Goal: Information Seeking & Learning: Learn about a topic

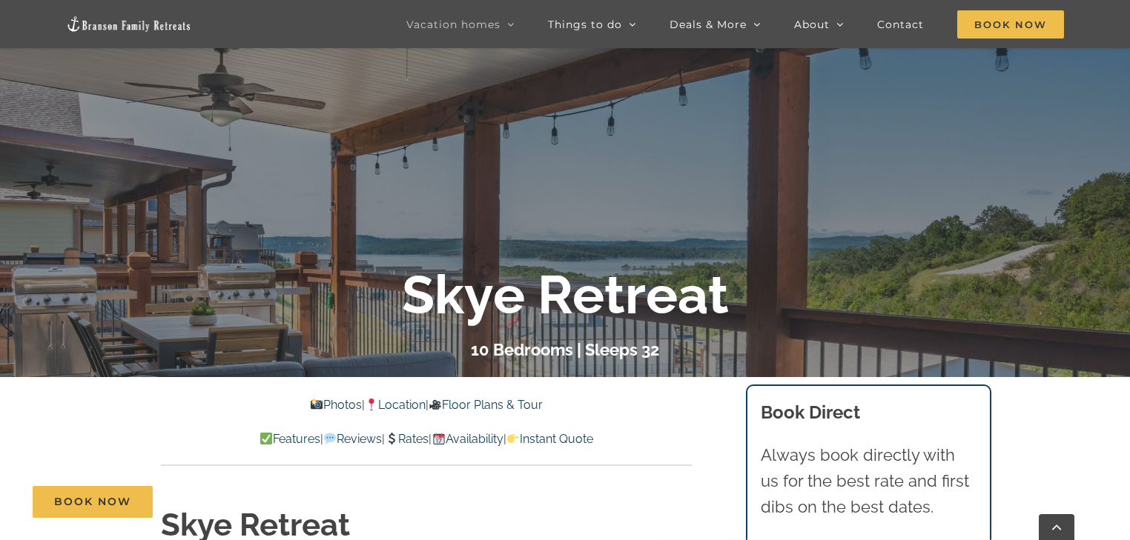
scroll to position [356, 0]
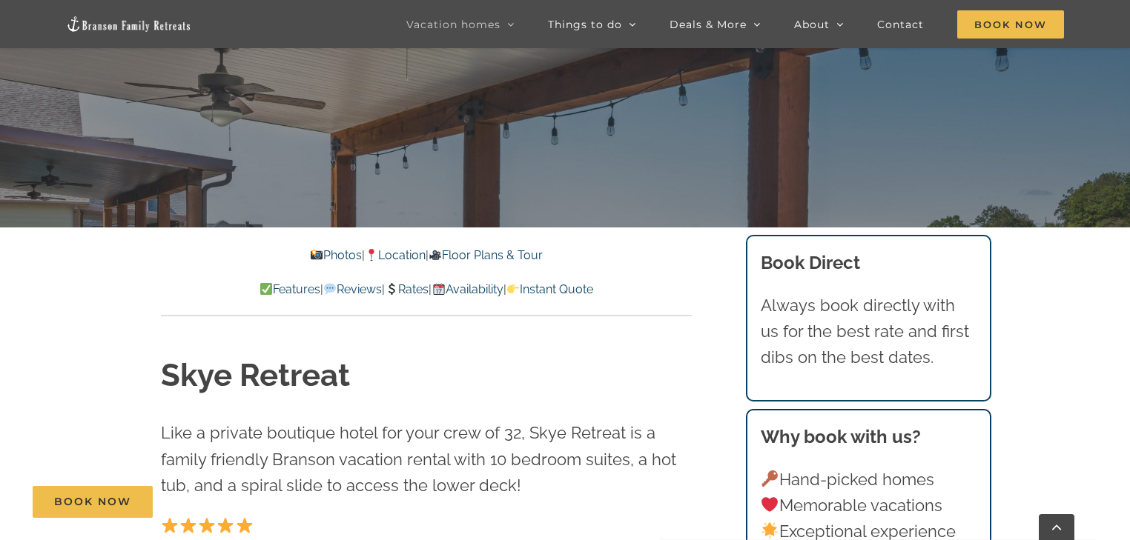
click at [408, 257] on link "Location" at bounding box center [395, 255] width 61 height 14
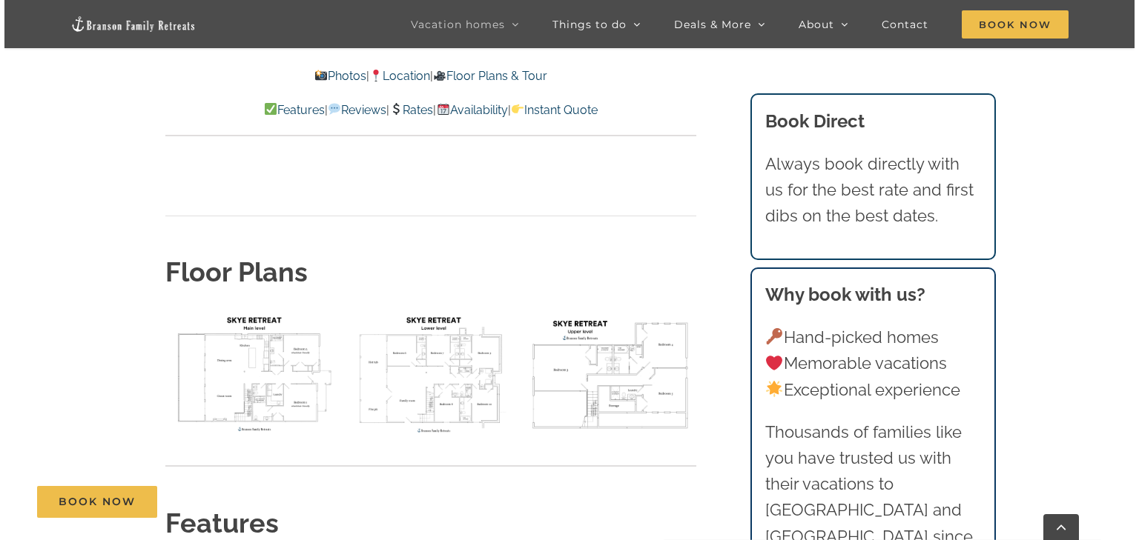
scroll to position [4688, 0]
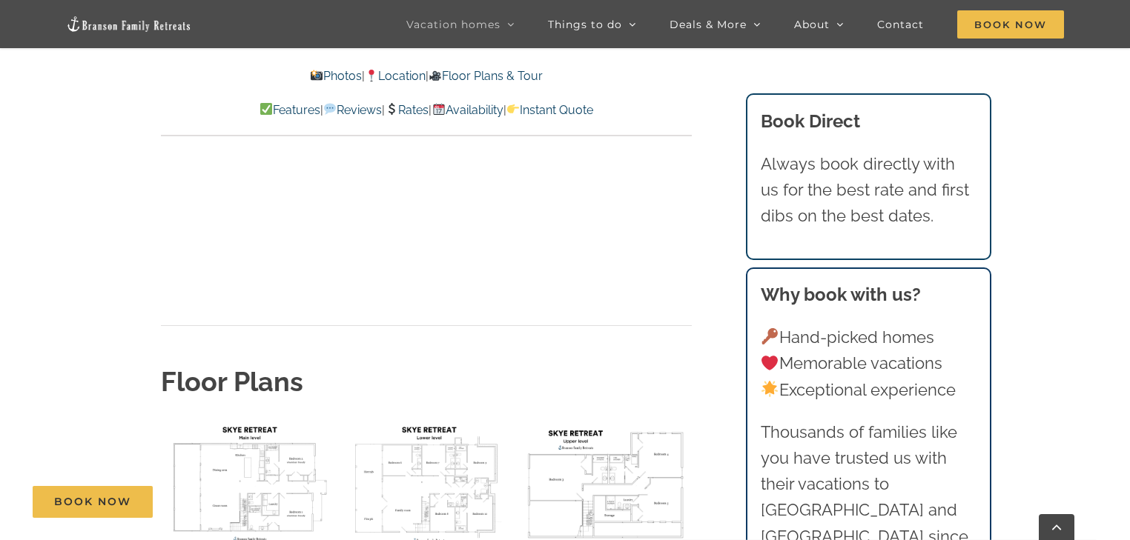
click at [246, 419] on img "floor plan Skye main level" at bounding box center [247, 483] width 172 height 129
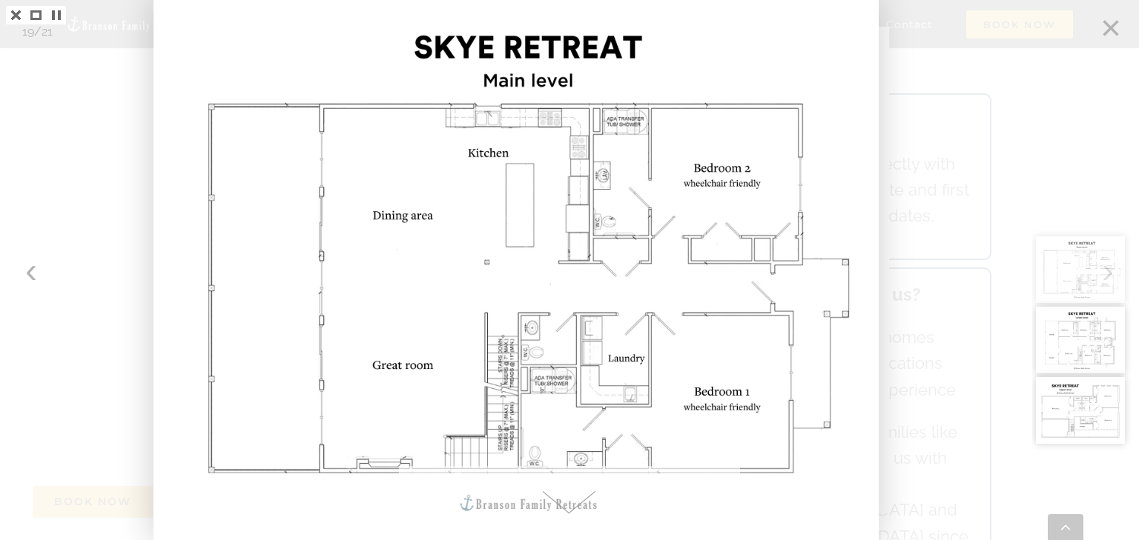
drag, startPoint x: 1109, startPoint y: 26, endPoint x: 1096, endPoint y: 37, distance: 16.8
click at [1110, 26] on div at bounding box center [1085, 270] width 107 height 540
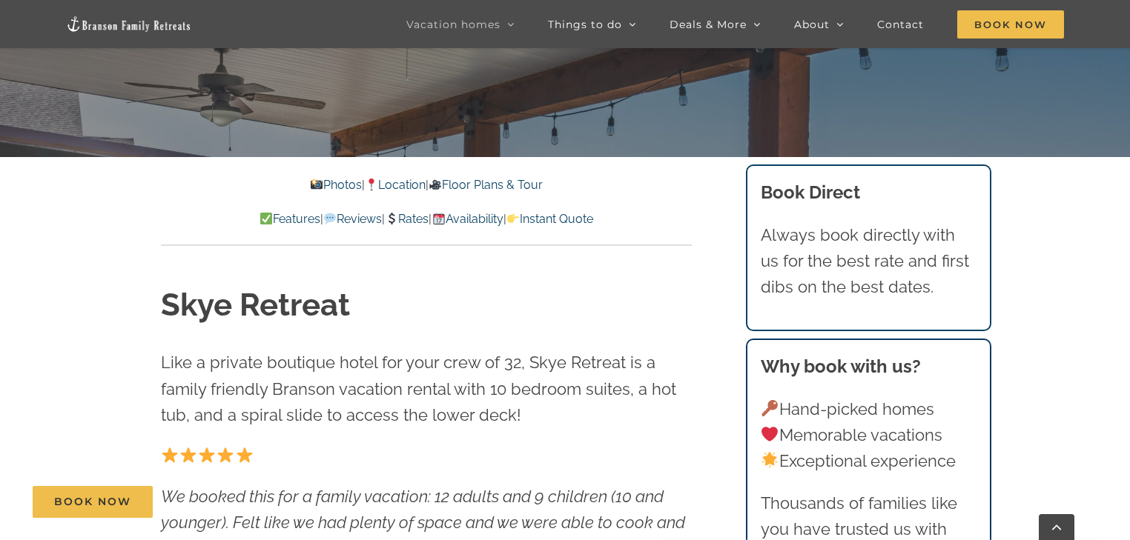
scroll to position [415, 0]
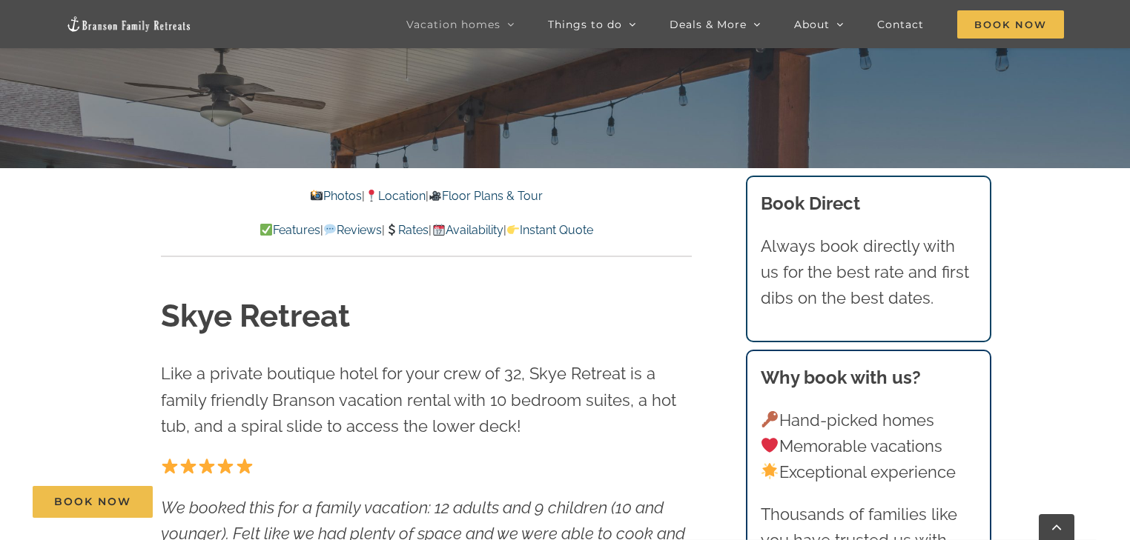
click at [325, 194] on link "Photos" at bounding box center [335, 196] width 52 height 14
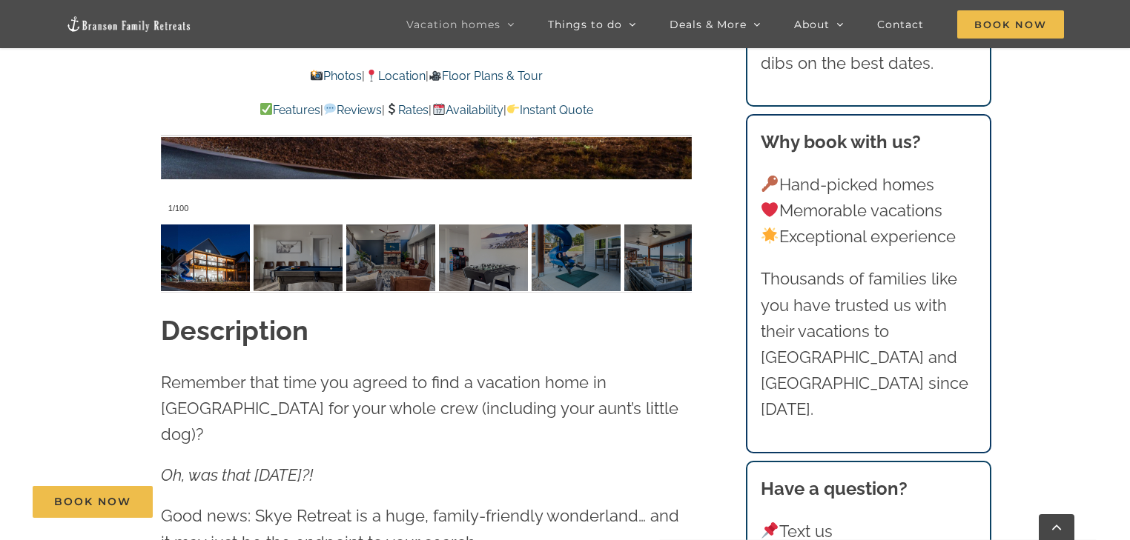
scroll to position [1402, 0]
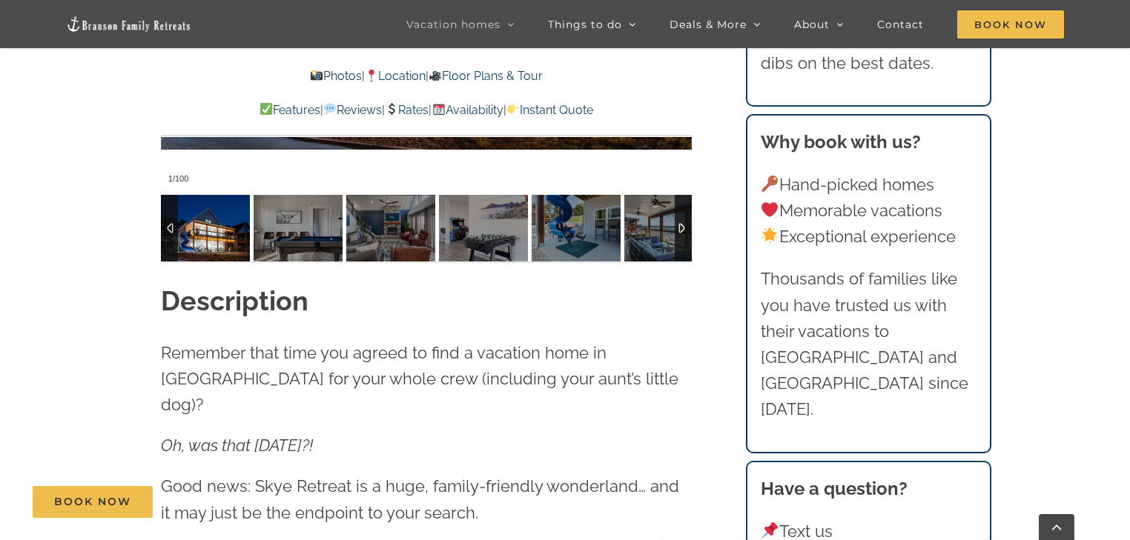
click at [217, 246] on img at bounding box center [205, 228] width 89 height 67
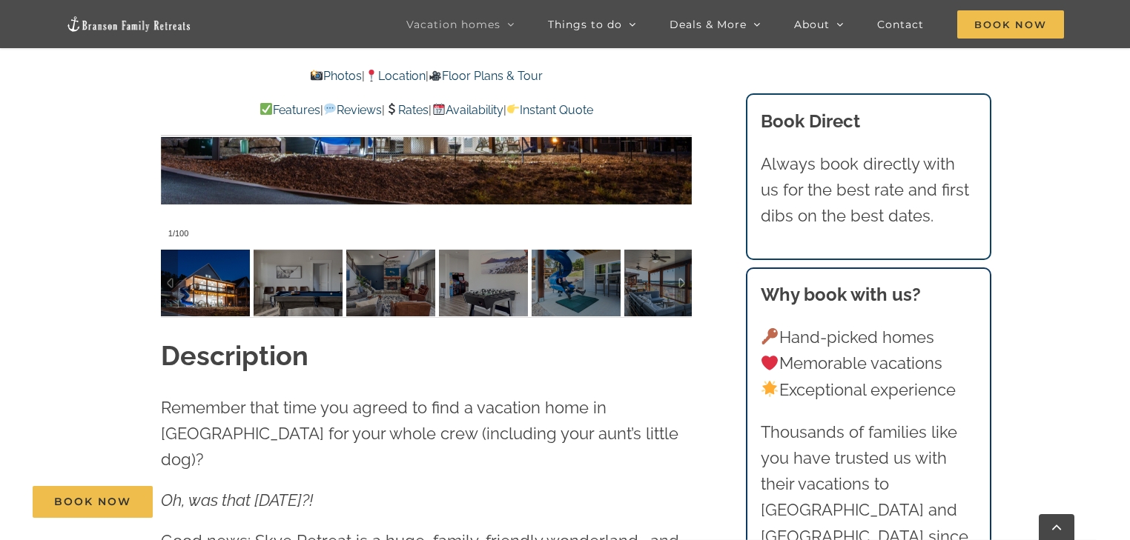
scroll to position [1343, 0]
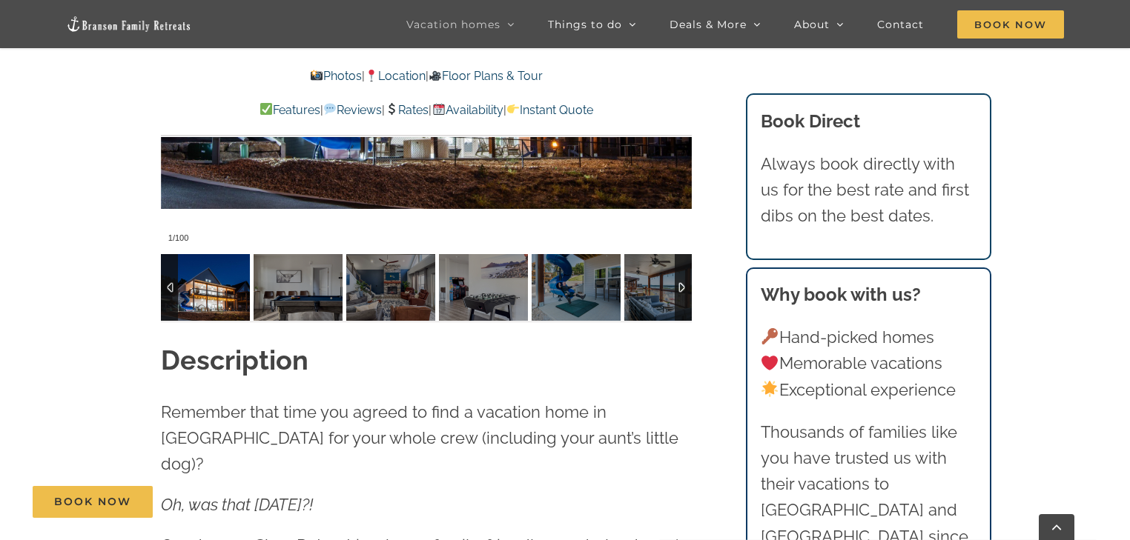
click at [199, 294] on img at bounding box center [205, 287] width 89 height 67
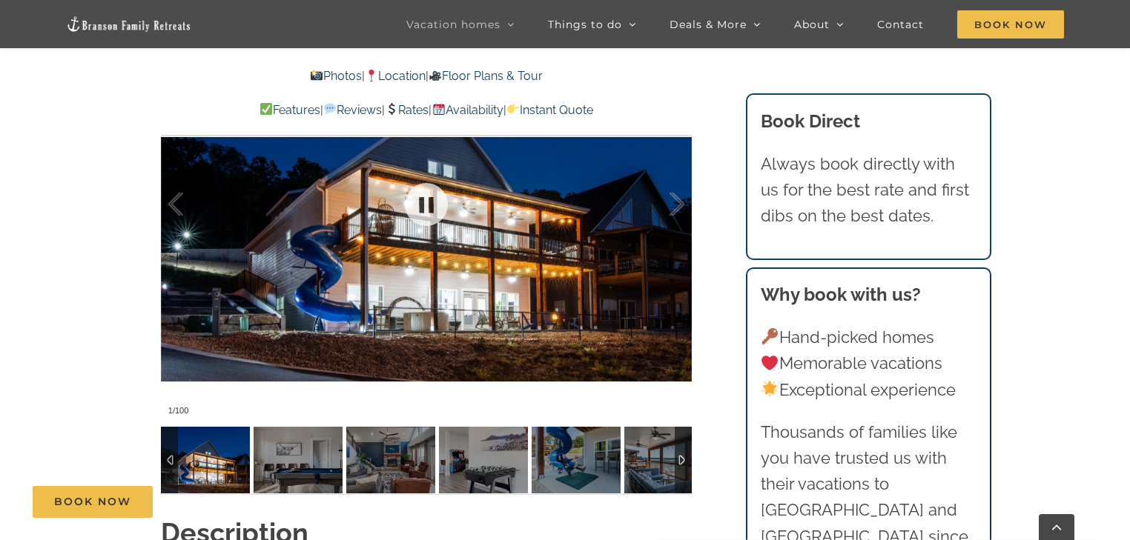
scroll to position [1106, 0]
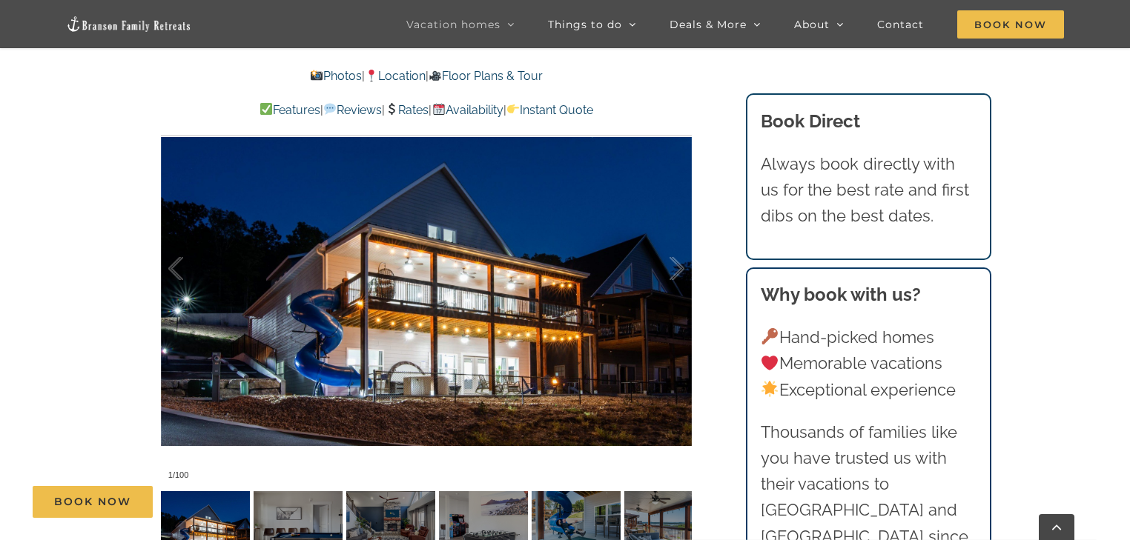
click at [317, 71] on link "Photos" at bounding box center [335, 76] width 52 height 14
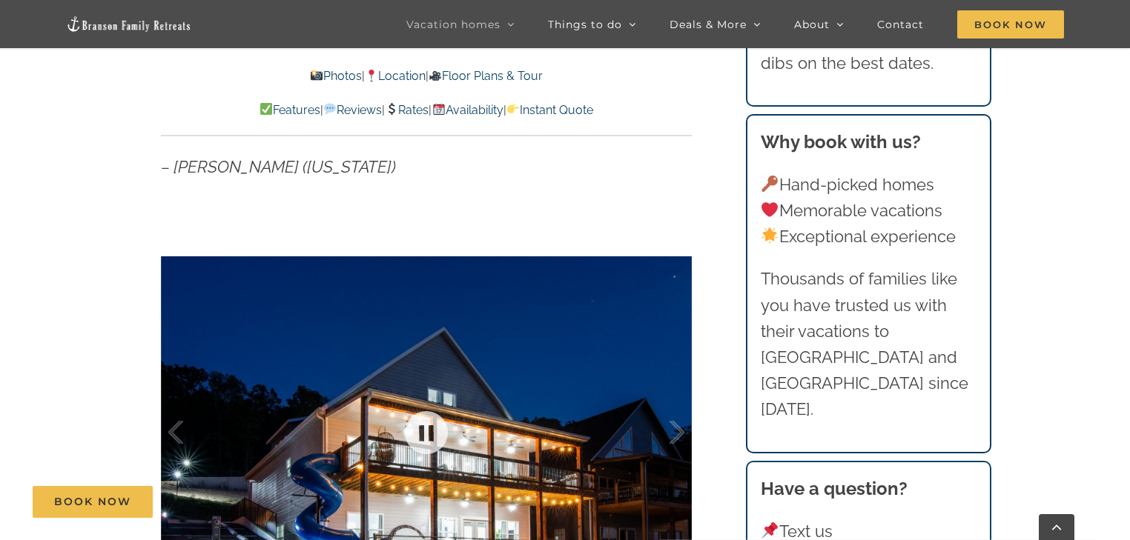
scroll to position [1165, 0]
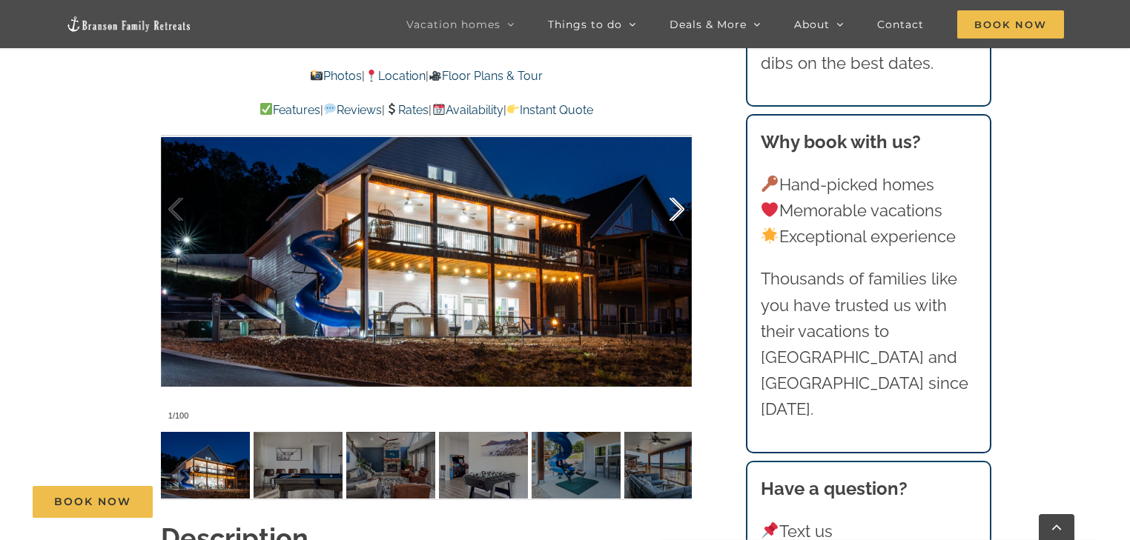
click at [676, 211] on div at bounding box center [661, 210] width 46 height 92
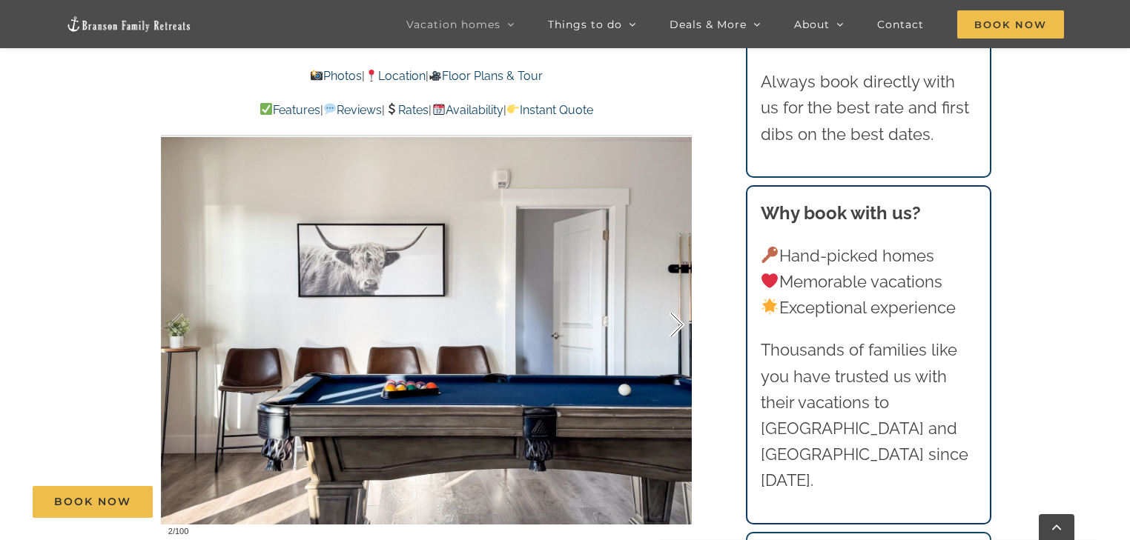
scroll to position [1047, 0]
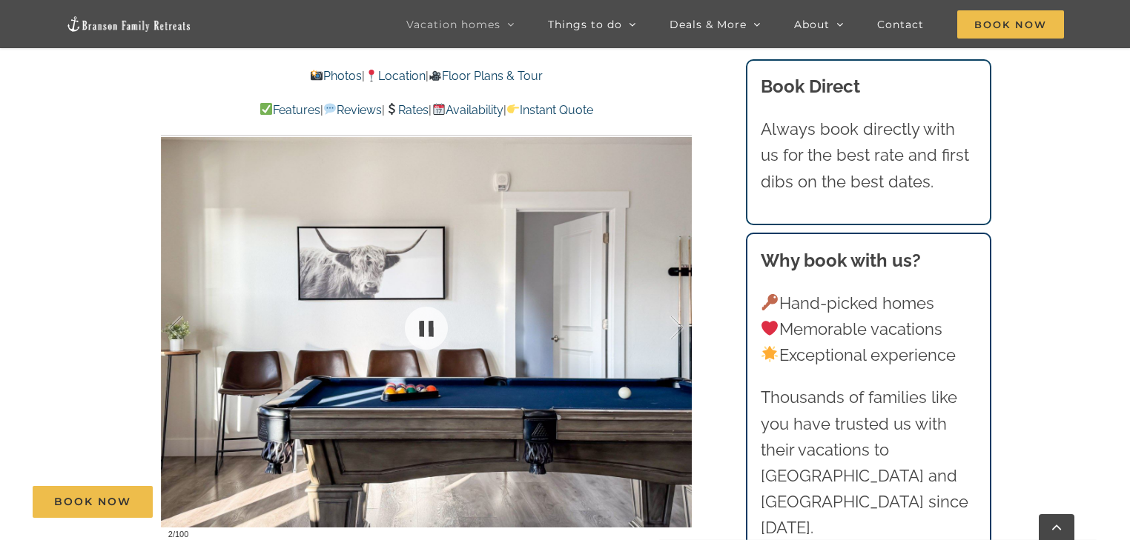
click at [686, 328] on div at bounding box center [426, 328] width 531 height 436
click at [673, 332] on div at bounding box center [661, 328] width 46 height 92
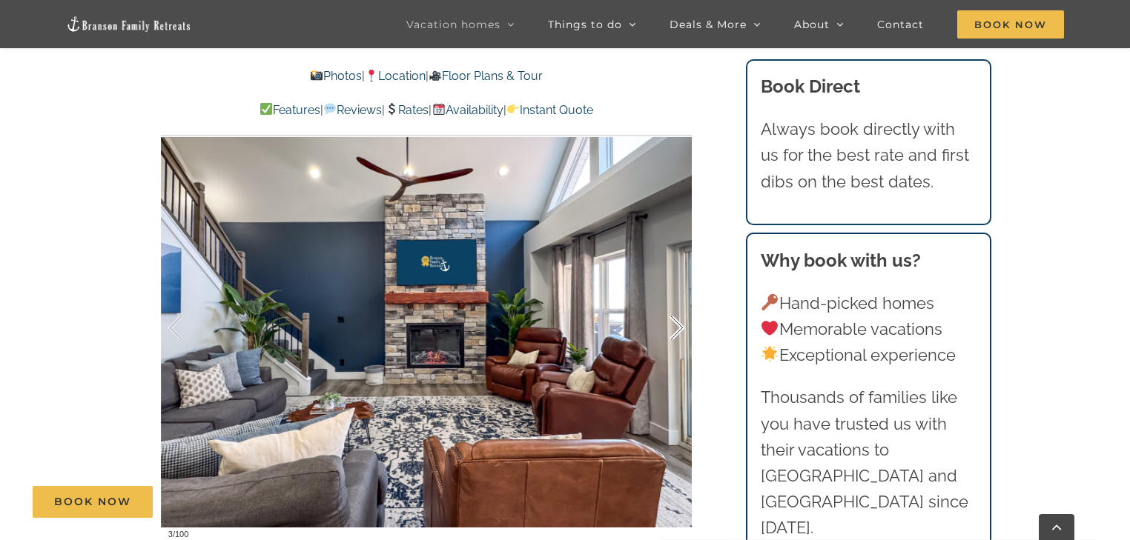
click at [673, 329] on div at bounding box center [661, 328] width 46 height 92
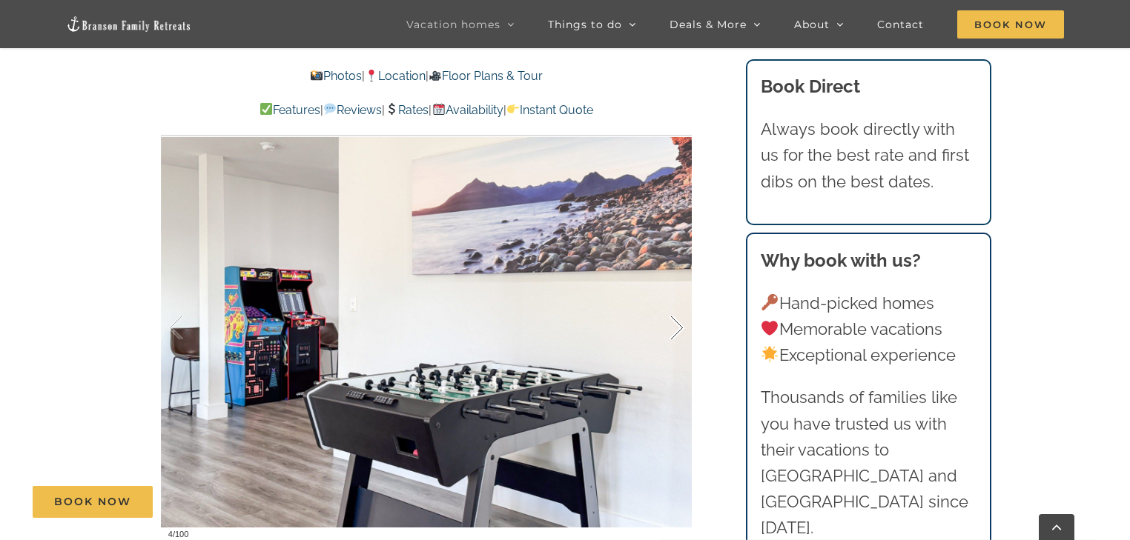
click at [673, 329] on div at bounding box center [661, 328] width 46 height 92
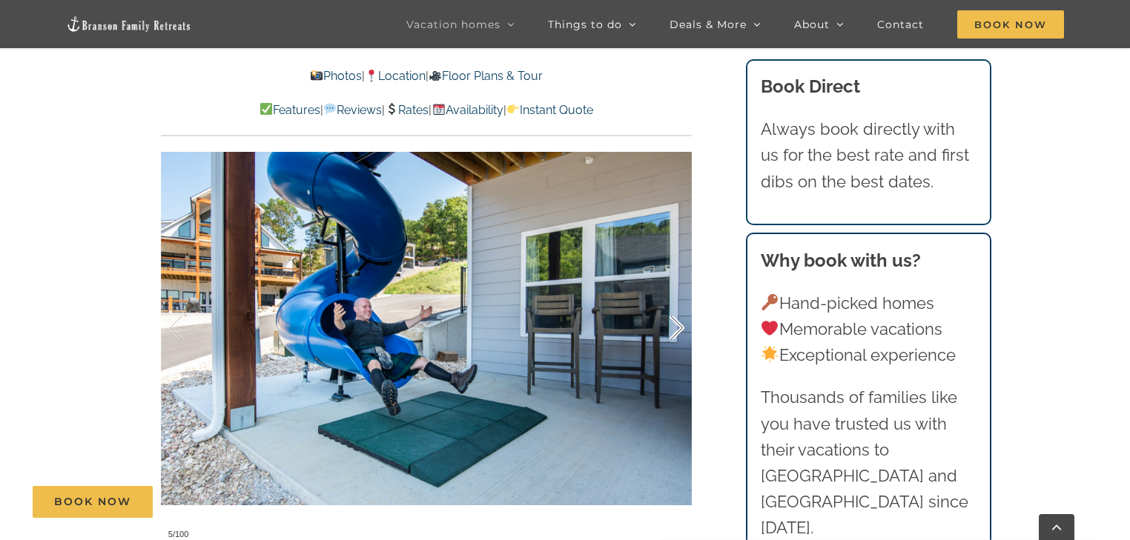
click at [673, 329] on div at bounding box center [661, 328] width 46 height 92
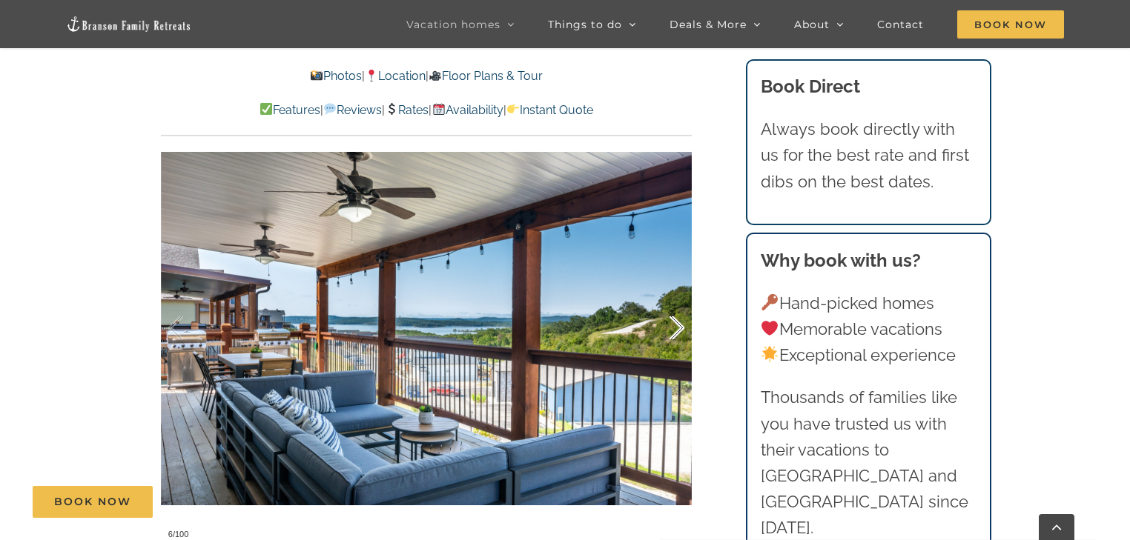
click at [665, 337] on div at bounding box center [661, 328] width 46 height 92
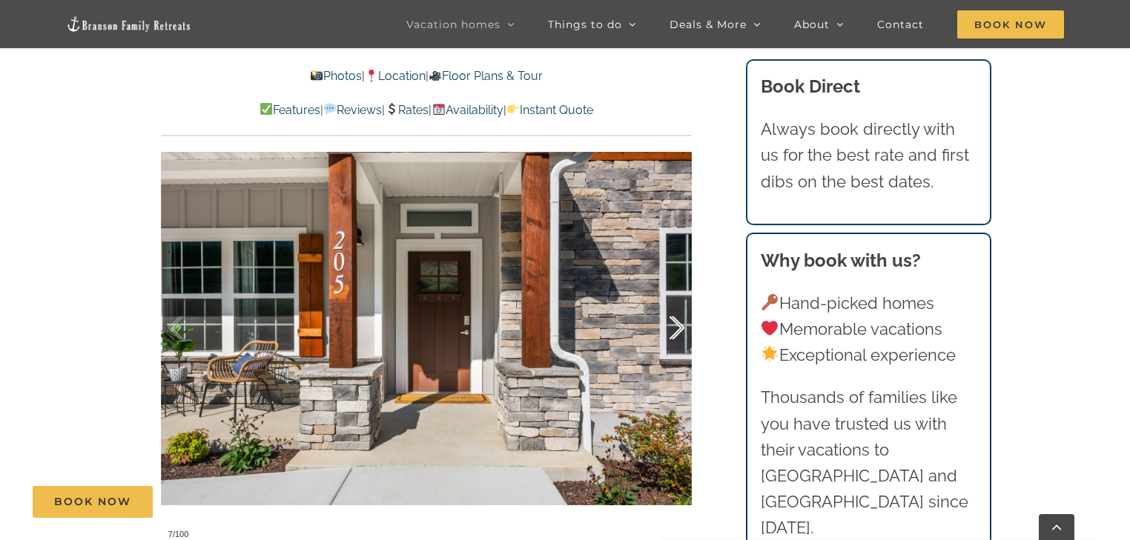
click at [665, 337] on div at bounding box center [661, 328] width 46 height 92
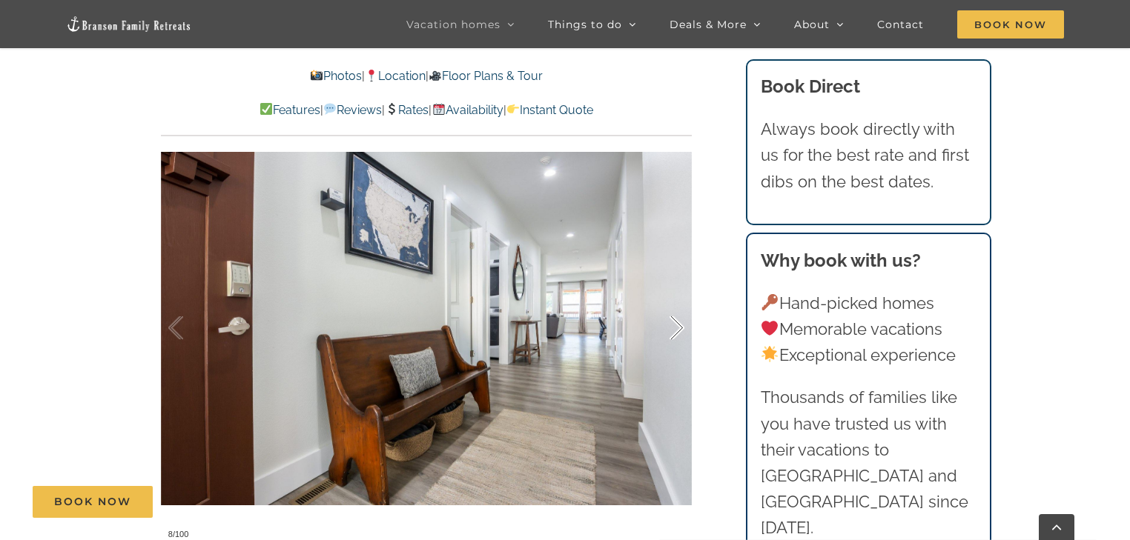
click at [671, 334] on div at bounding box center [661, 328] width 46 height 92
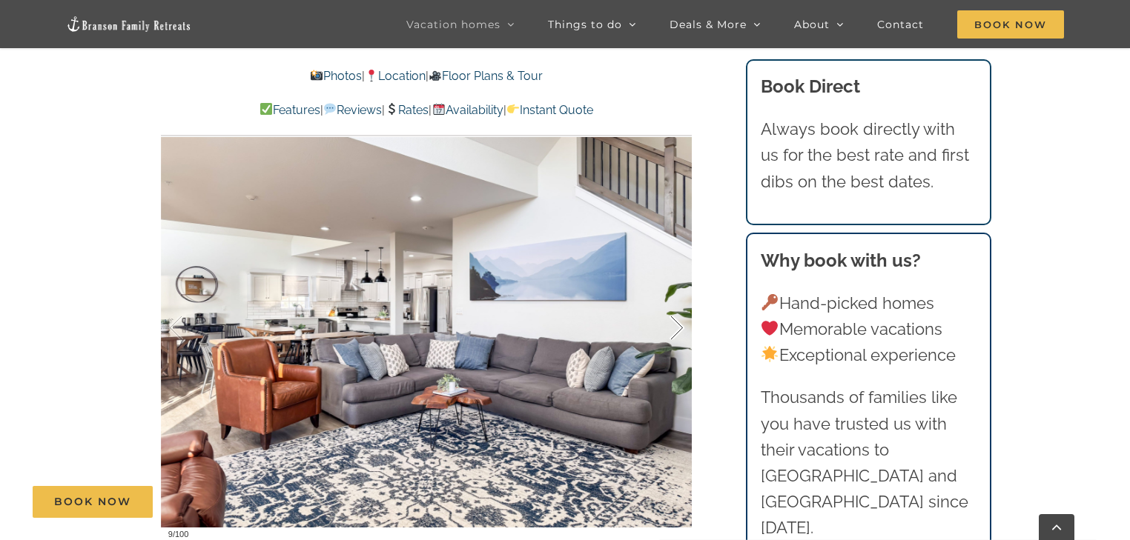
click at [675, 331] on div at bounding box center [661, 328] width 46 height 92
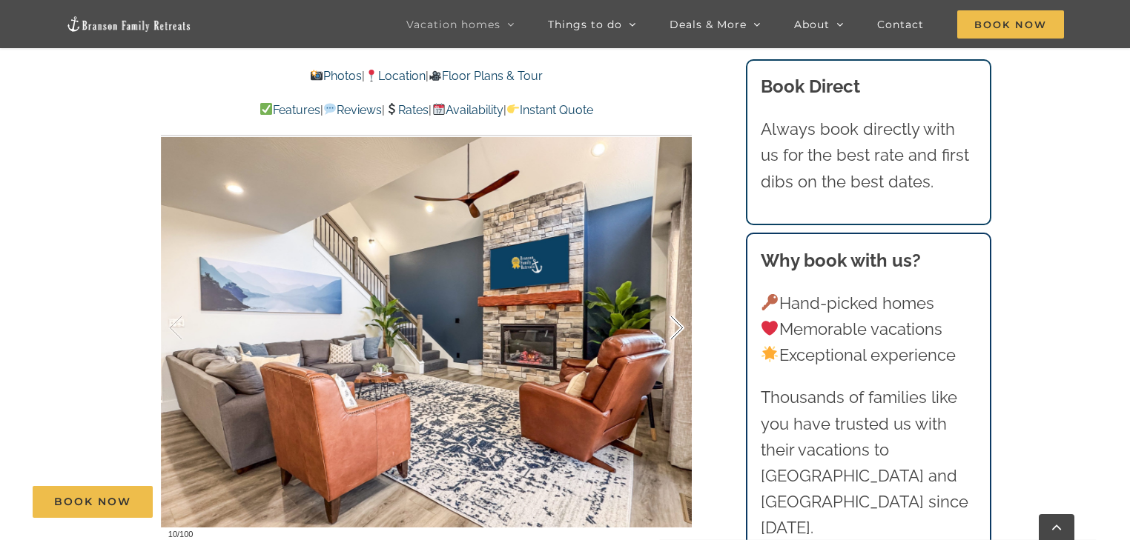
click at [672, 334] on div at bounding box center [661, 328] width 46 height 92
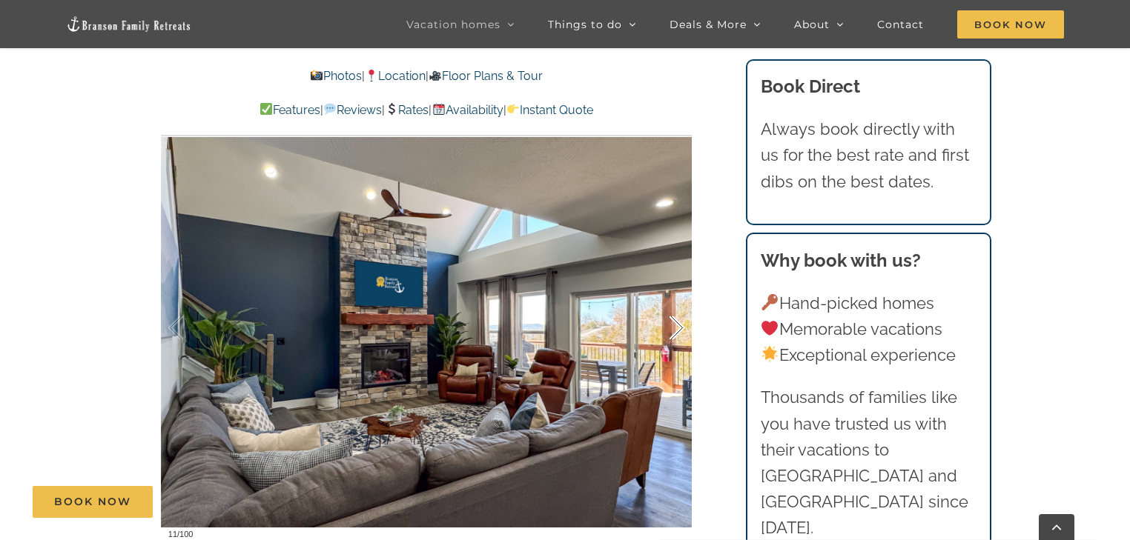
click at [669, 337] on div at bounding box center [661, 328] width 46 height 92
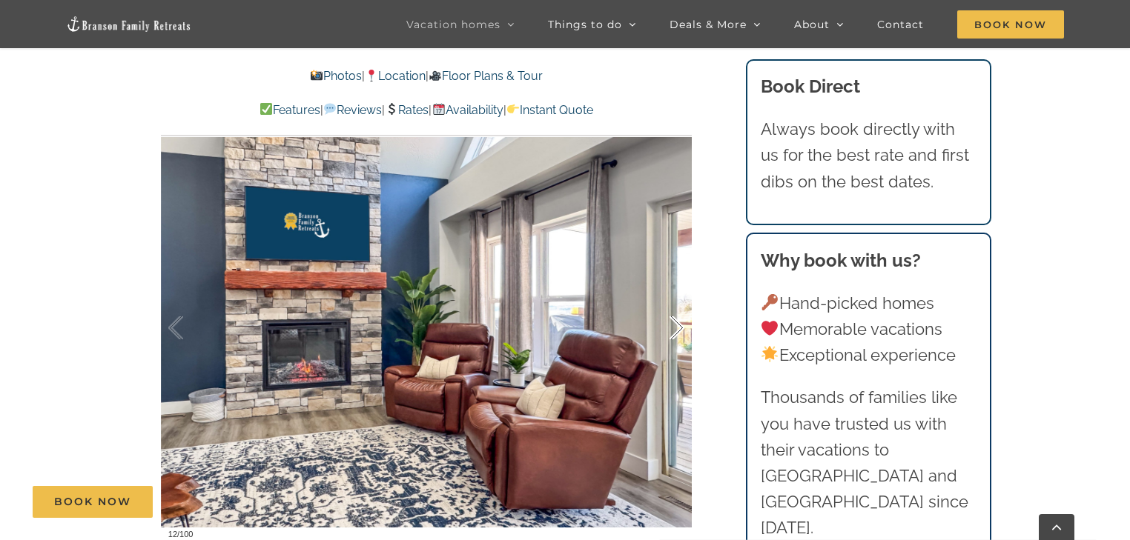
click at [674, 334] on div at bounding box center [661, 328] width 46 height 92
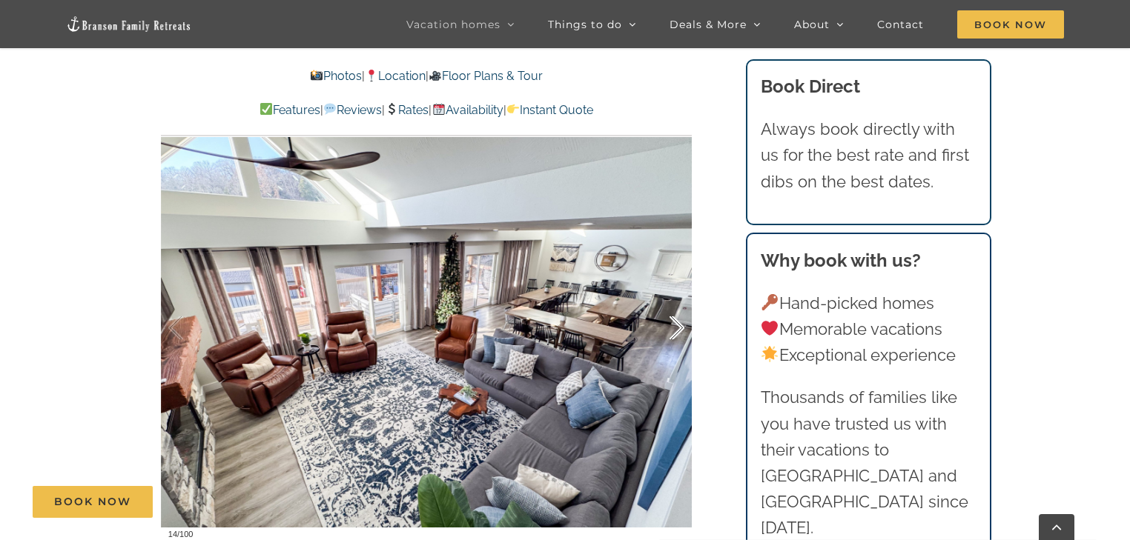
click at [675, 328] on div at bounding box center [661, 328] width 46 height 92
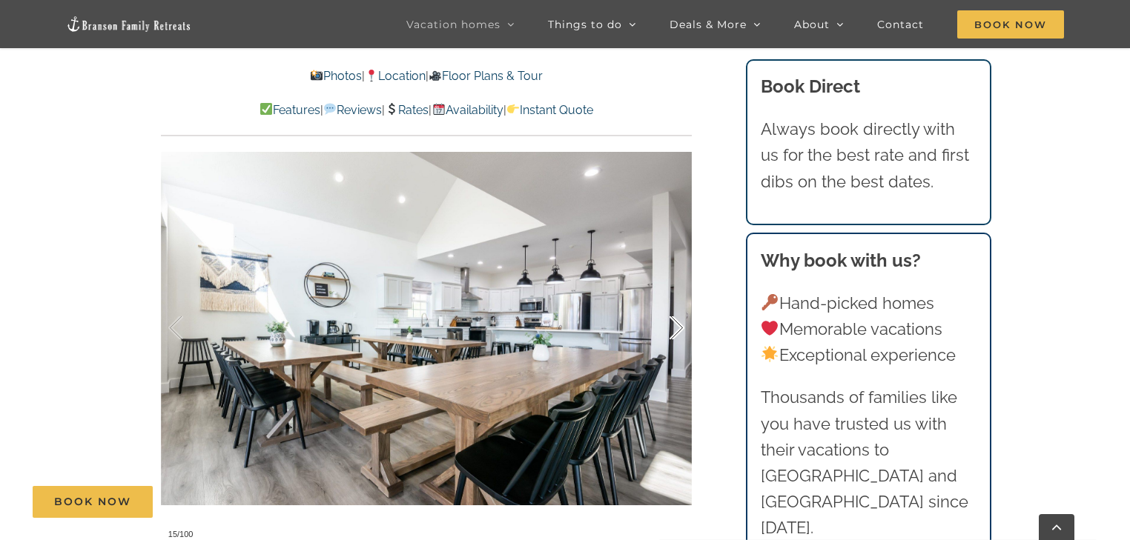
click at [674, 332] on div at bounding box center [661, 328] width 46 height 92
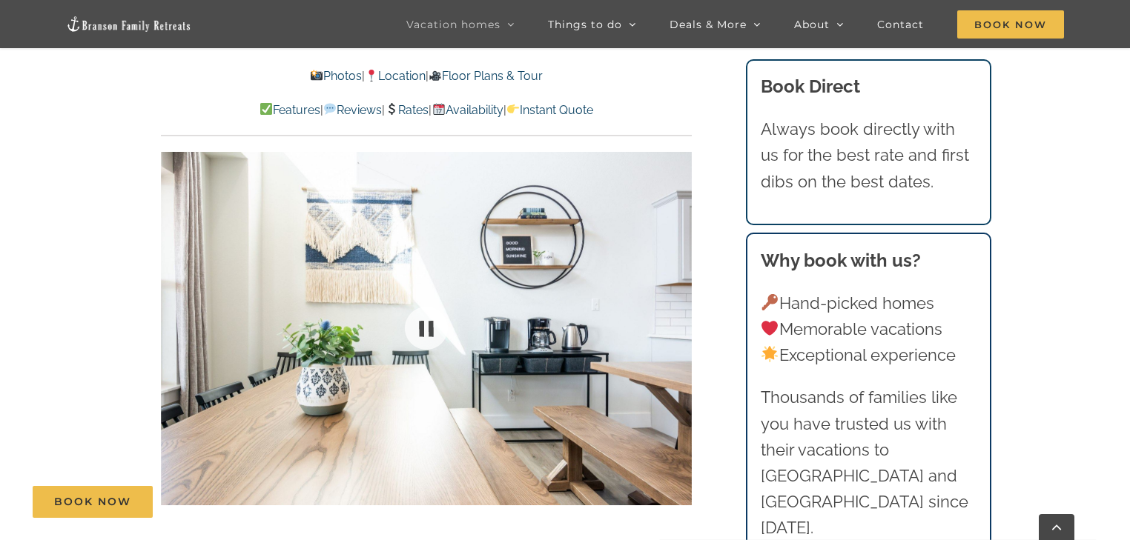
click at [676, 322] on div at bounding box center [426, 328] width 531 height 436
click at [674, 325] on div at bounding box center [661, 328] width 46 height 92
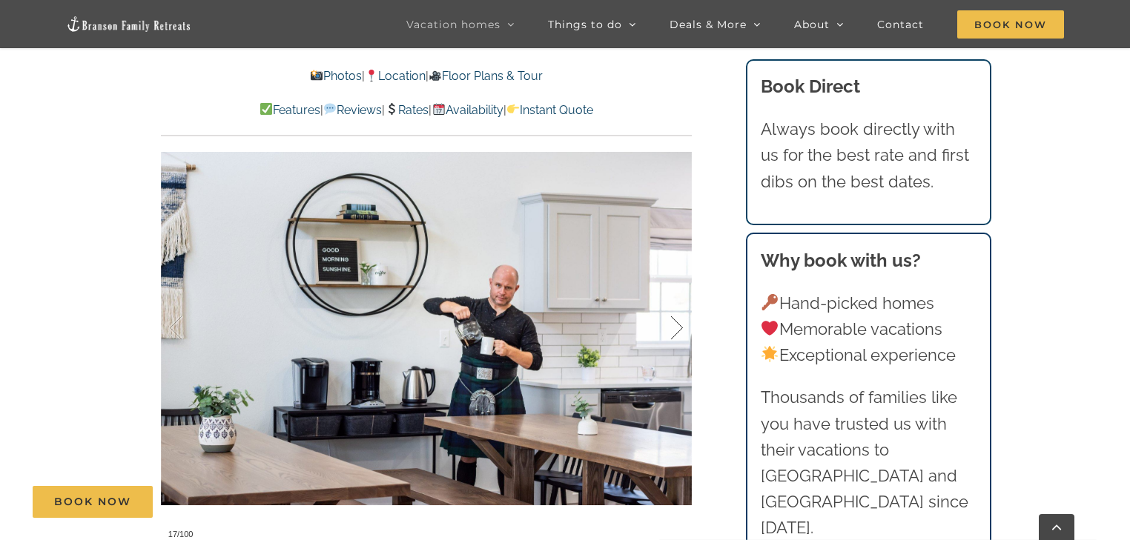
click at [666, 336] on div at bounding box center [661, 328] width 46 height 92
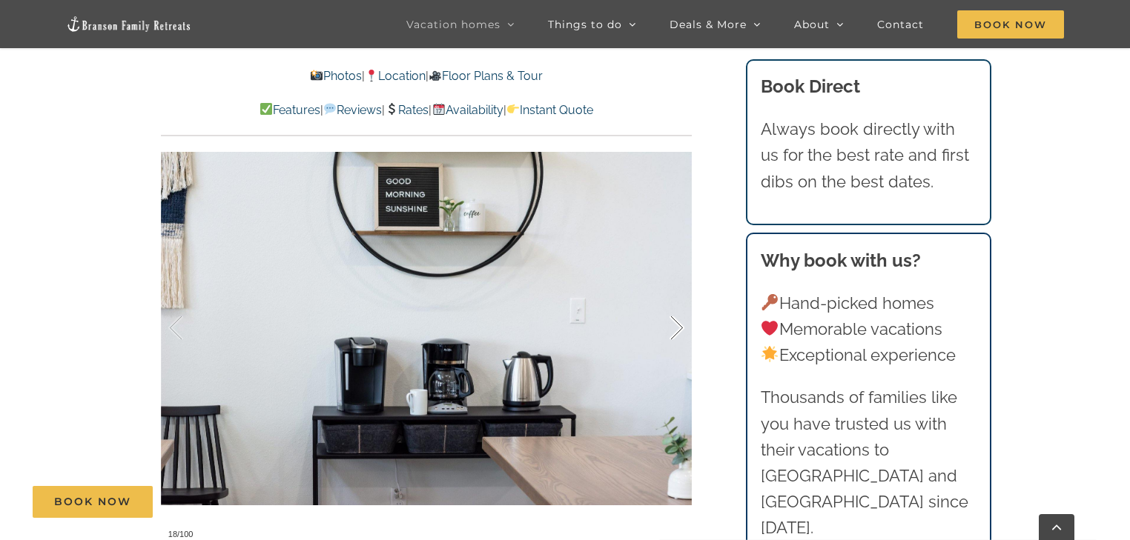
click at [666, 336] on div at bounding box center [661, 328] width 46 height 92
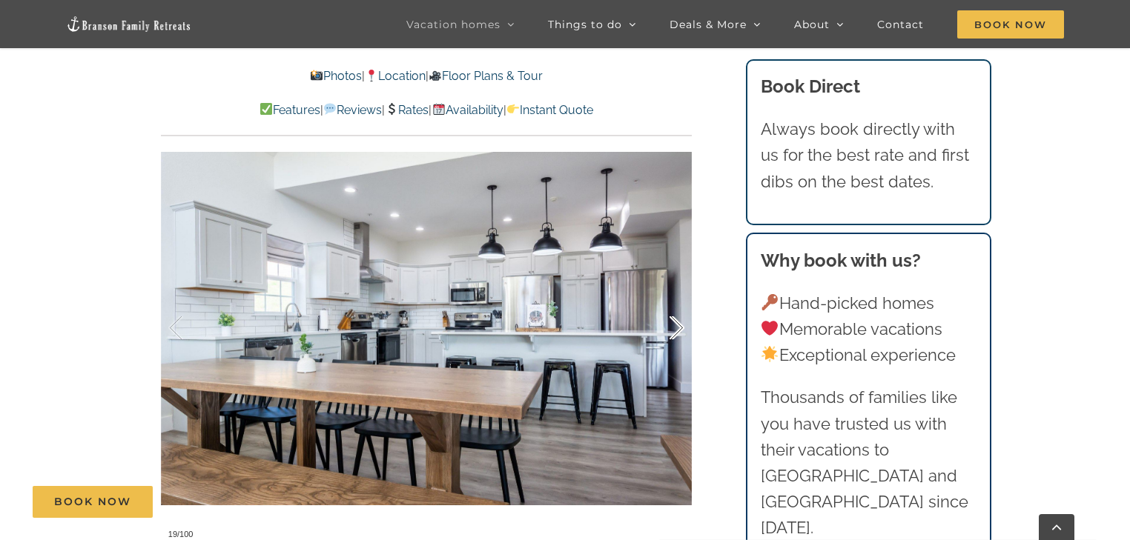
click at [671, 325] on div at bounding box center [661, 328] width 46 height 92
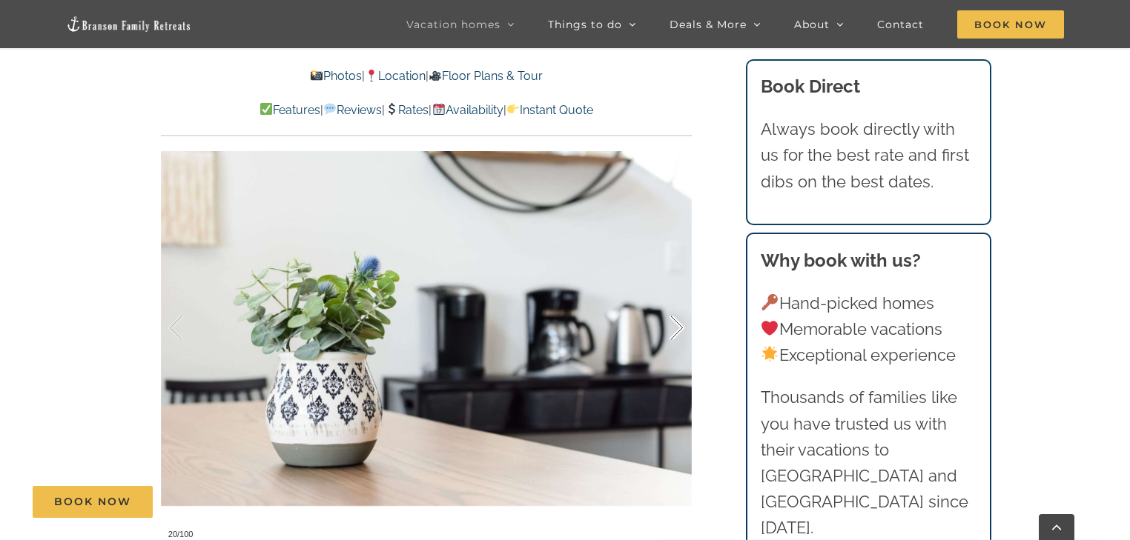
click at [672, 338] on div at bounding box center [661, 328] width 46 height 92
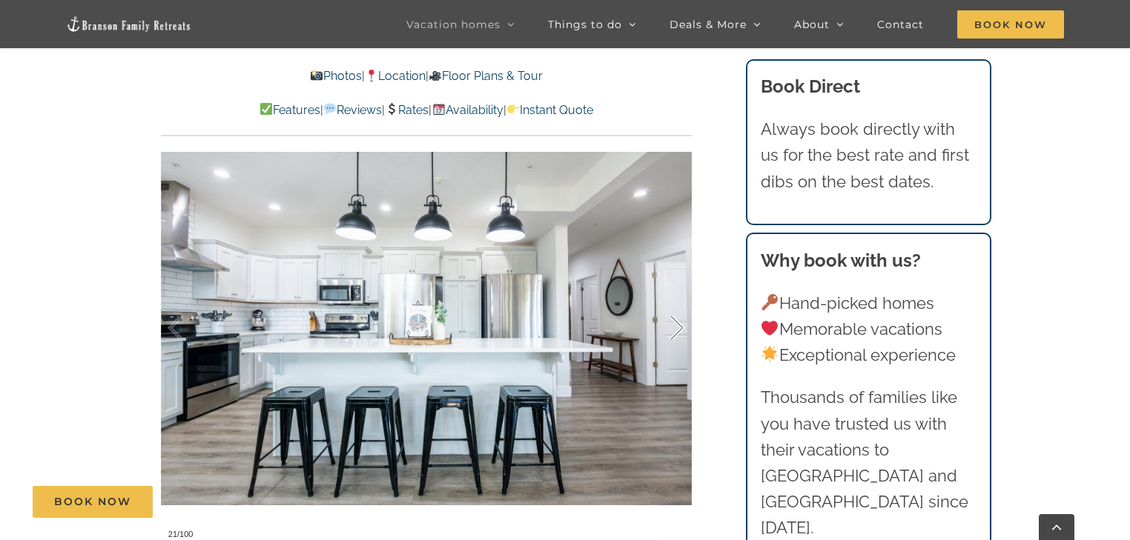
click at [672, 335] on div at bounding box center [661, 328] width 46 height 92
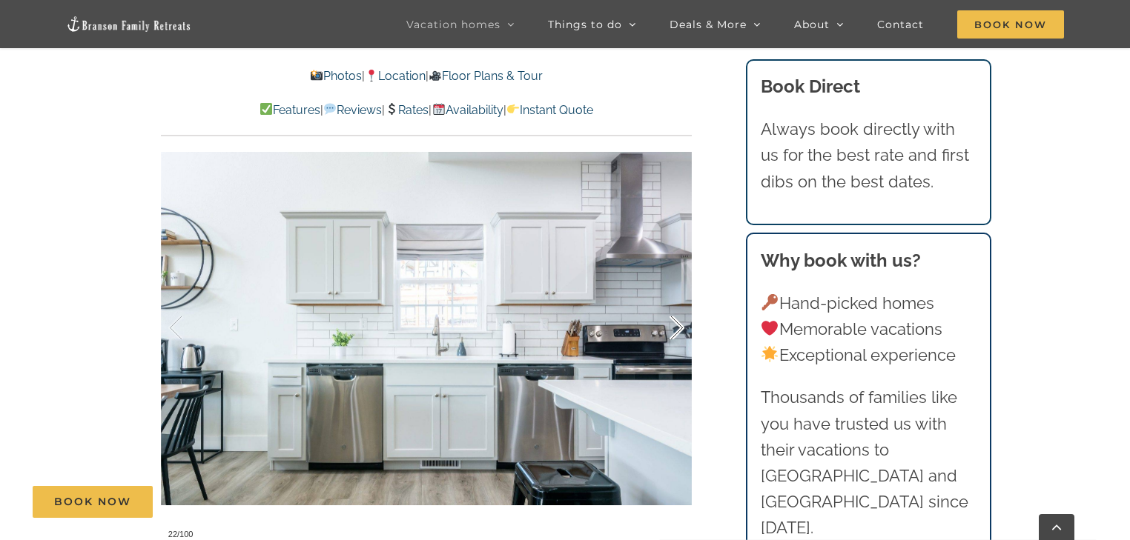
click at [672, 335] on div at bounding box center [661, 328] width 46 height 92
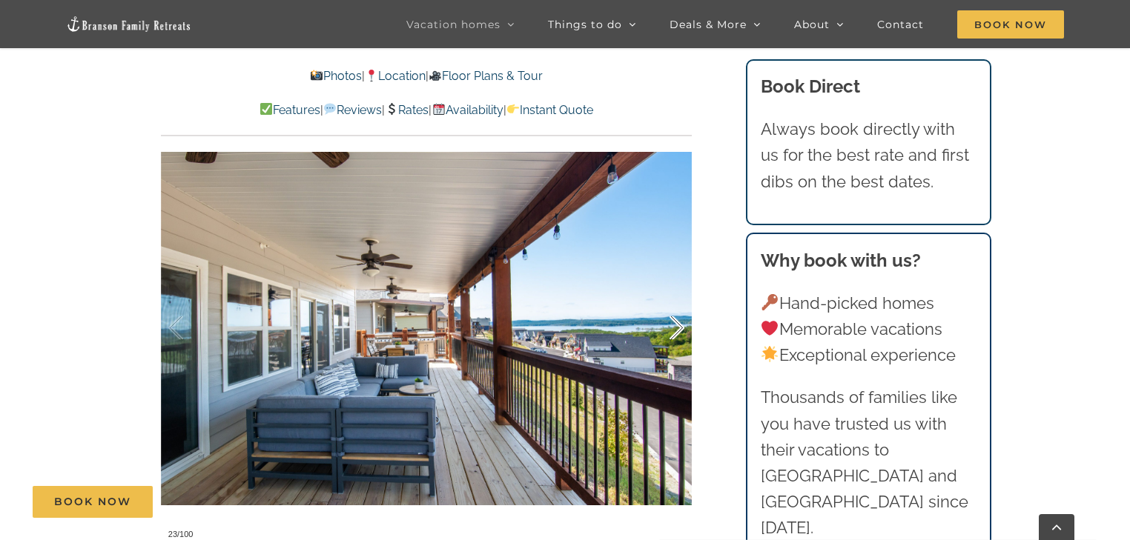
click at [672, 335] on div at bounding box center [661, 328] width 46 height 92
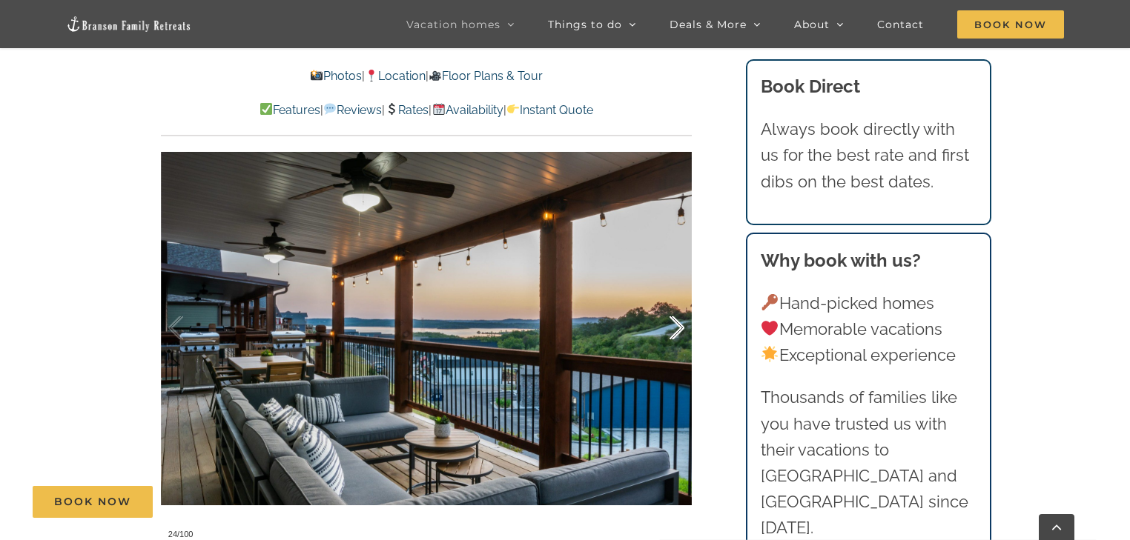
click at [672, 335] on div at bounding box center [661, 328] width 46 height 92
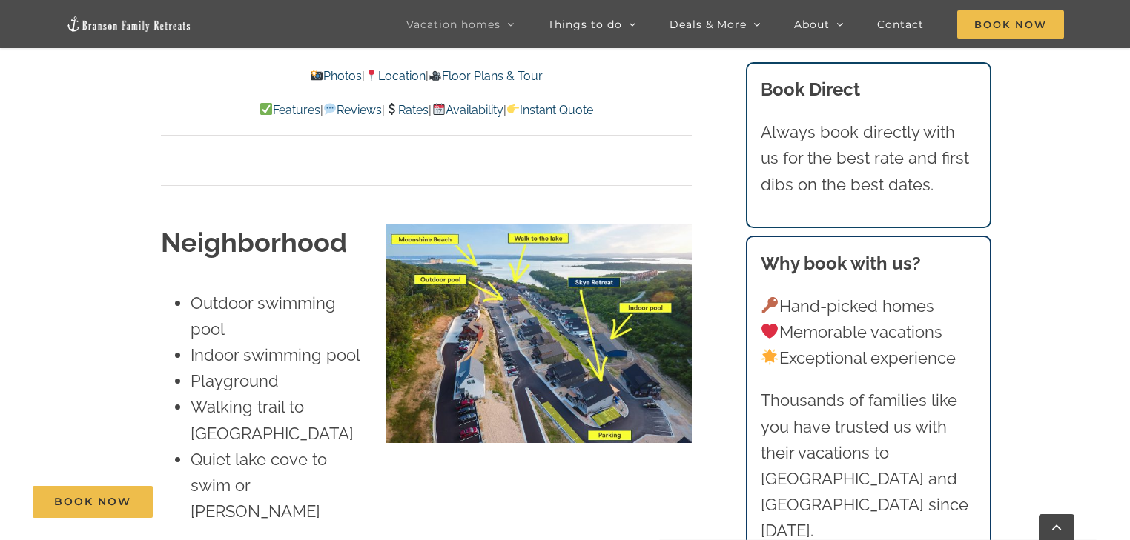
scroll to position [3419, 0]
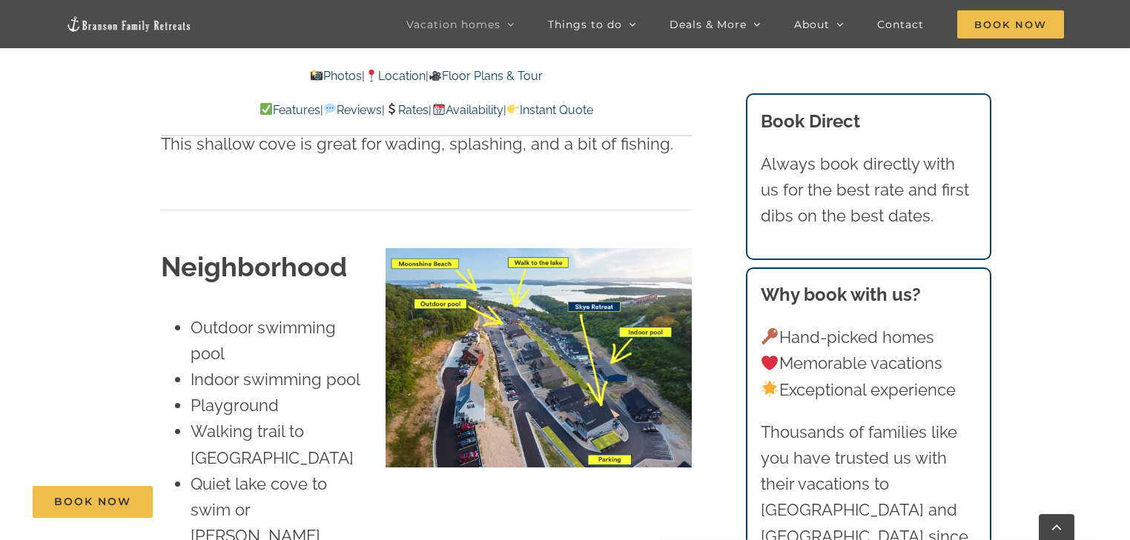
click at [575, 321] on img at bounding box center [537, 357] width 305 height 219
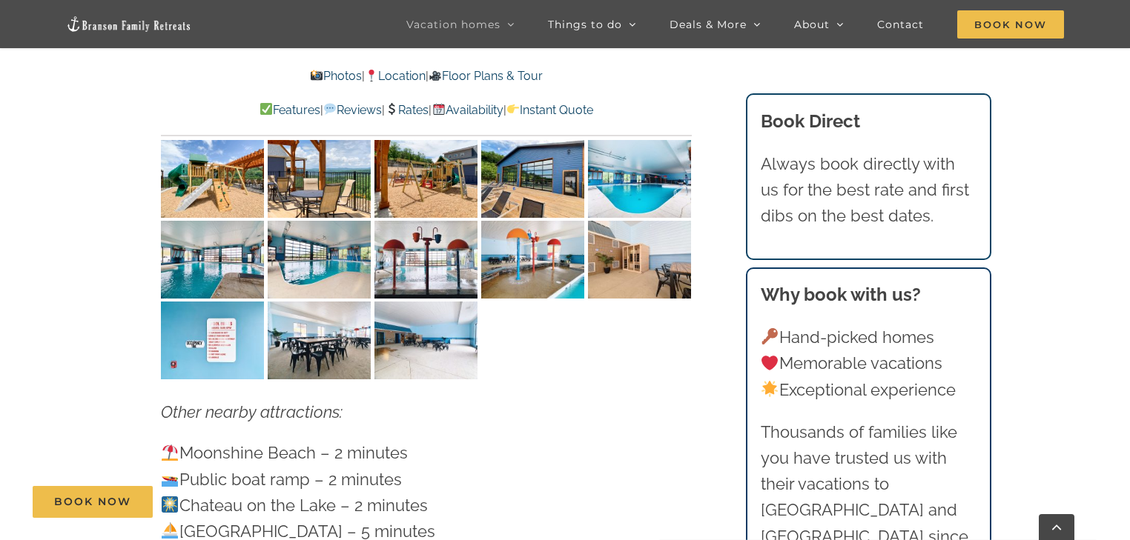
scroll to position [4012, 0]
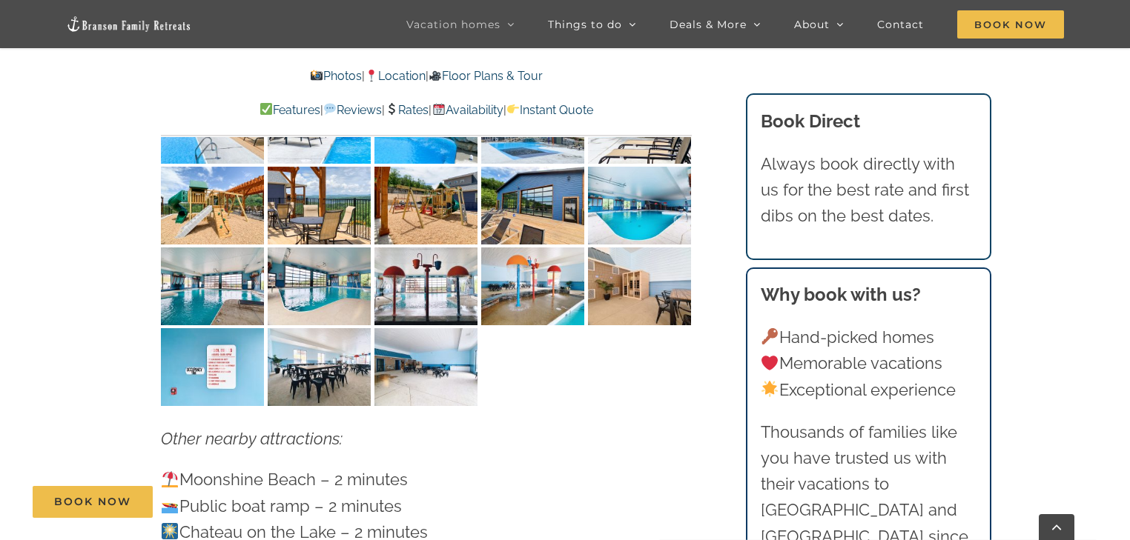
click at [503, 71] on link "Floor Plans & Tour" at bounding box center [485, 76] width 114 height 14
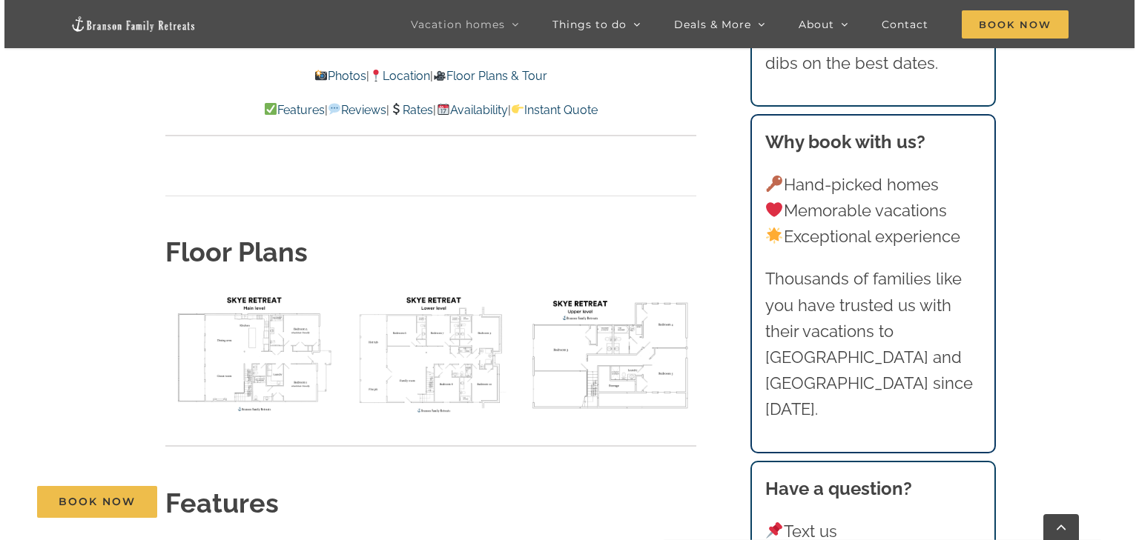
scroll to position [5327, 0]
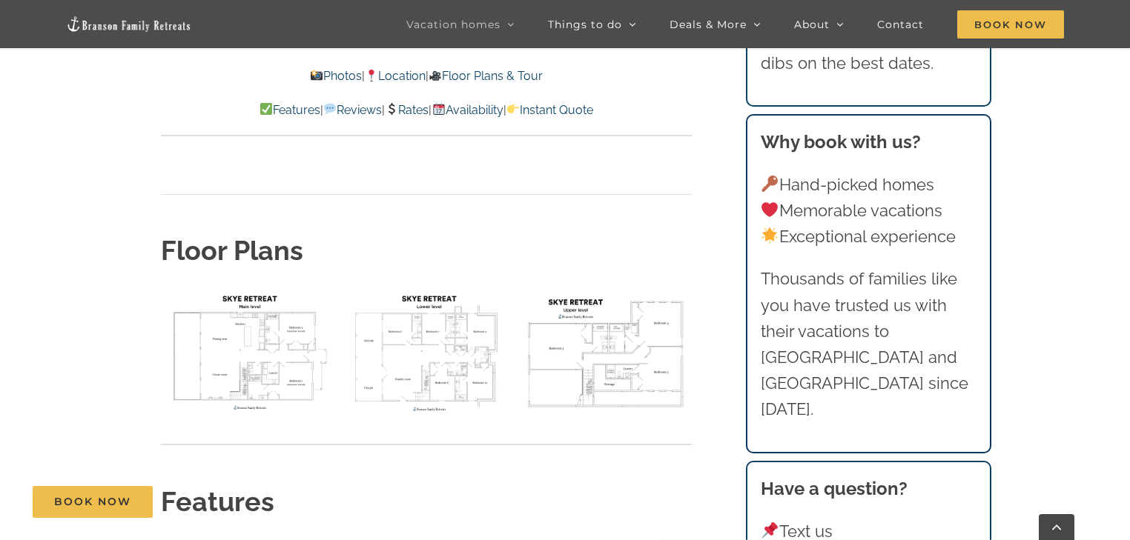
click at [238, 288] on img "floor plan Skye main level" at bounding box center [247, 352] width 172 height 129
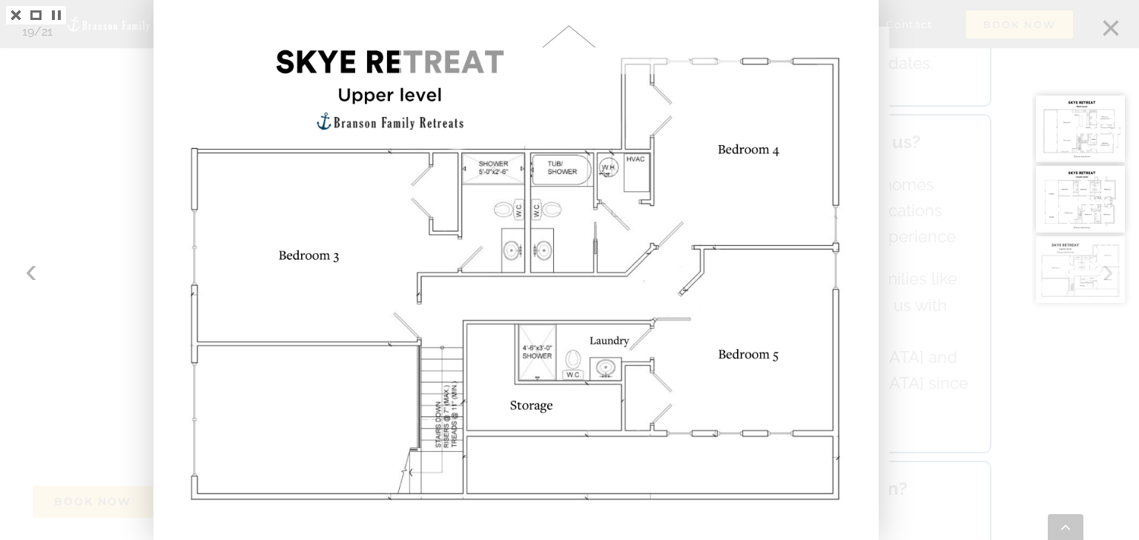
click at [679, 39] on span at bounding box center [570, 37] width 342 height 74
click at [1110, 24] on div at bounding box center [1085, 270] width 107 height 540
click at [12, 12] on link at bounding box center [16, 15] width 20 height 19
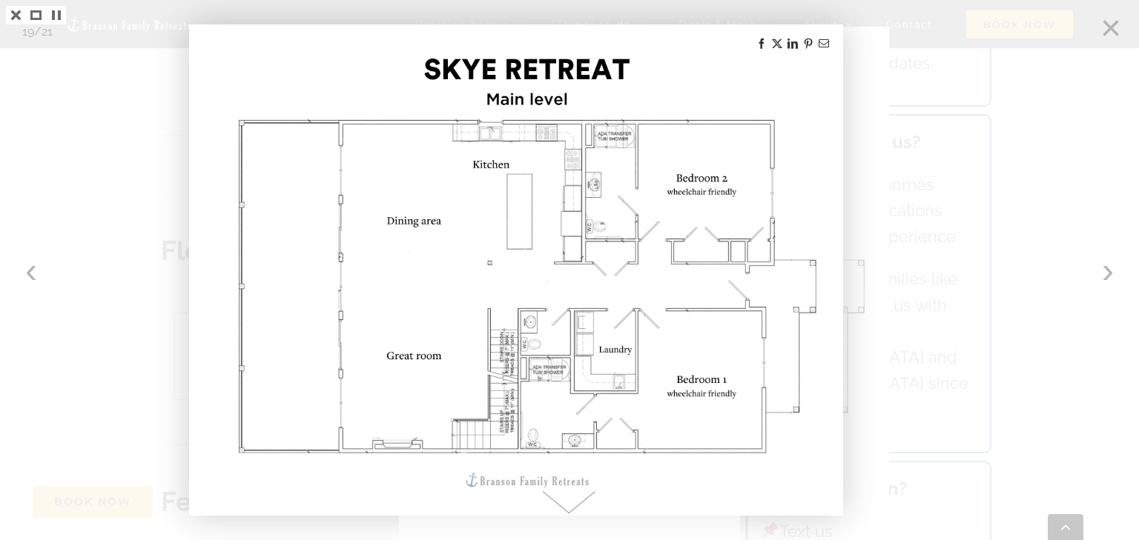
click at [1113, 18] on div at bounding box center [1085, 270] width 107 height 540
click at [1109, 23] on div at bounding box center [1085, 270] width 107 height 540
click at [1101, 276] on div at bounding box center [1085, 270] width 107 height 540
click at [1107, 274] on div at bounding box center [1085, 270] width 107 height 540
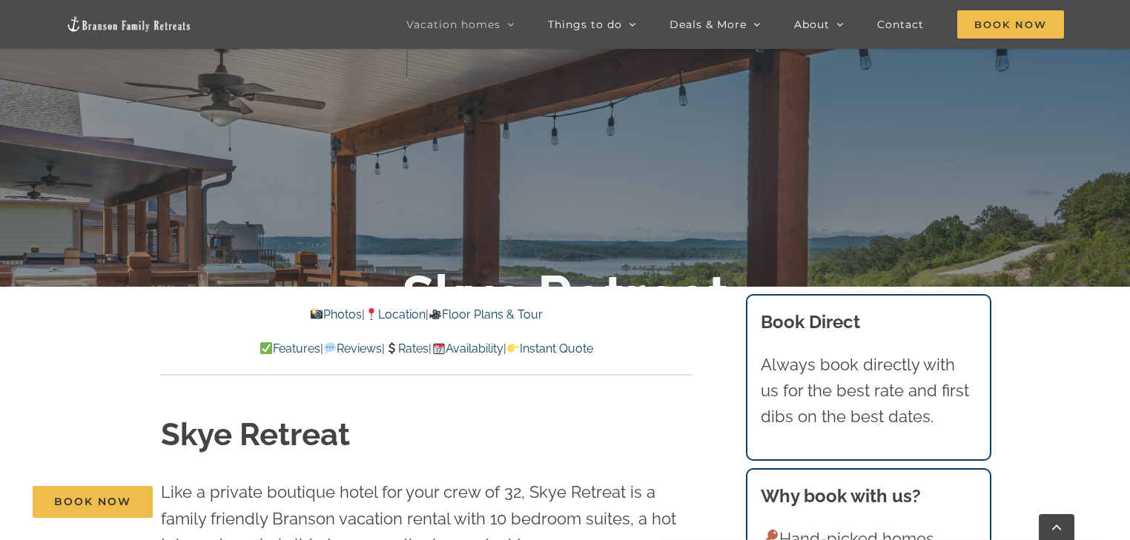
scroll to position [356, 0]
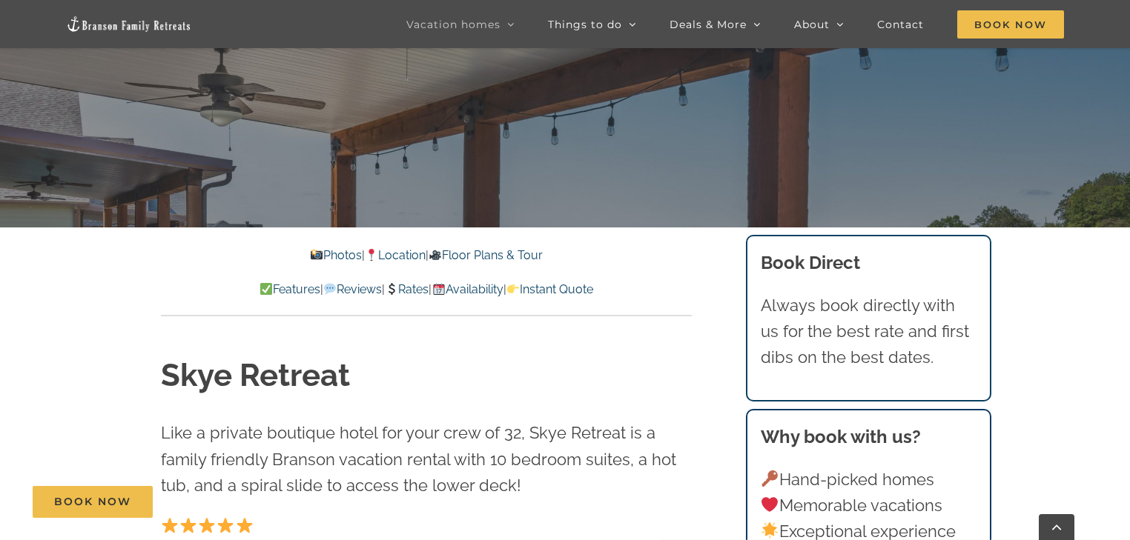
click at [488, 294] on link "Availability" at bounding box center [466, 289] width 71 height 14
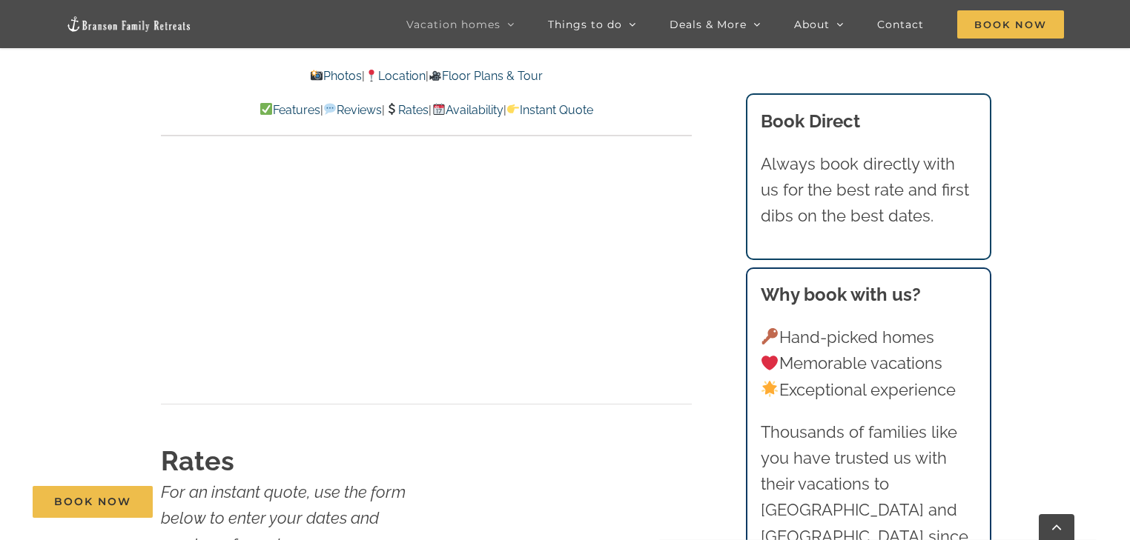
scroll to position [8509, 0]
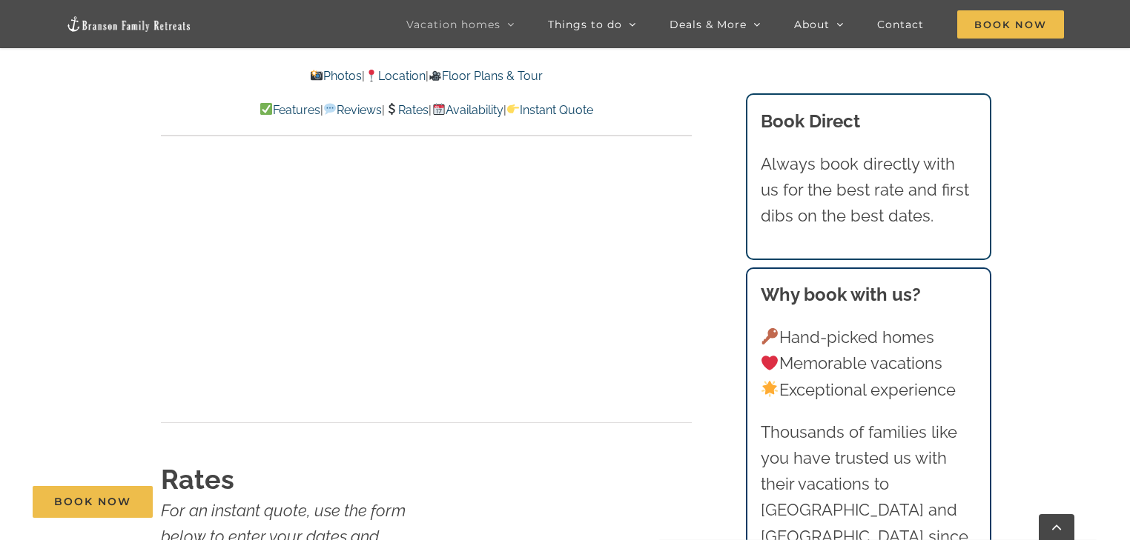
click at [324, 72] on link "Photos" at bounding box center [335, 76] width 52 height 14
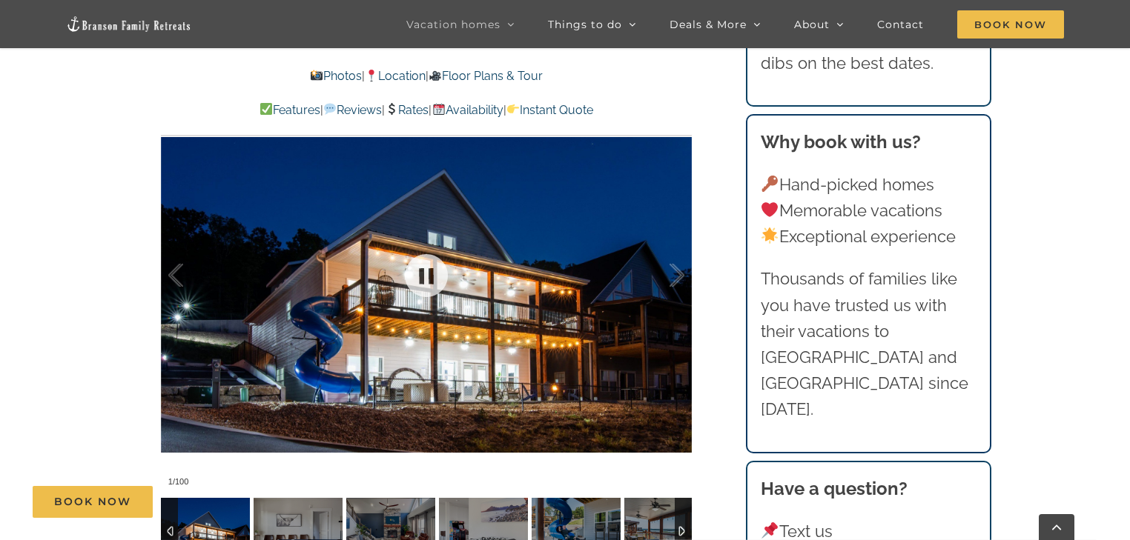
scroll to position [1106, 0]
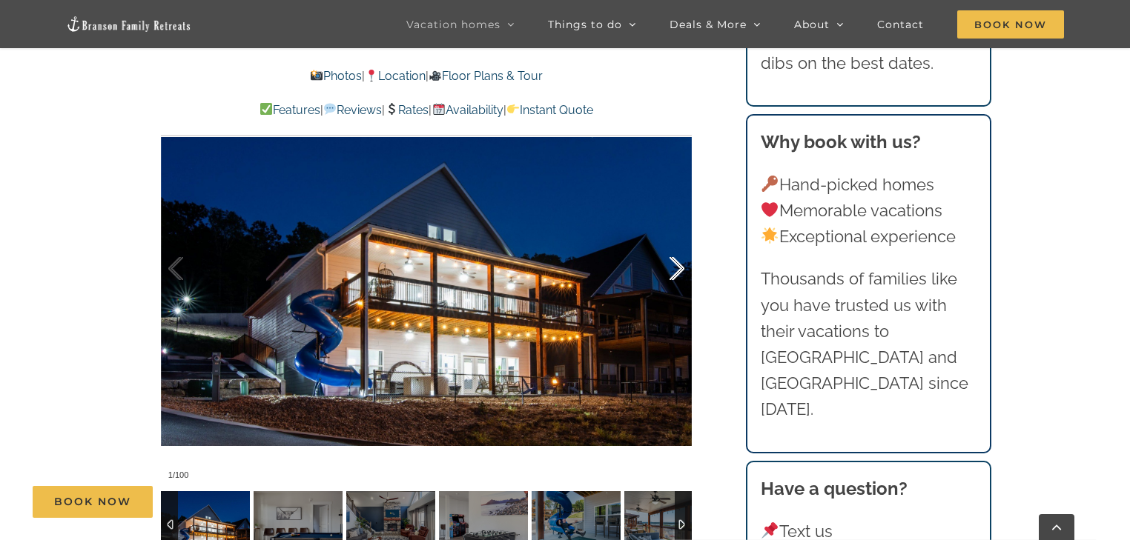
click at [680, 270] on div at bounding box center [661, 269] width 46 height 92
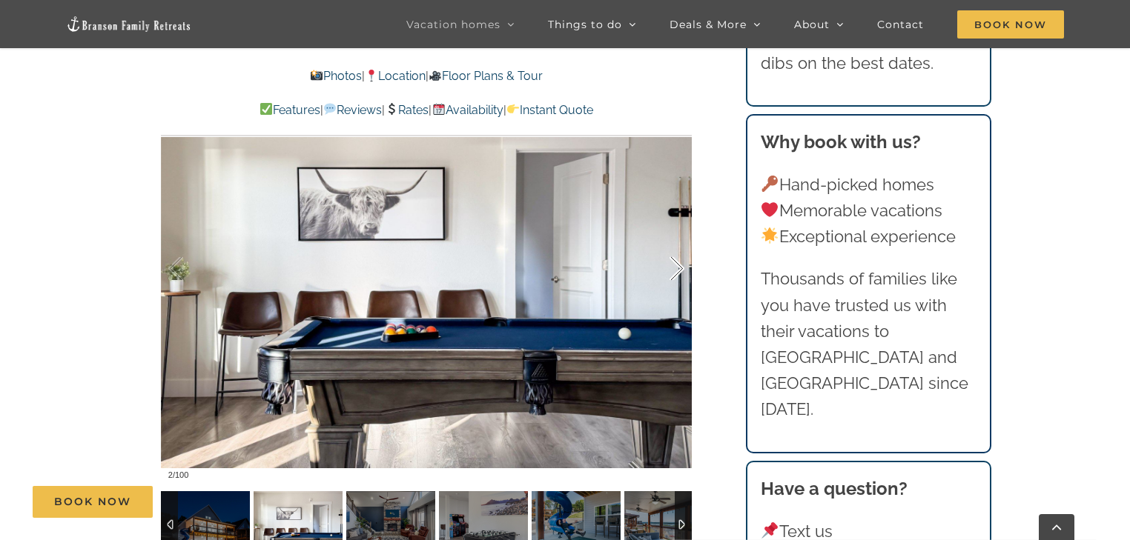
click at [680, 270] on div at bounding box center [661, 269] width 46 height 92
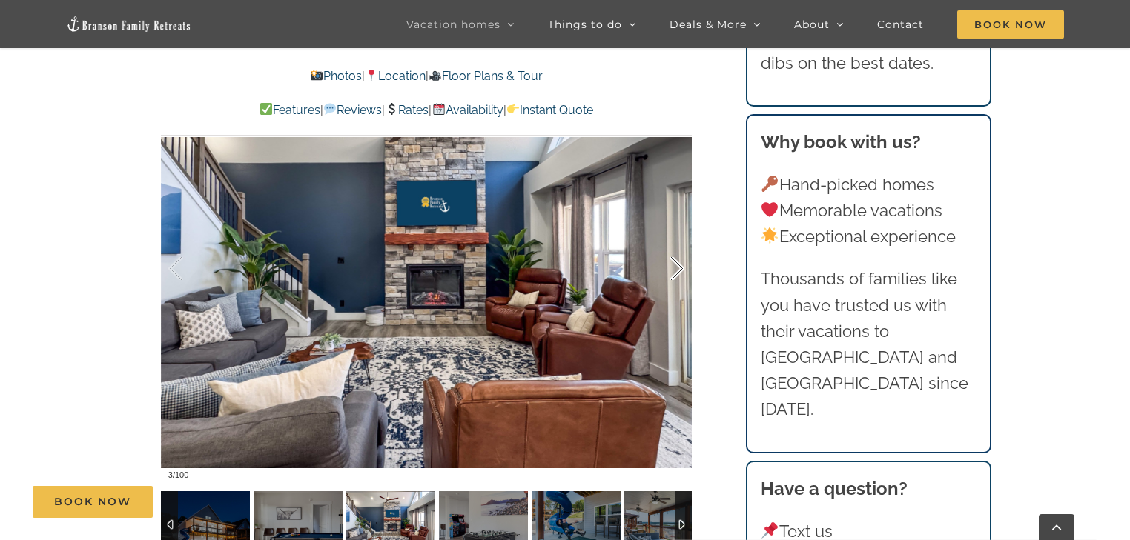
click at [680, 270] on div at bounding box center [661, 269] width 46 height 92
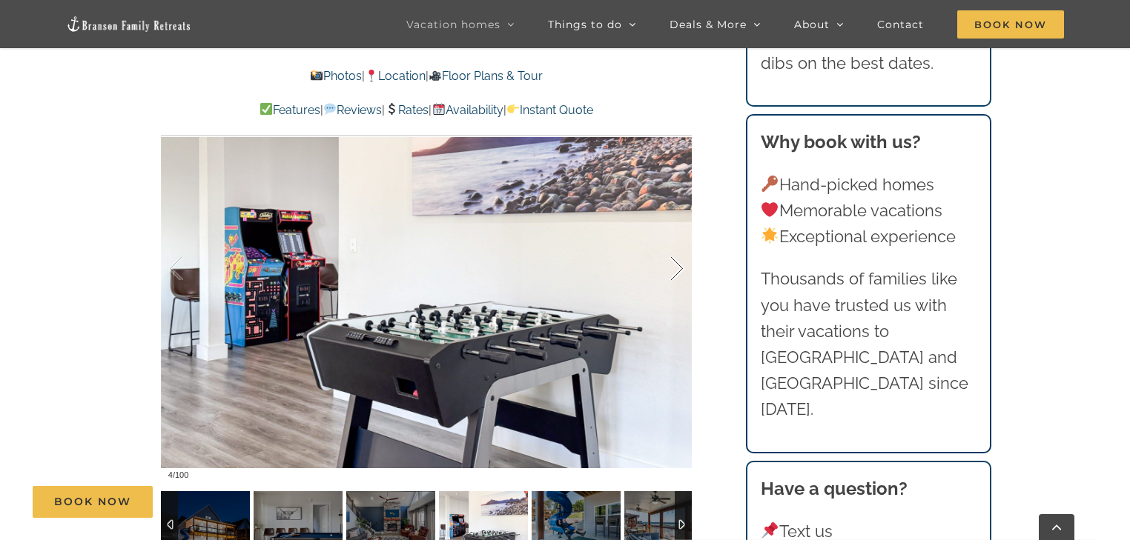
click at [680, 270] on div at bounding box center [661, 269] width 46 height 92
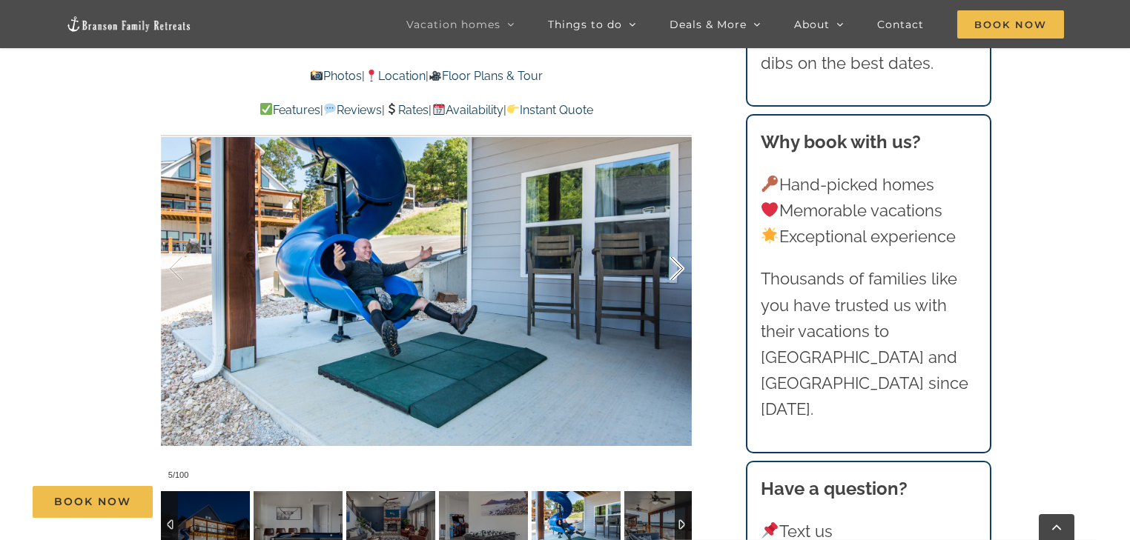
click at [680, 270] on div at bounding box center [661, 269] width 46 height 92
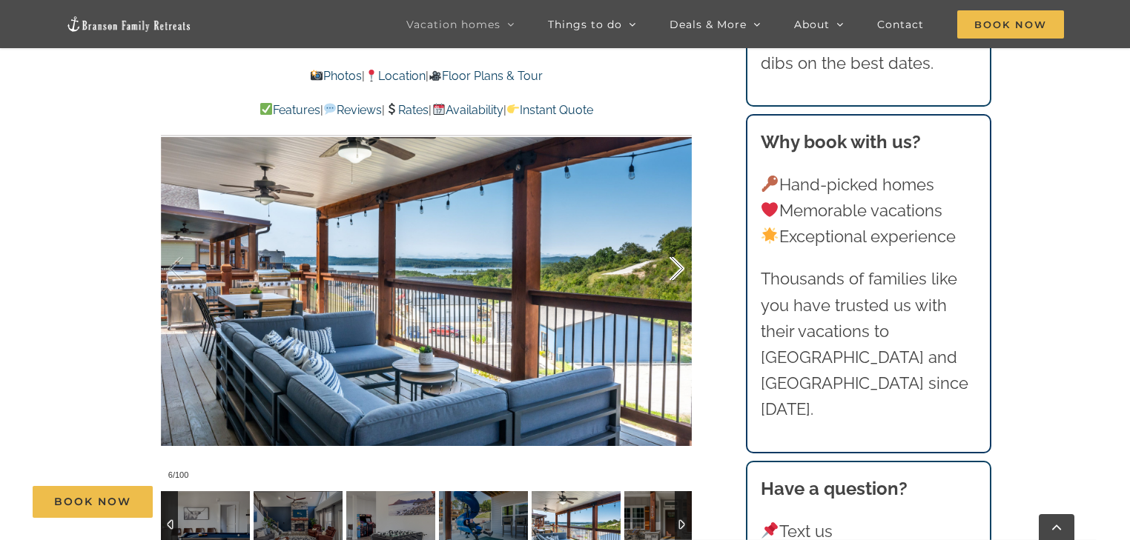
click at [680, 270] on div at bounding box center [661, 269] width 46 height 92
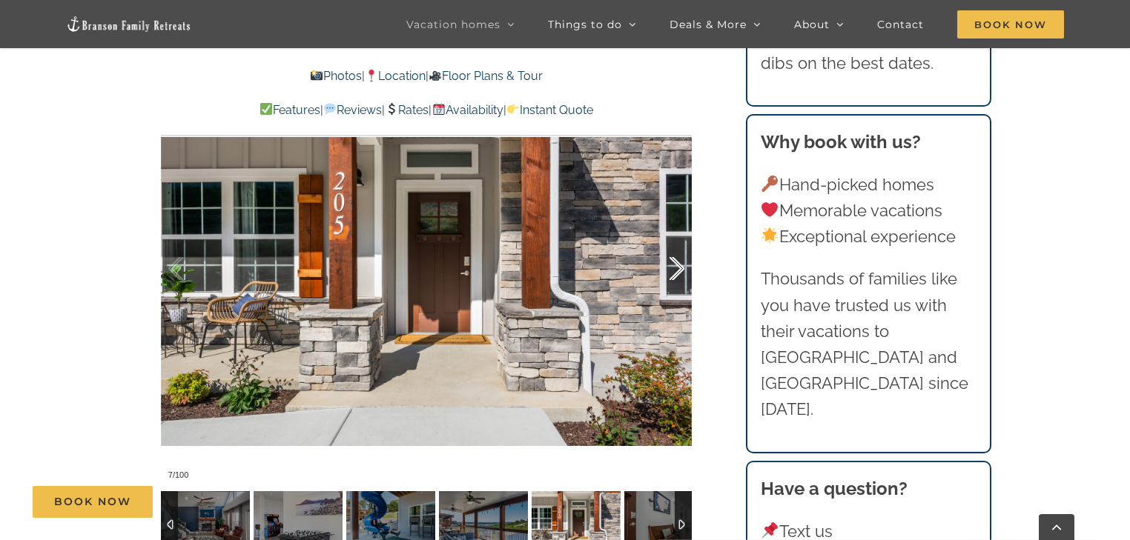
click at [680, 270] on div at bounding box center [661, 269] width 46 height 92
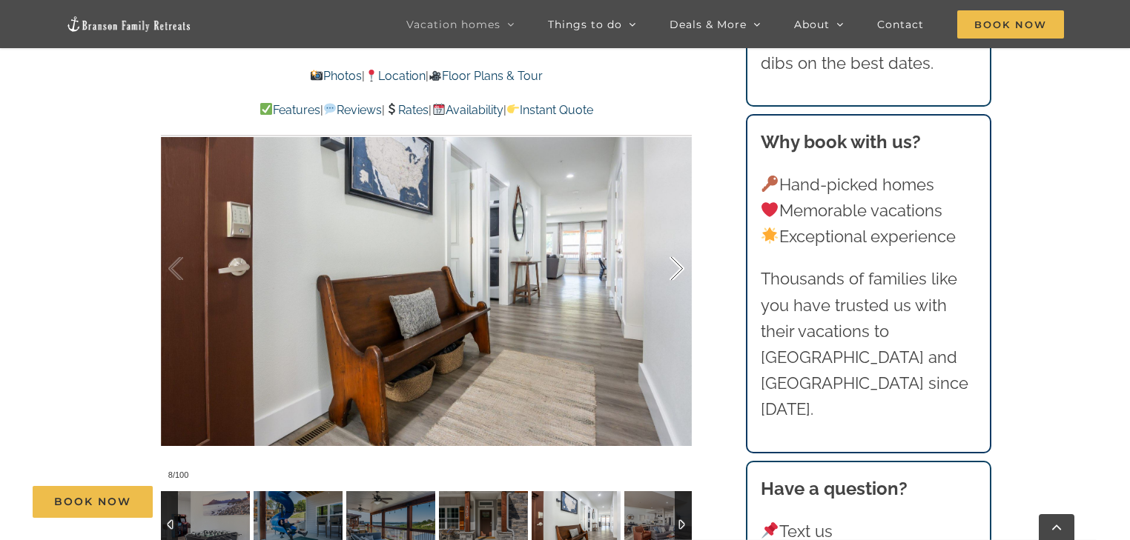
click at [680, 270] on div at bounding box center [661, 269] width 46 height 92
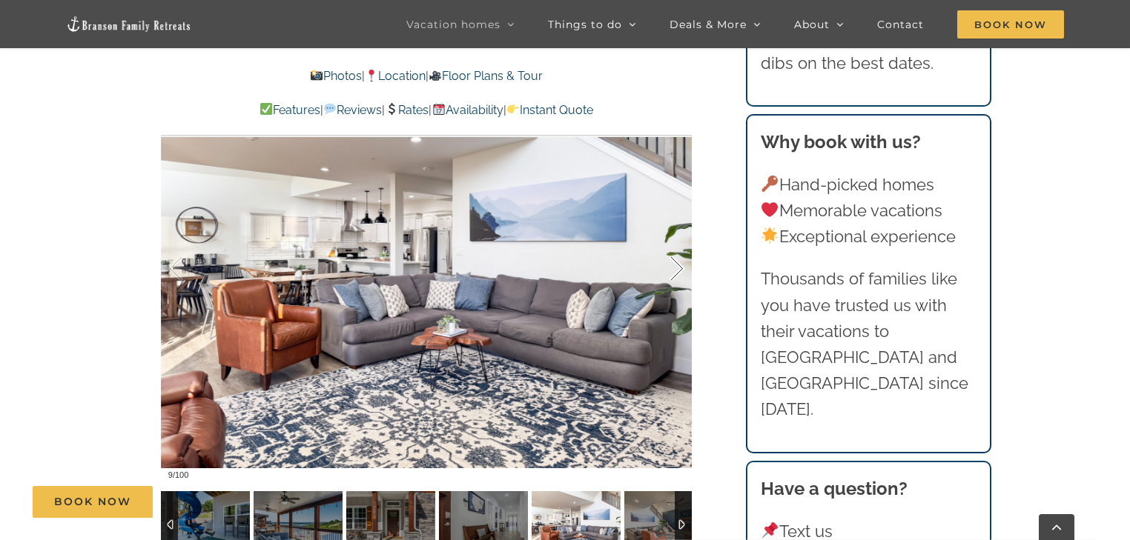
click at [677, 269] on div at bounding box center [661, 269] width 46 height 92
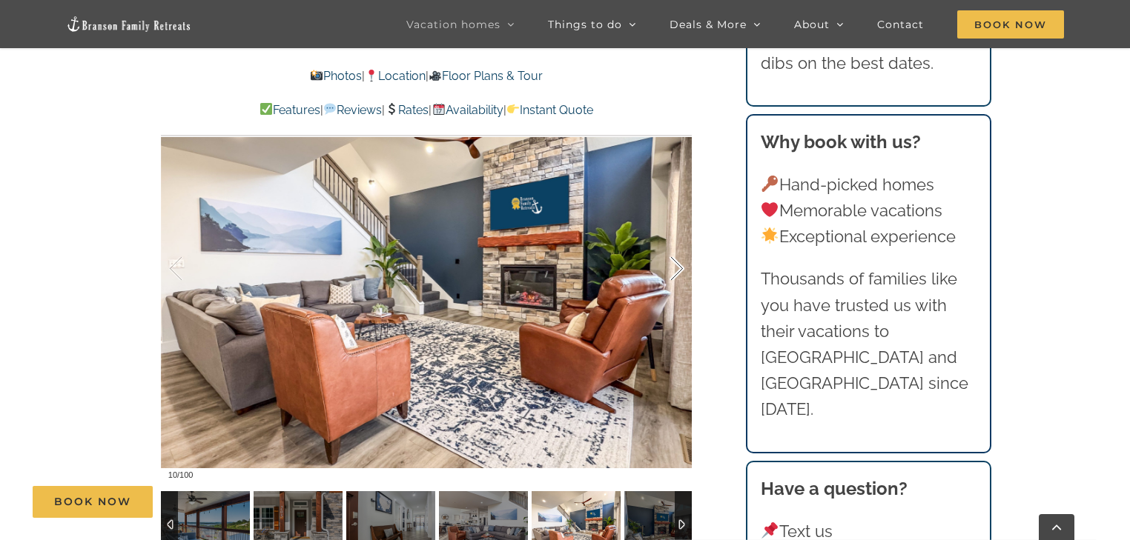
click at [677, 269] on div at bounding box center [661, 269] width 46 height 92
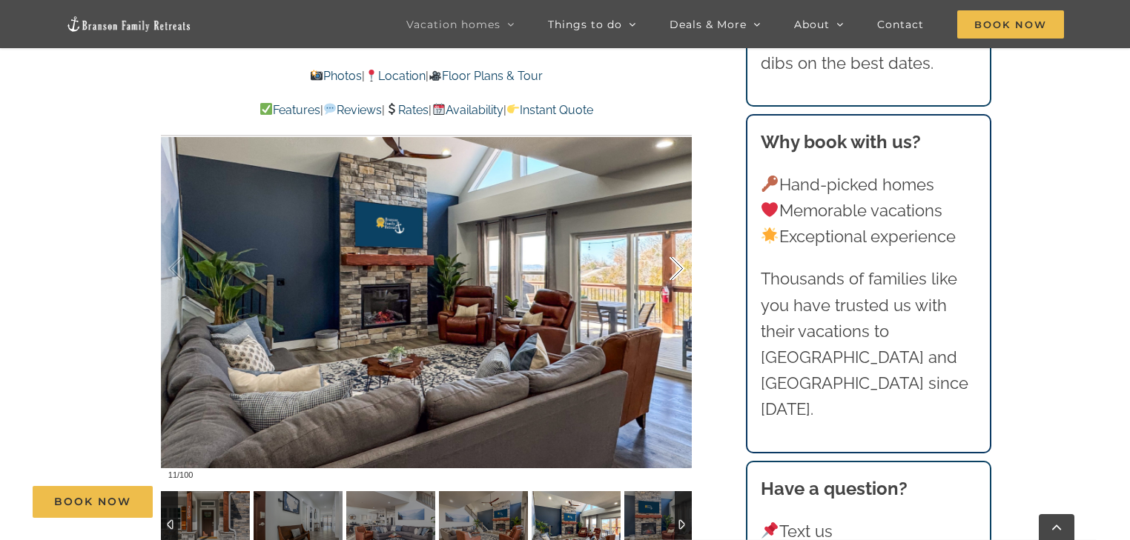
click at [677, 269] on div at bounding box center [661, 269] width 46 height 92
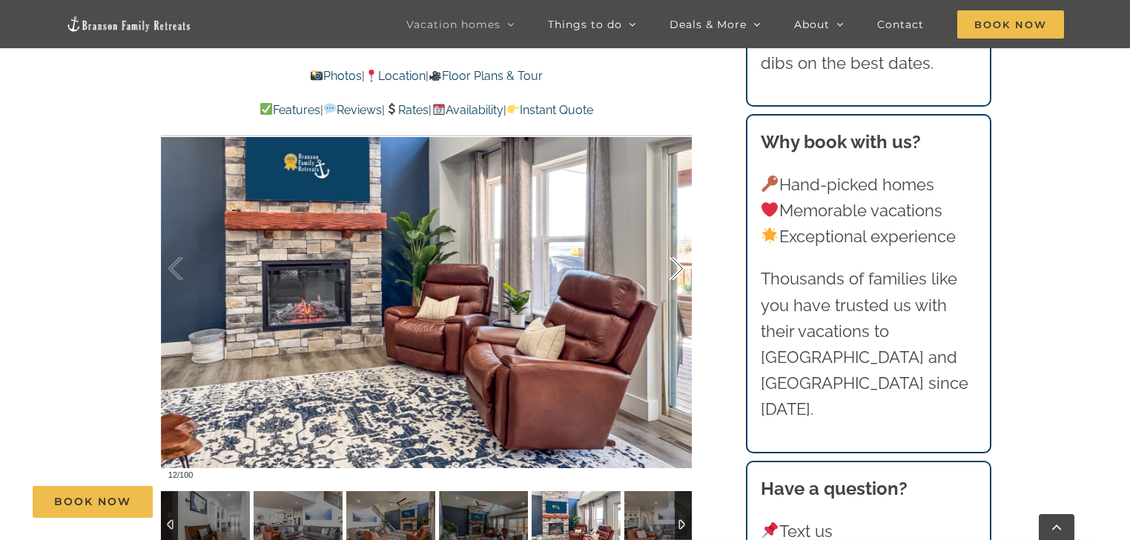
click at [677, 269] on div at bounding box center [661, 269] width 46 height 92
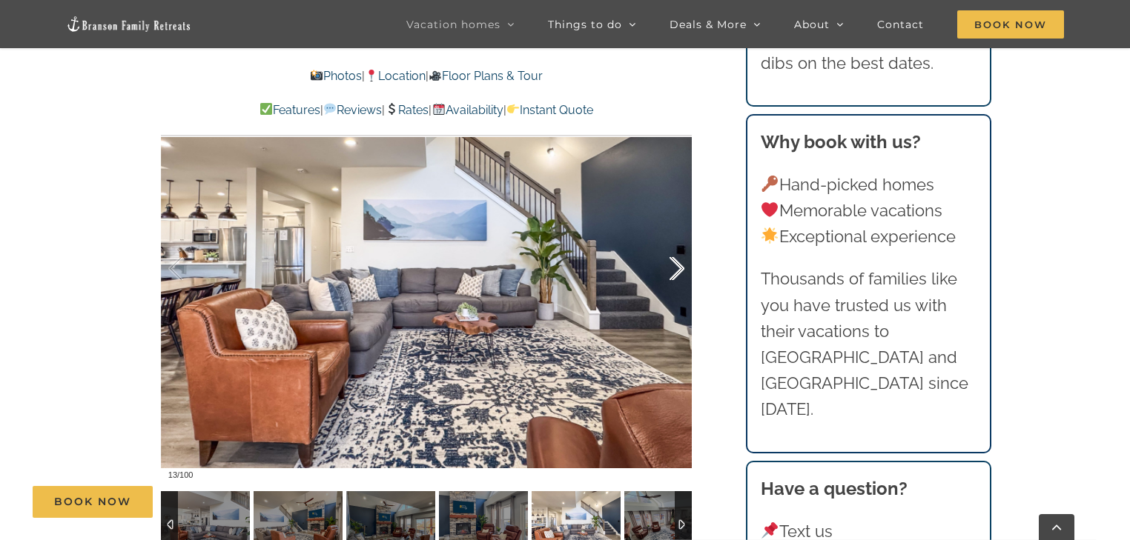
click at [677, 269] on div at bounding box center [661, 269] width 46 height 92
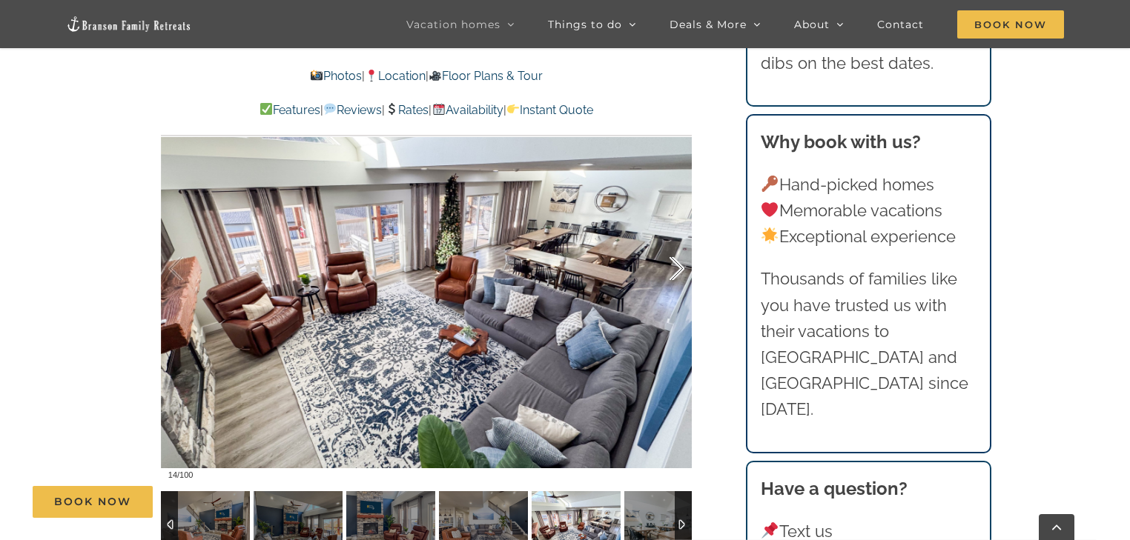
click at [675, 268] on div at bounding box center [661, 269] width 46 height 92
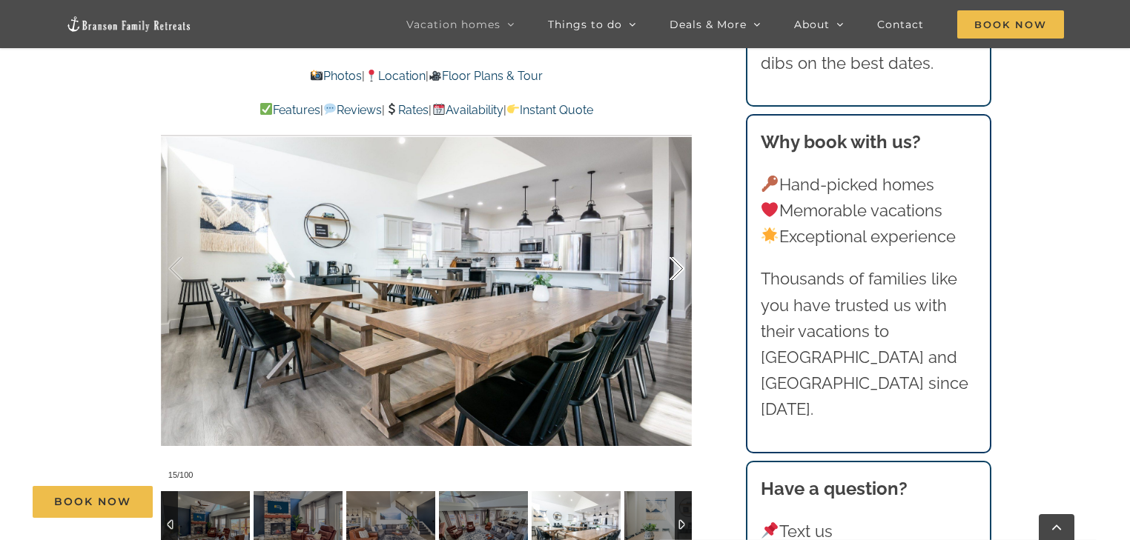
click at [675, 268] on div at bounding box center [661, 269] width 46 height 92
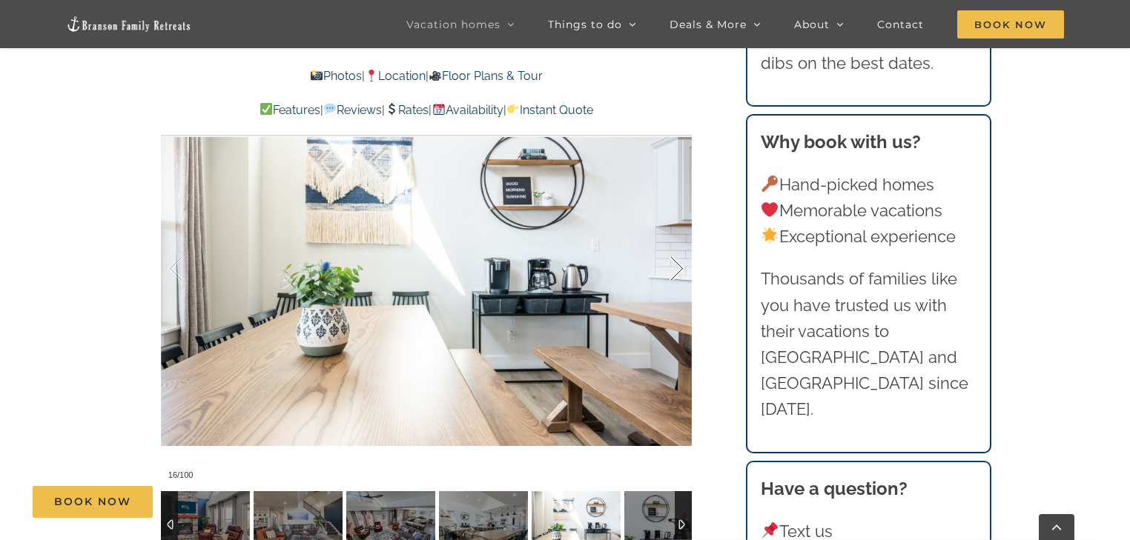
click at [675, 268] on div at bounding box center [661, 269] width 46 height 92
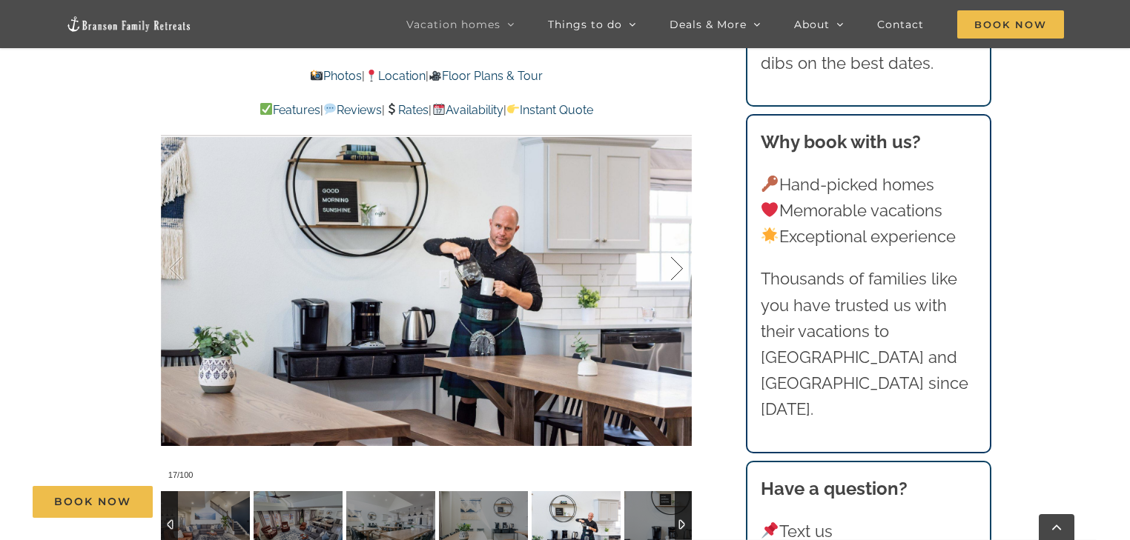
click at [675, 268] on div at bounding box center [661, 269] width 46 height 92
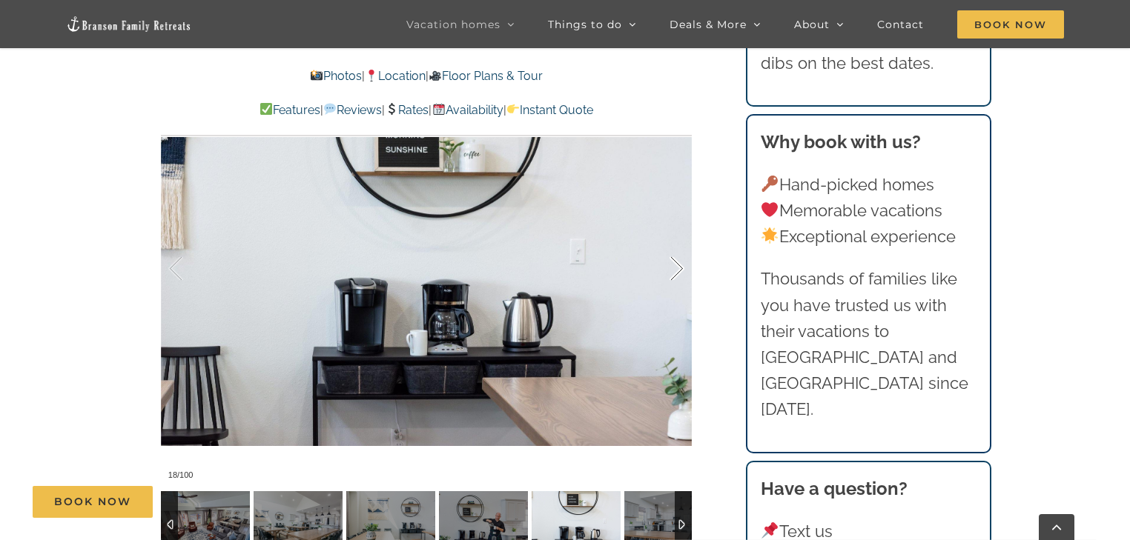
click at [675, 268] on div at bounding box center [661, 269] width 46 height 92
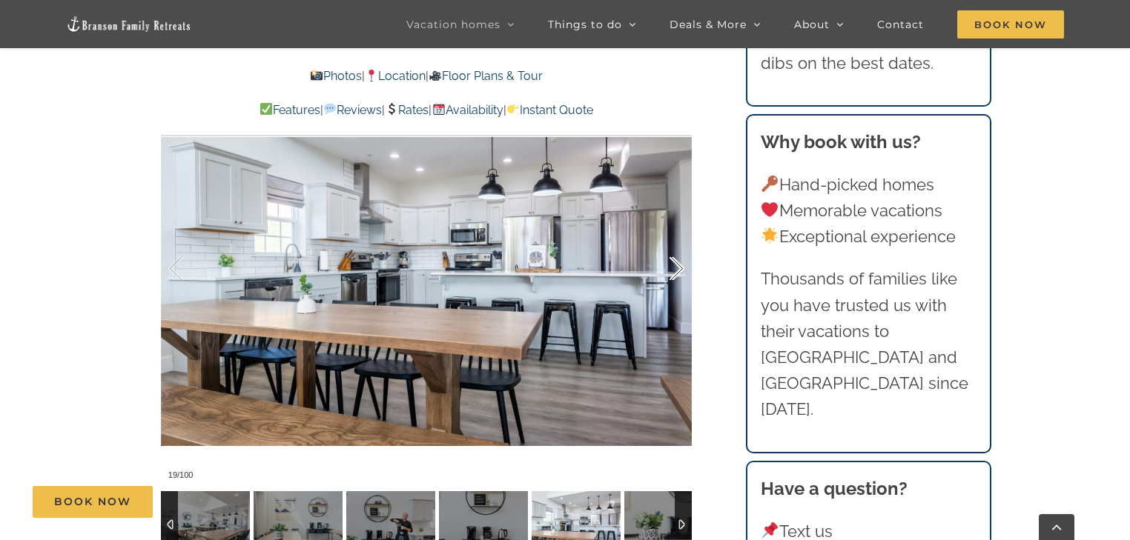
click at [675, 268] on div at bounding box center [661, 269] width 46 height 92
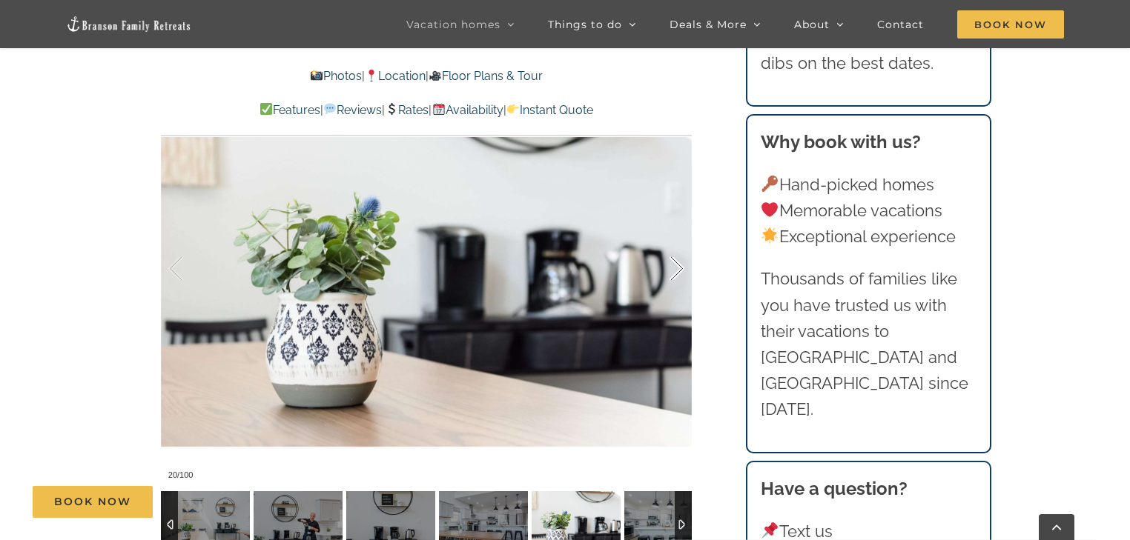
click at [675, 268] on div at bounding box center [661, 269] width 46 height 92
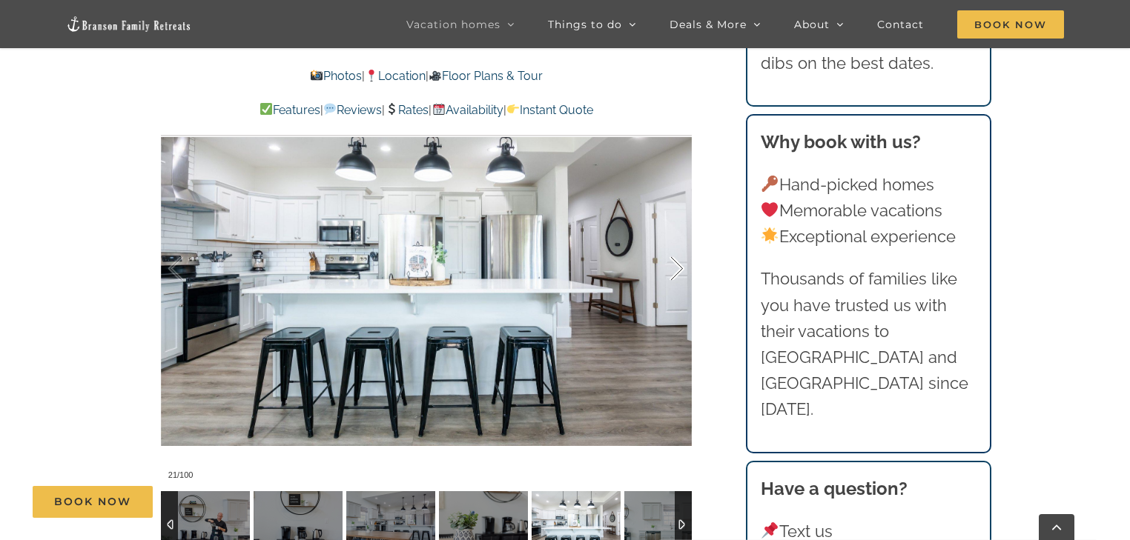
click at [674, 273] on div at bounding box center [661, 269] width 46 height 92
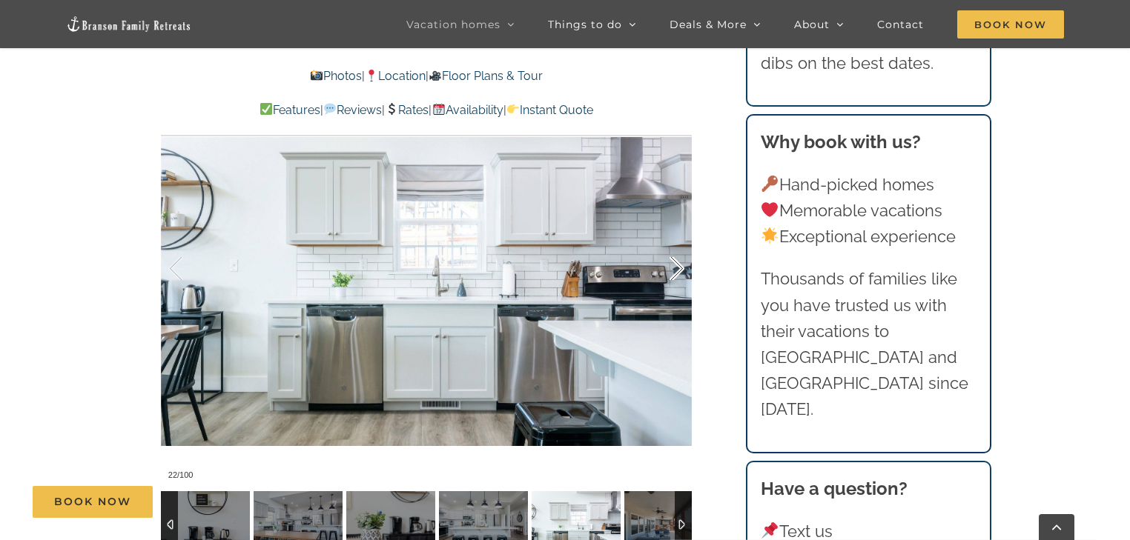
click at [674, 273] on div "22 / 100" at bounding box center [426, 269] width 531 height 436
click at [674, 273] on div at bounding box center [661, 269] width 46 height 92
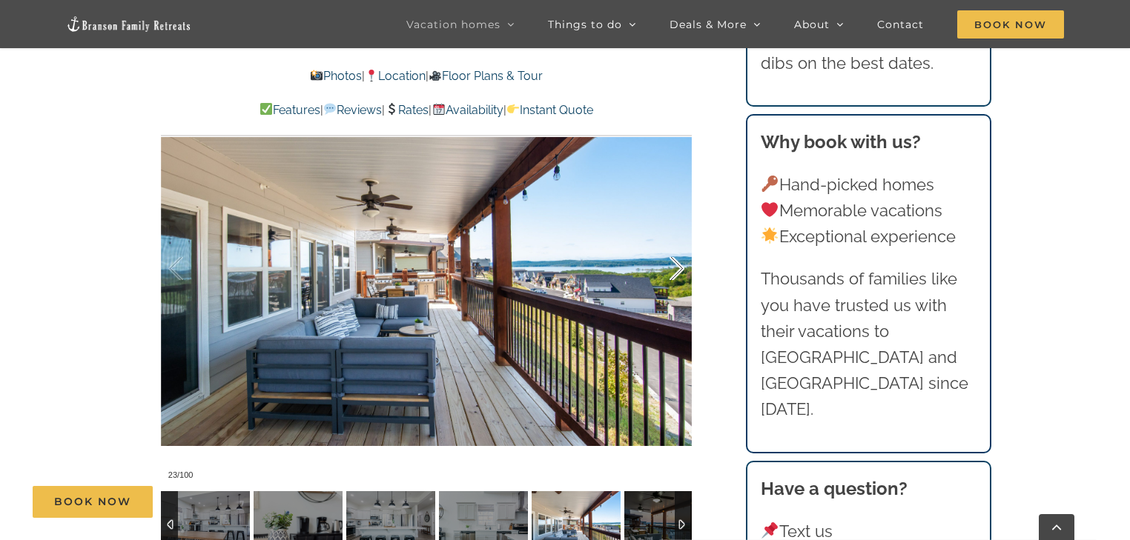
click at [671, 273] on div at bounding box center [661, 269] width 46 height 92
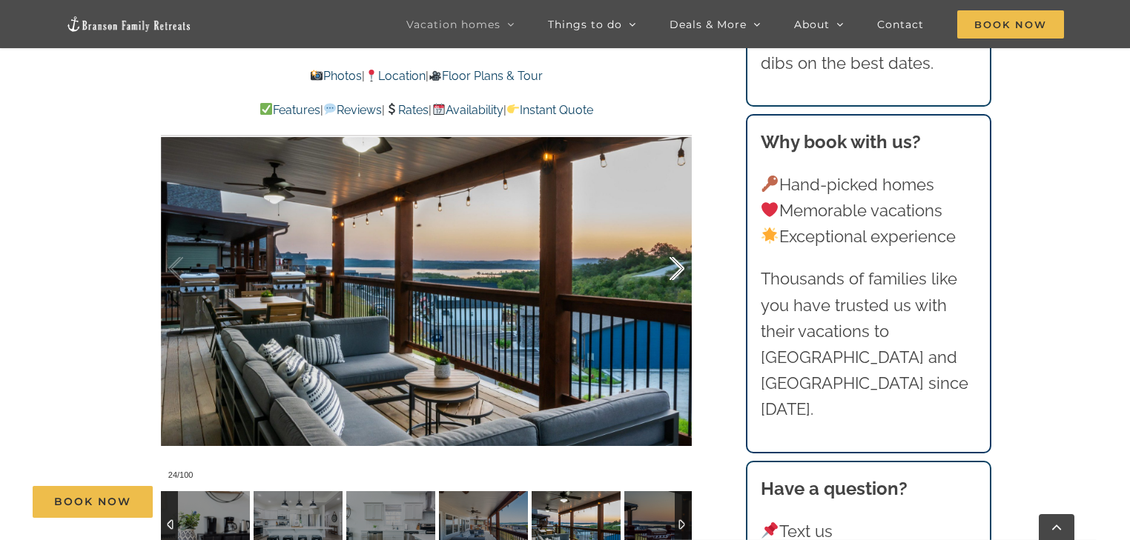
click at [673, 272] on div at bounding box center [661, 269] width 46 height 92
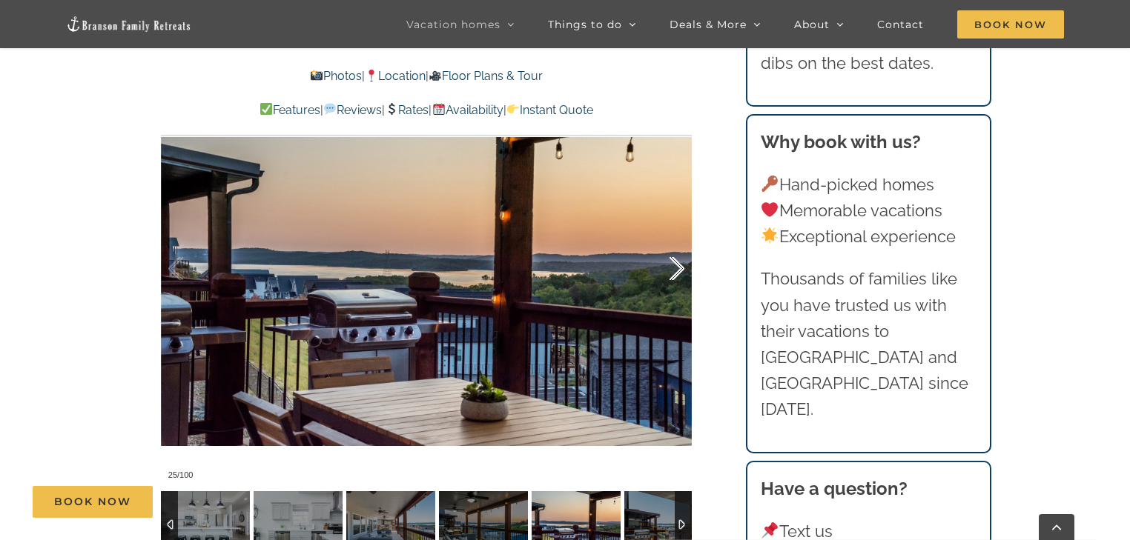
click at [673, 272] on div at bounding box center [661, 269] width 46 height 92
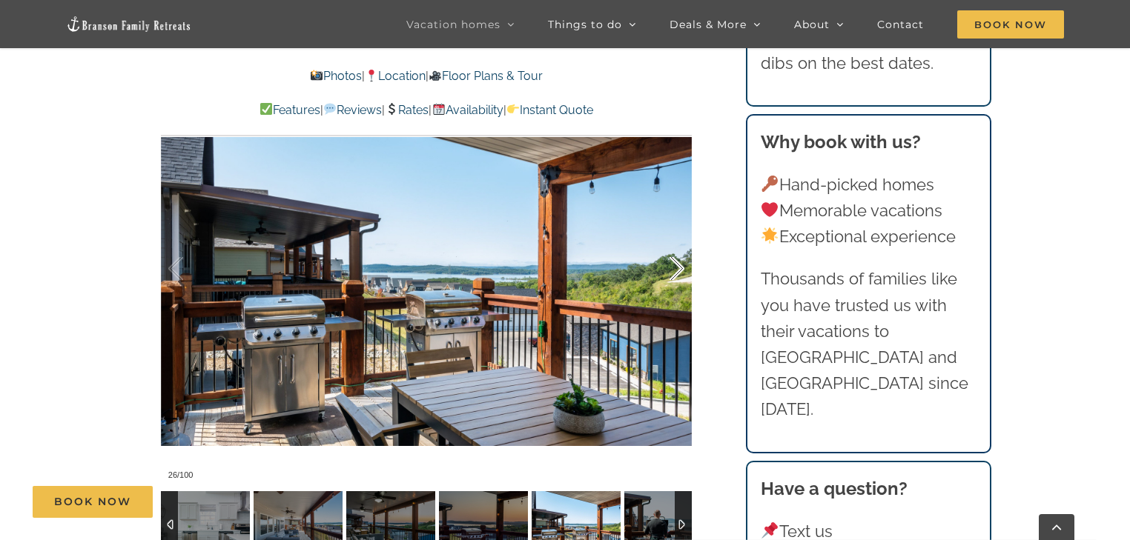
click at [672, 275] on div at bounding box center [661, 269] width 46 height 92
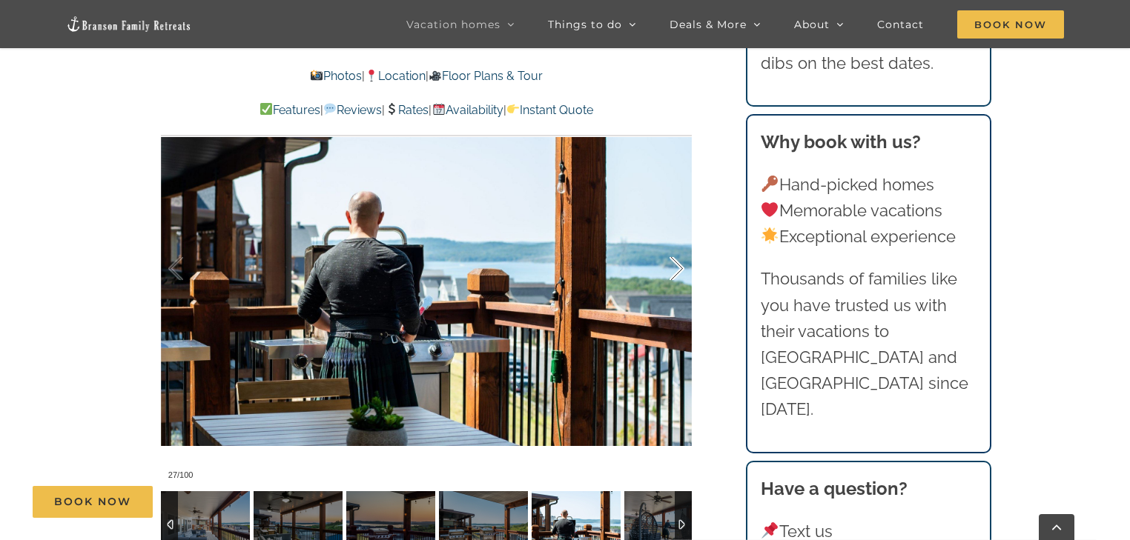
click at [672, 275] on div at bounding box center [661, 269] width 46 height 92
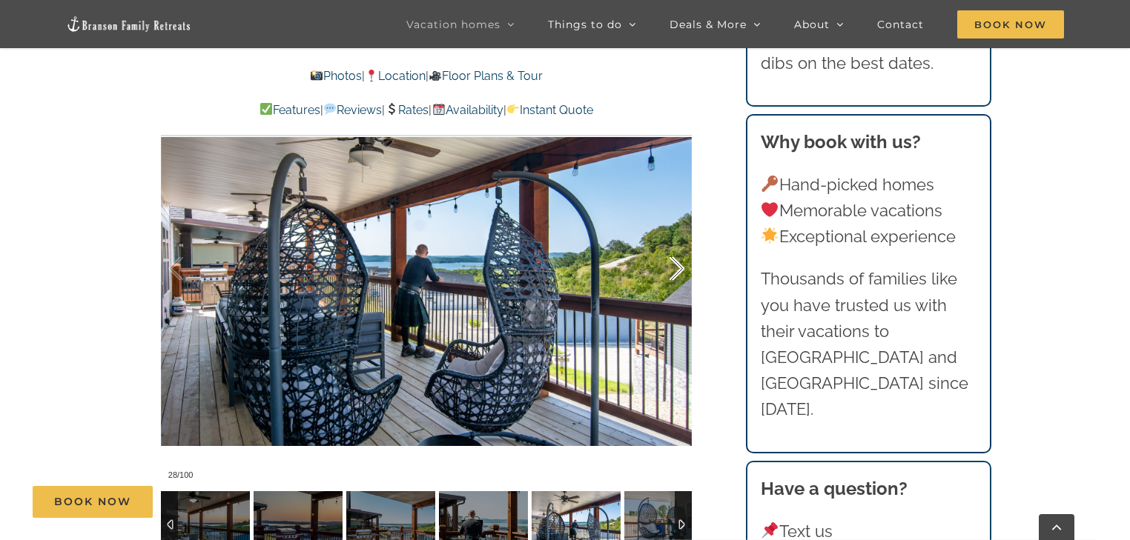
click at [672, 276] on div at bounding box center [661, 269] width 46 height 92
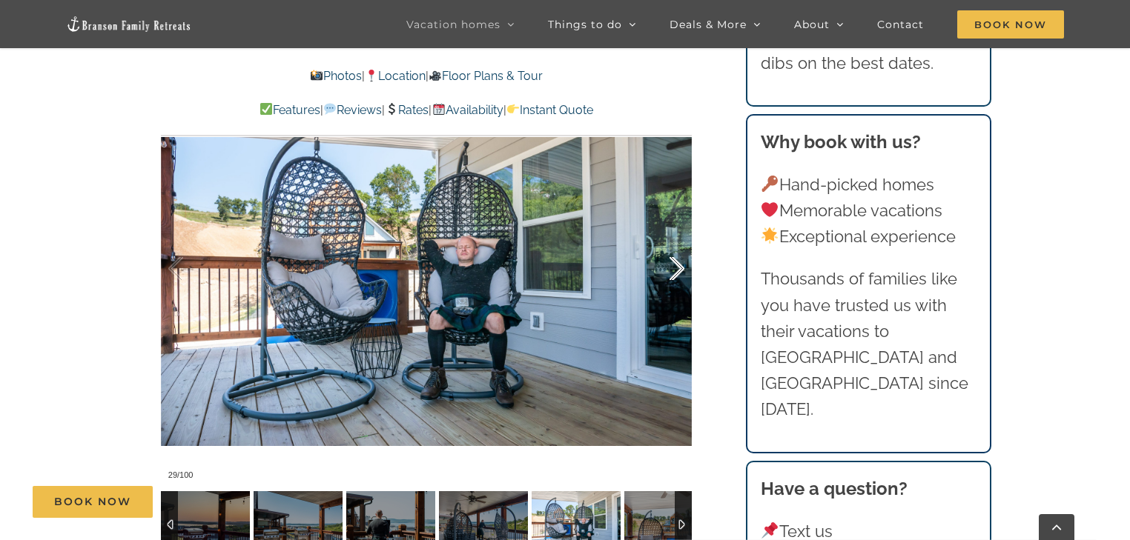
click at [675, 270] on div at bounding box center [661, 269] width 46 height 92
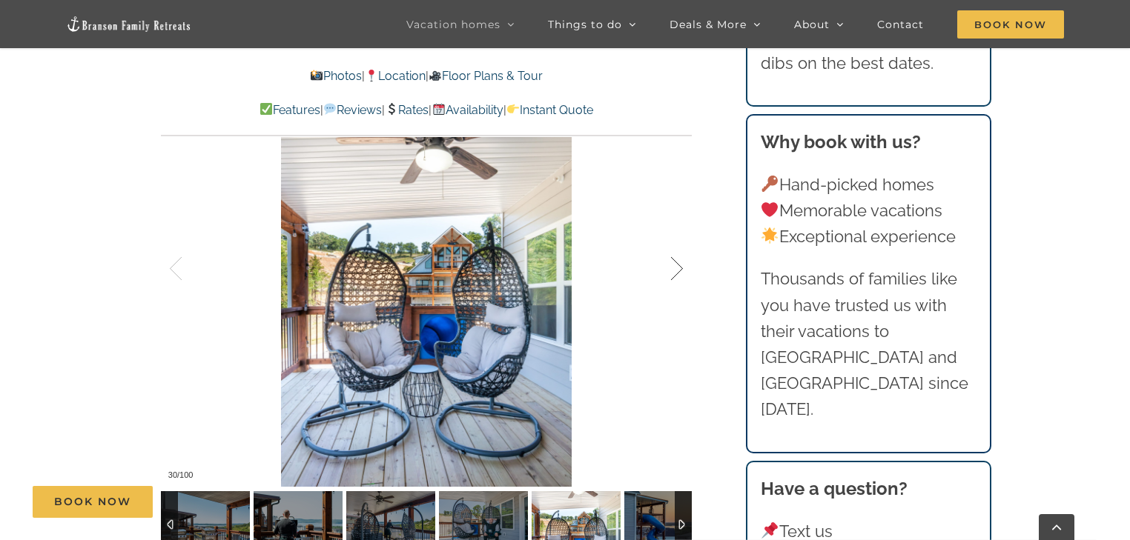
click at [675, 275] on div at bounding box center [661, 269] width 46 height 92
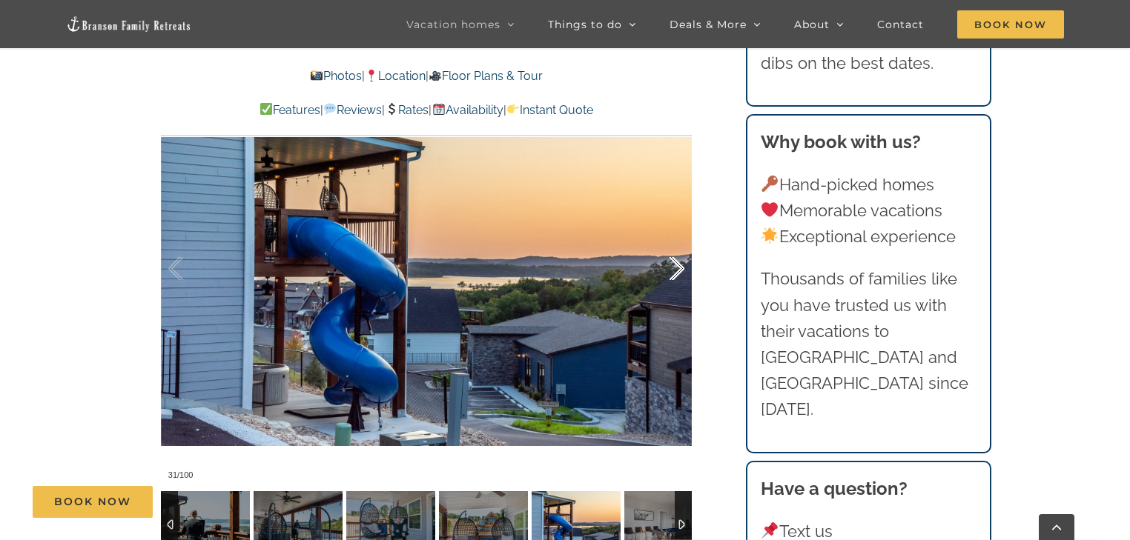
click at [674, 273] on div at bounding box center [661, 269] width 46 height 92
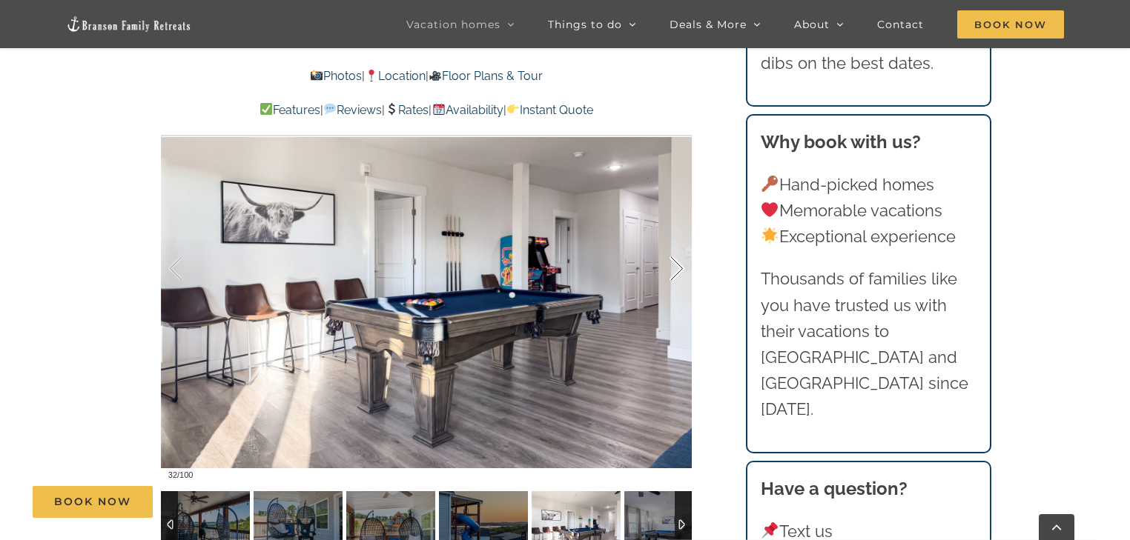
click at [674, 273] on div at bounding box center [661, 269] width 46 height 92
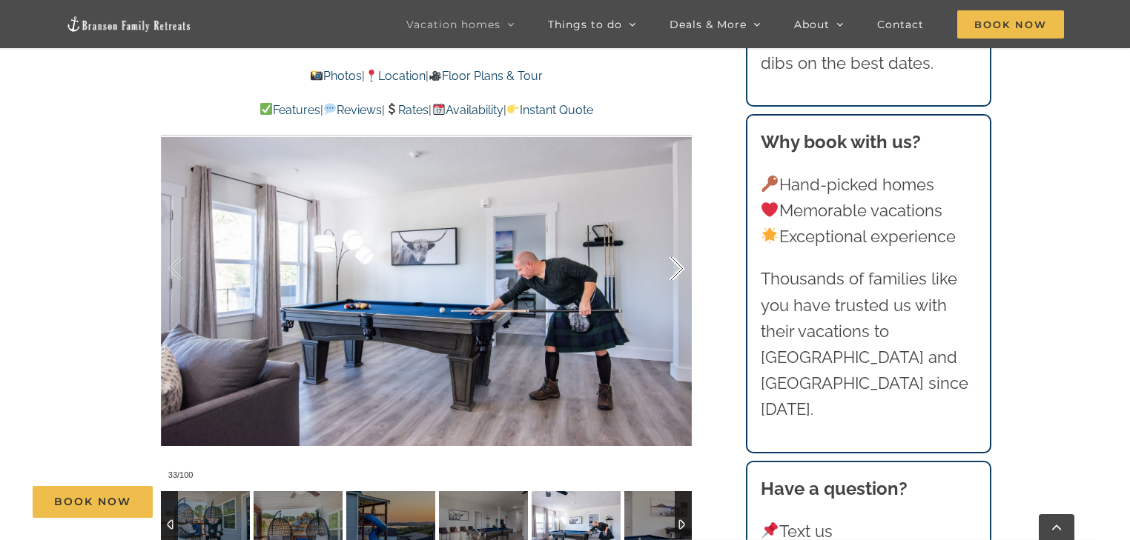
click at [674, 273] on div at bounding box center [661, 269] width 46 height 92
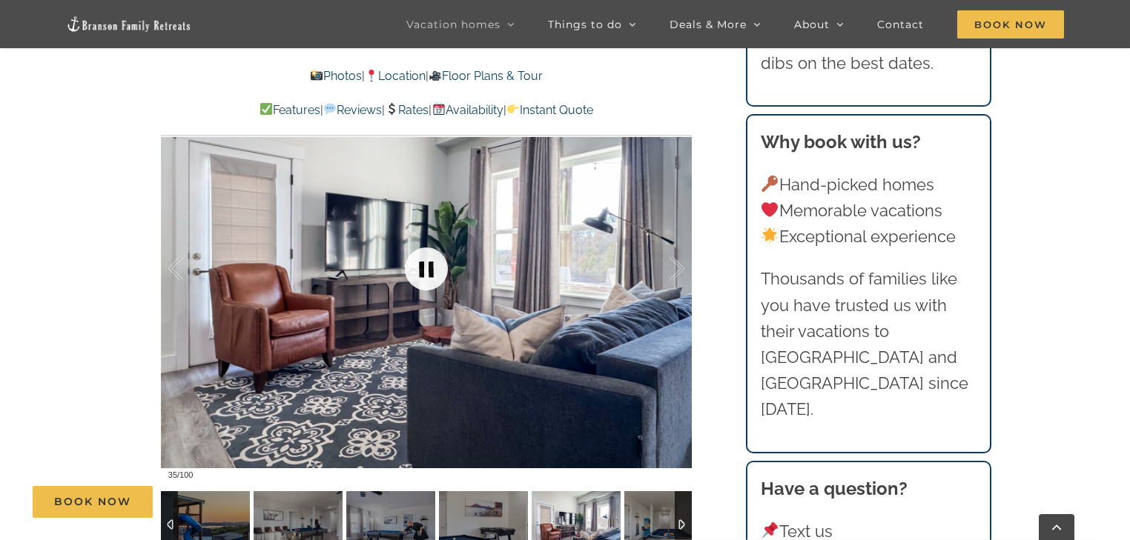
click at [417, 262] on link at bounding box center [426, 268] width 59 height 59
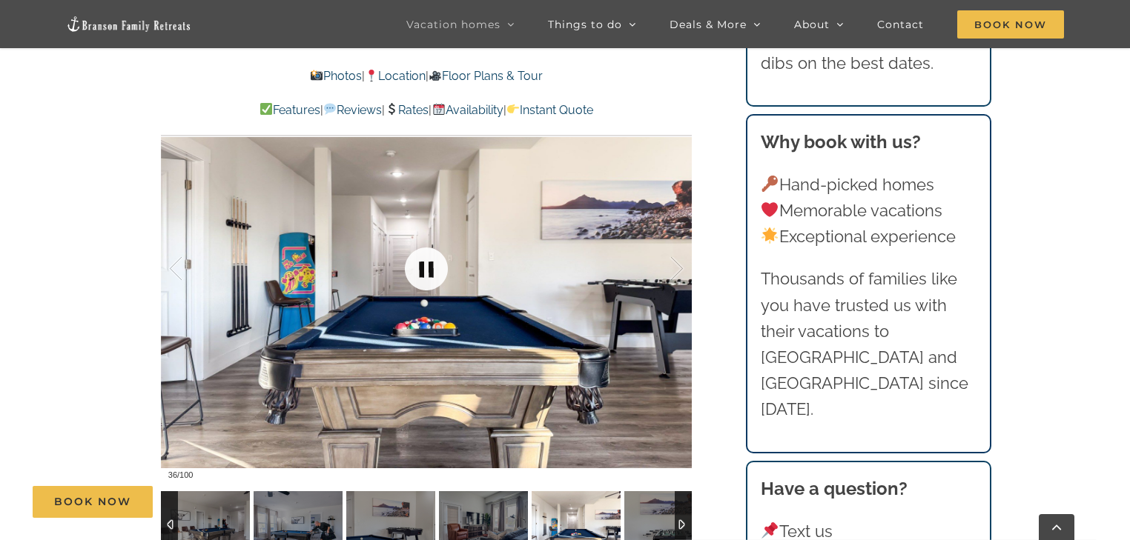
click at [431, 274] on link at bounding box center [426, 268] width 59 height 59
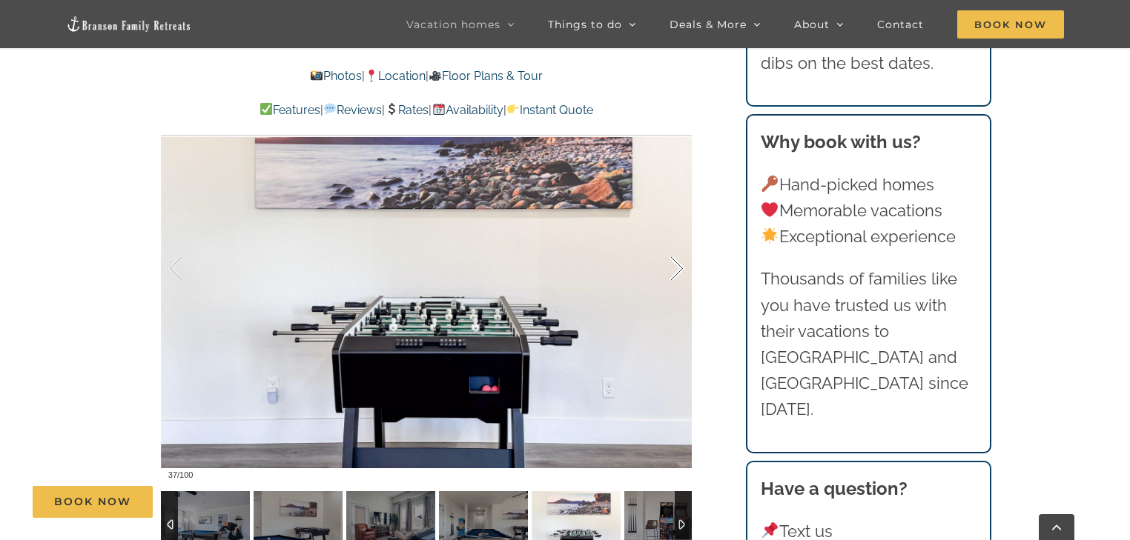
click at [676, 271] on div at bounding box center [661, 269] width 46 height 92
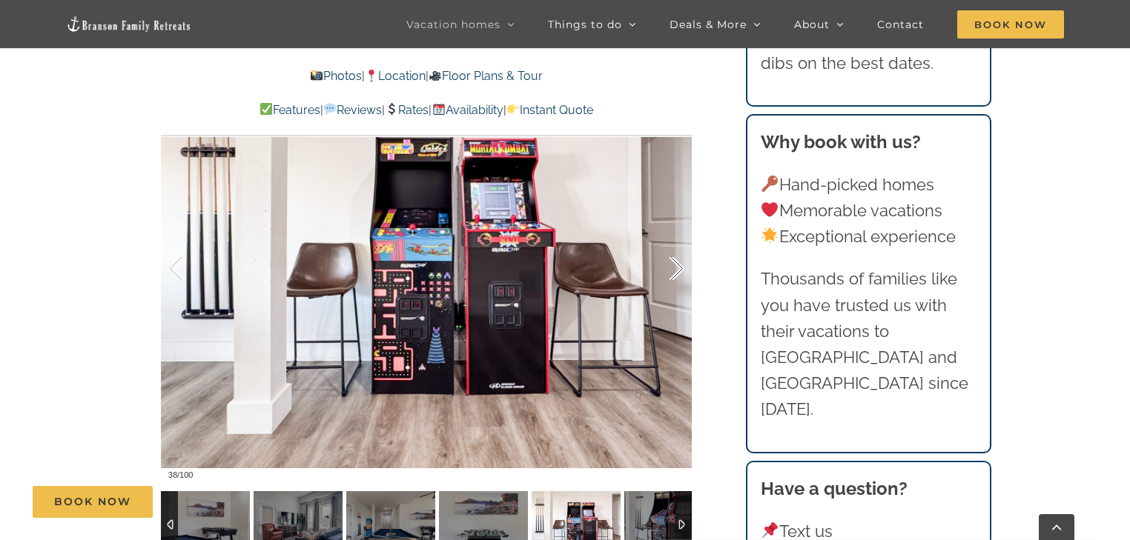
click at [676, 271] on div at bounding box center [661, 269] width 46 height 92
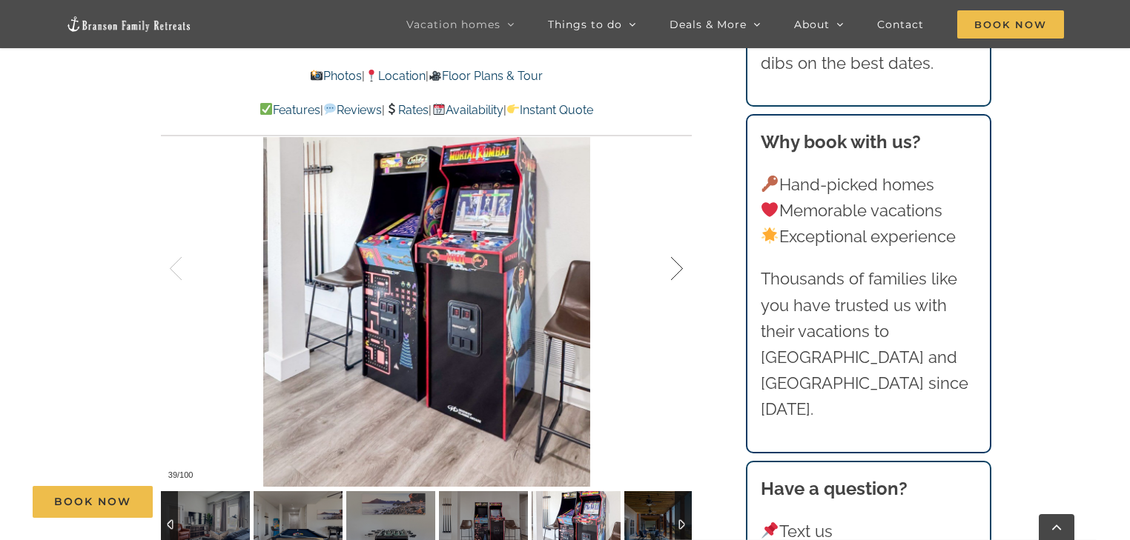
click at [676, 271] on div at bounding box center [661, 269] width 46 height 92
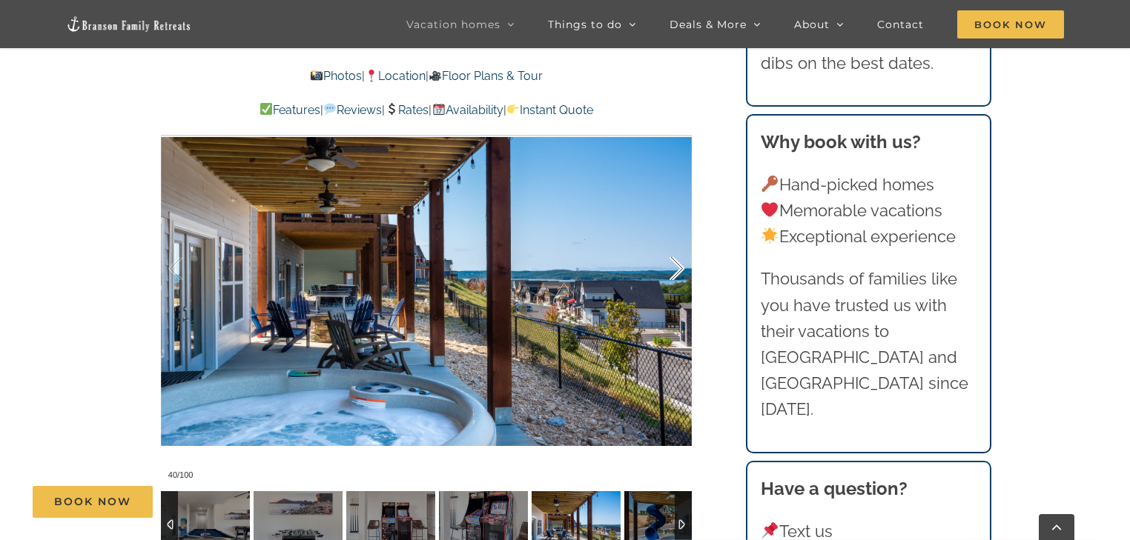
click at [676, 270] on div at bounding box center [661, 269] width 46 height 92
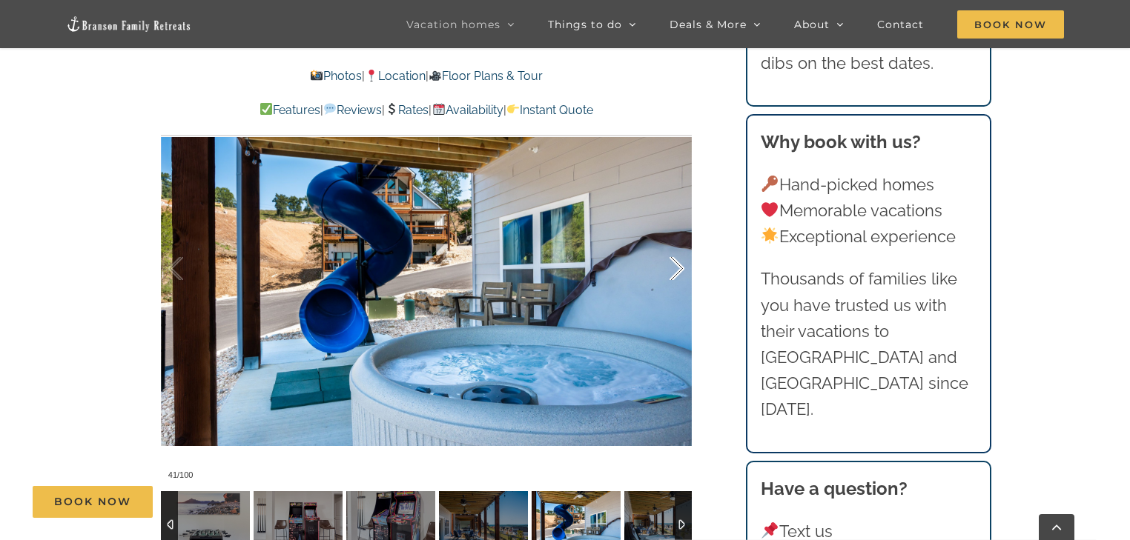
click at [682, 271] on div at bounding box center [661, 269] width 46 height 92
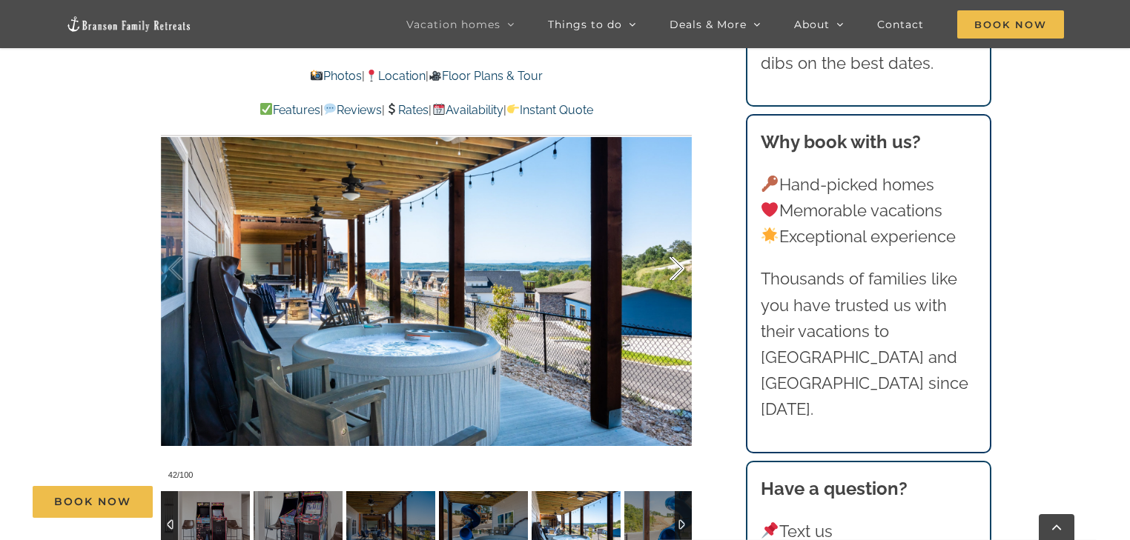
click at [681, 273] on div at bounding box center [661, 269] width 46 height 92
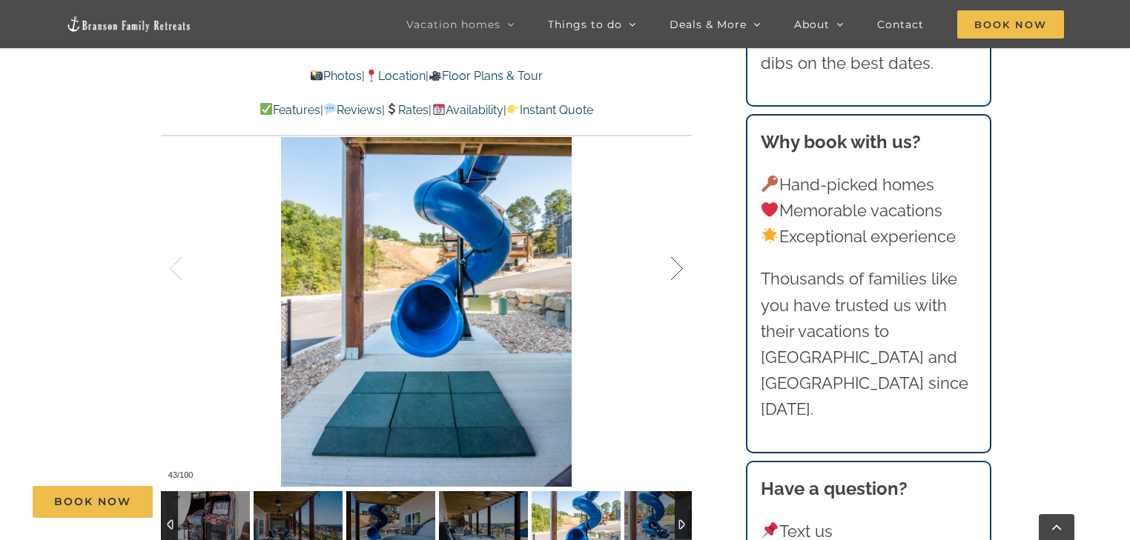
click at [675, 272] on div at bounding box center [661, 269] width 46 height 92
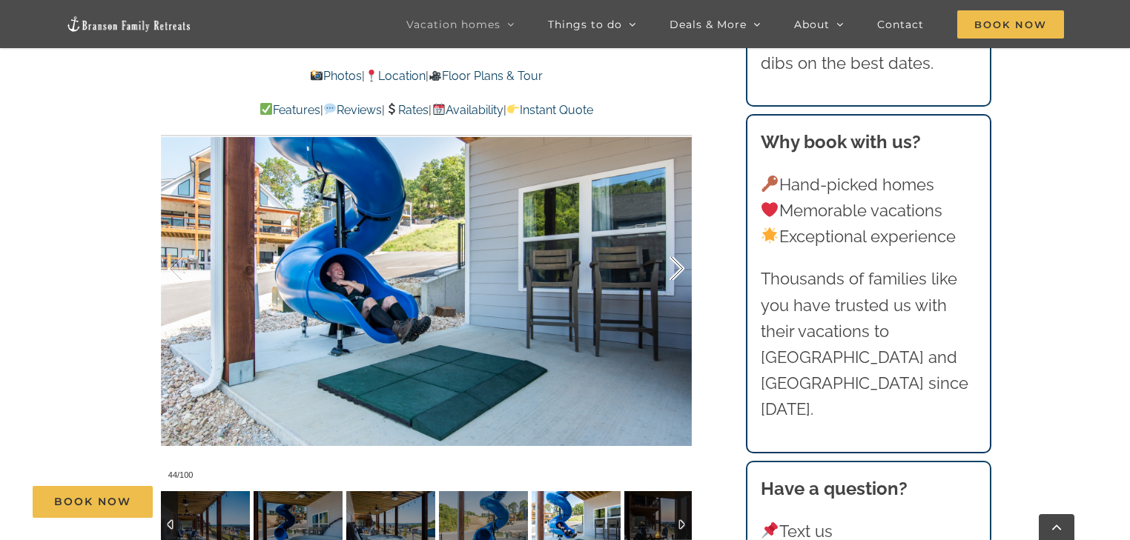
click at [675, 272] on div at bounding box center [661, 269] width 46 height 92
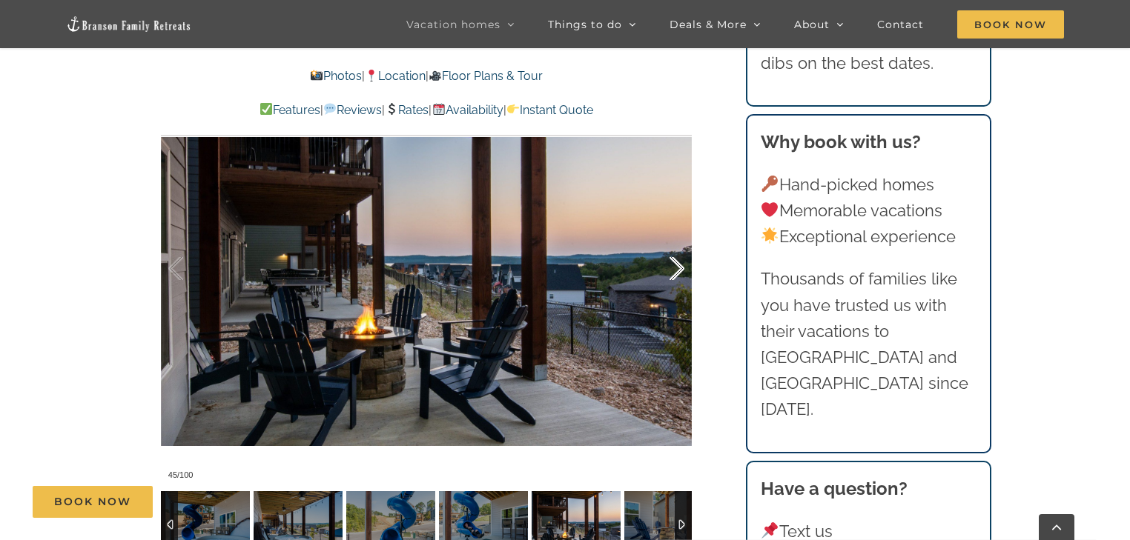
click at [669, 268] on div at bounding box center [661, 269] width 46 height 92
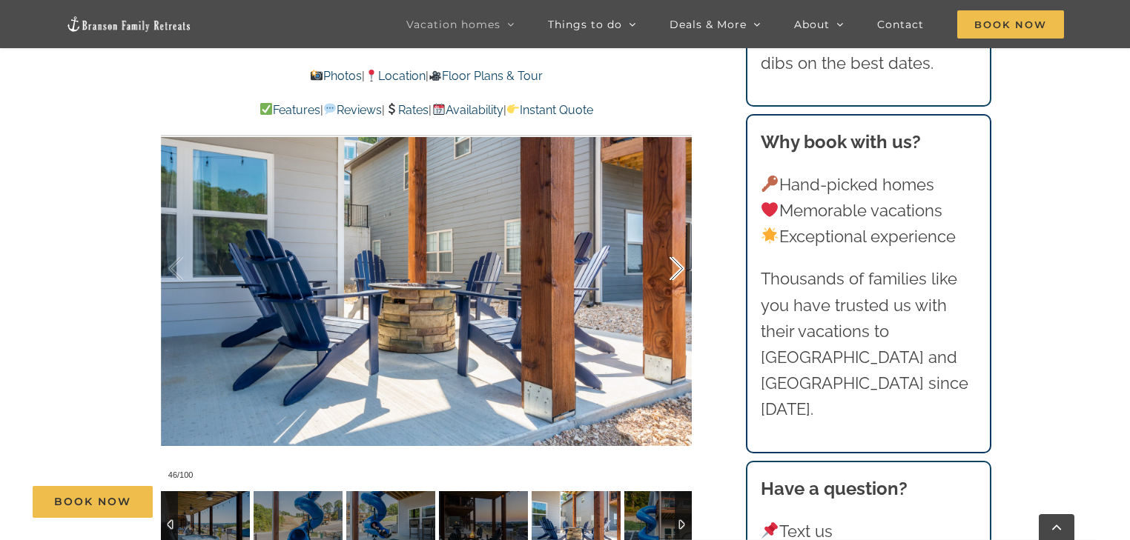
click at [669, 268] on div at bounding box center [661, 269] width 46 height 92
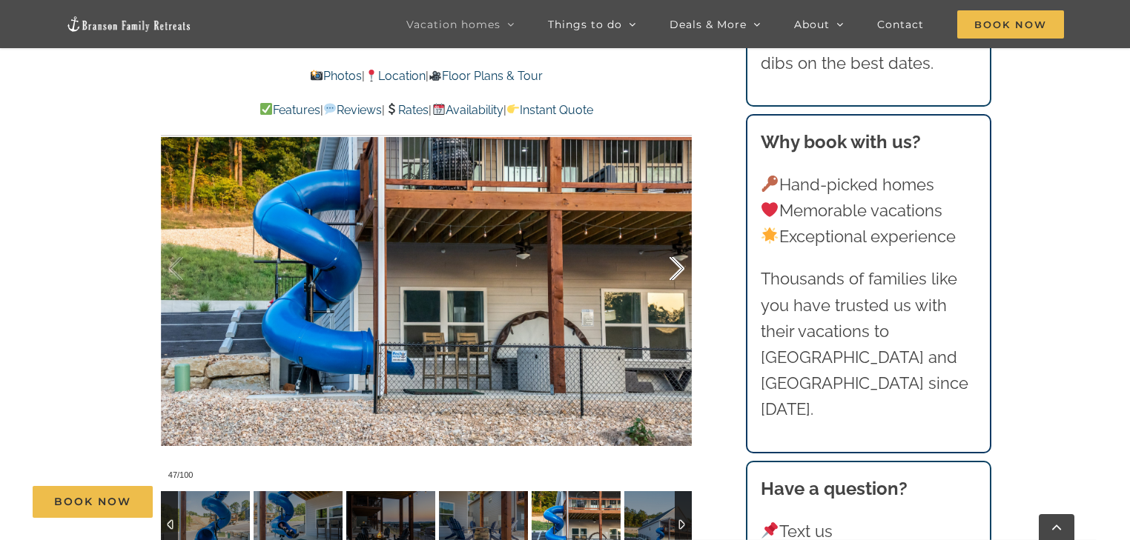
click at [670, 271] on div at bounding box center [661, 269] width 46 height 92
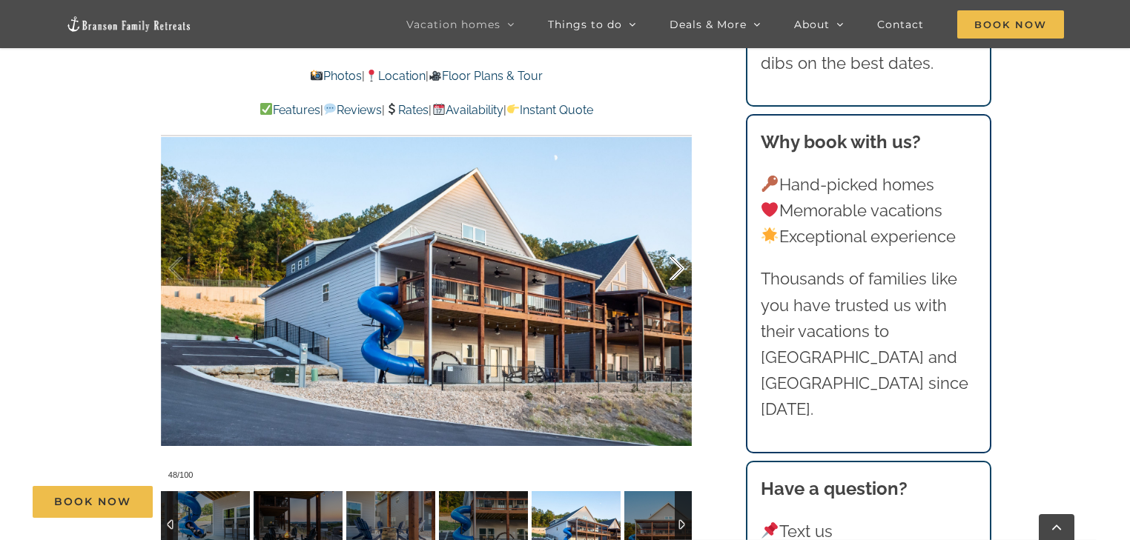
click at [671, 269] on div at bounding box center [661, 269] width 46 height 92
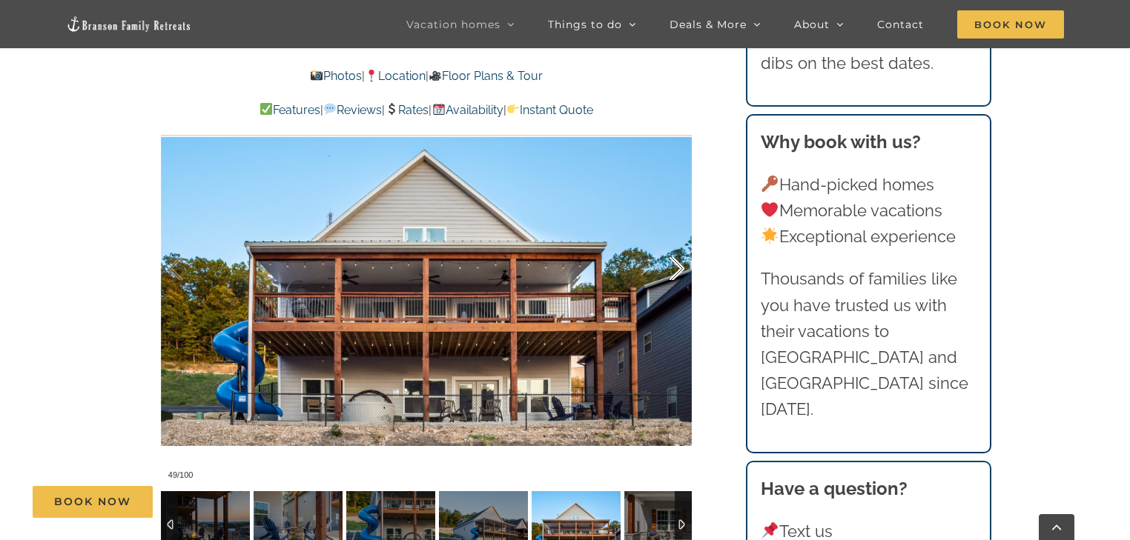
click at [676, 273] on div at bounding box center [661, 269] width 46 height 92
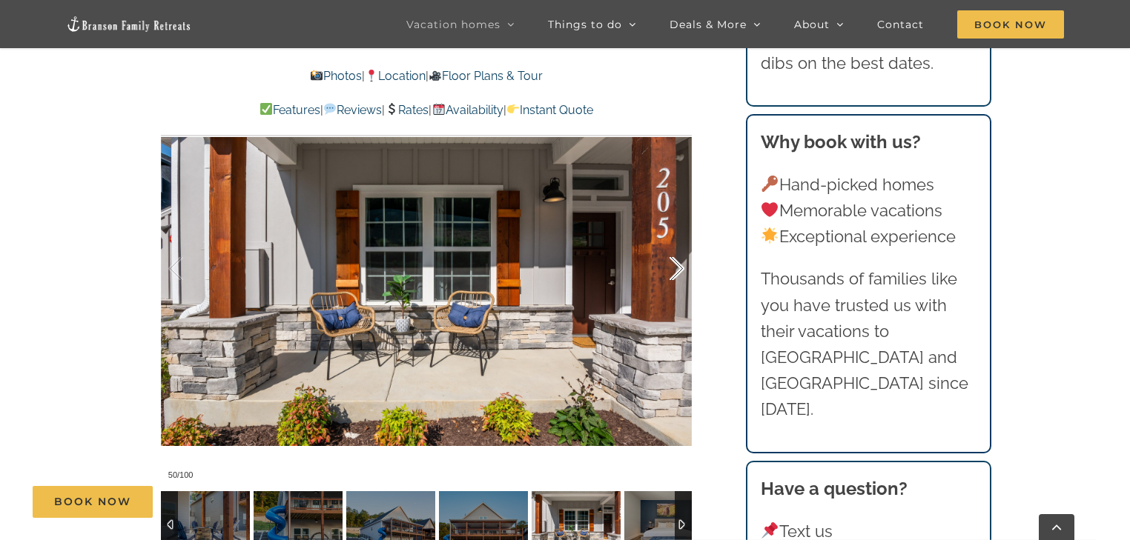
click at [676, 273] on div at bounding box center [661, 269] width 46 height 92
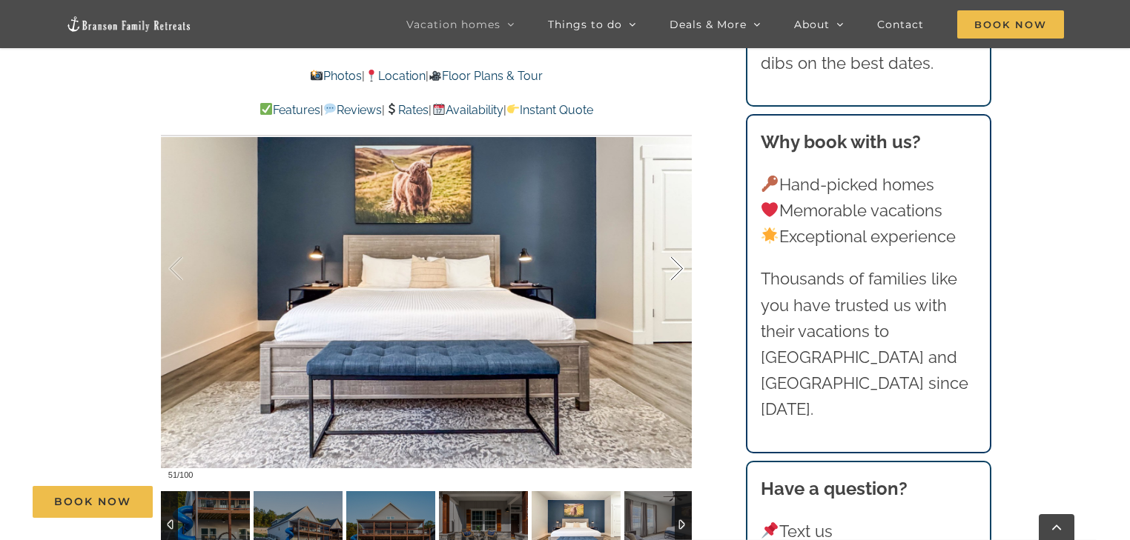
click at [676, 273] on div at bounding box center [661, 269] width 46 height 92
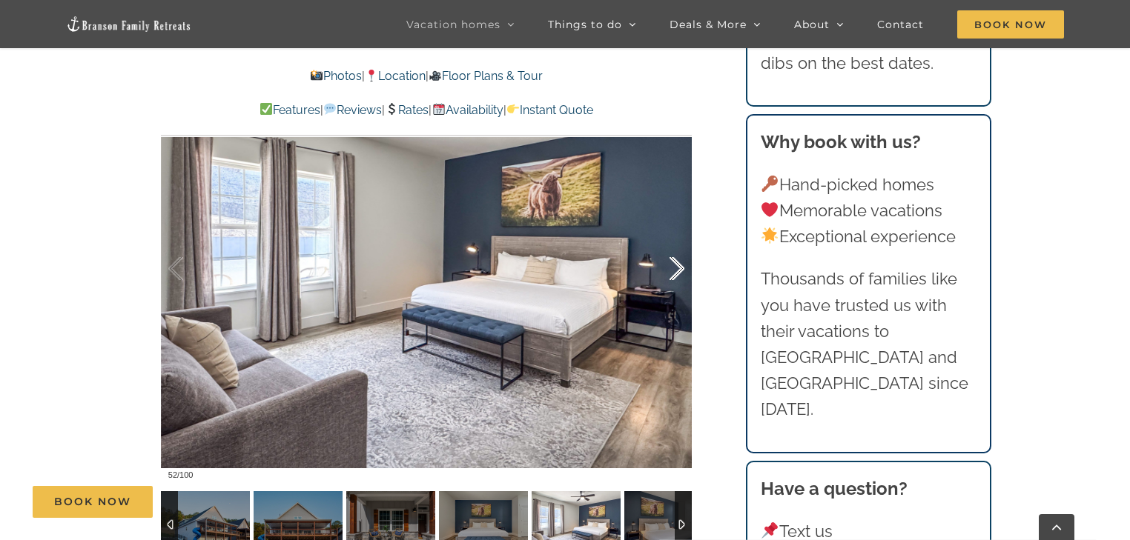
click at [676, 273] on div at bounding box center [661, 269] width 46 height 92
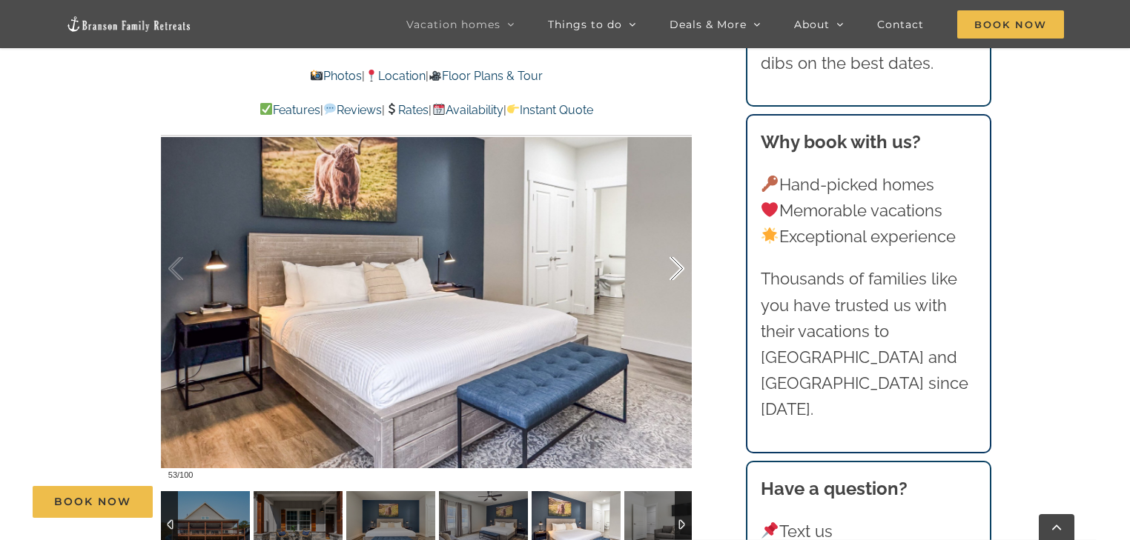
click at [676, 273] on div at bounding box center [661, 269] width 46 height 92
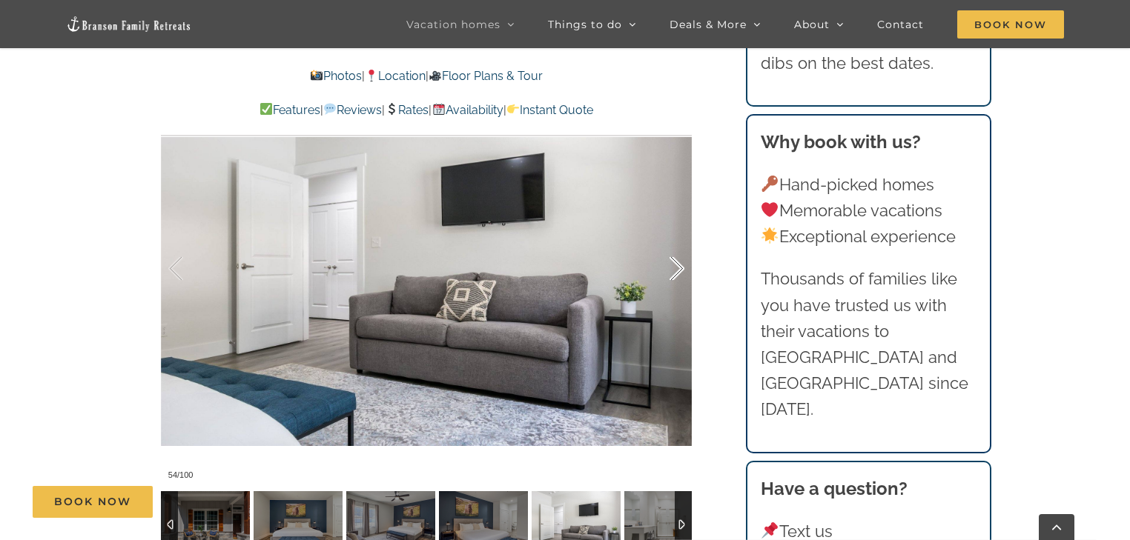
click at [676, 273] on div at bounding box center [661, 269] width 46 height 92
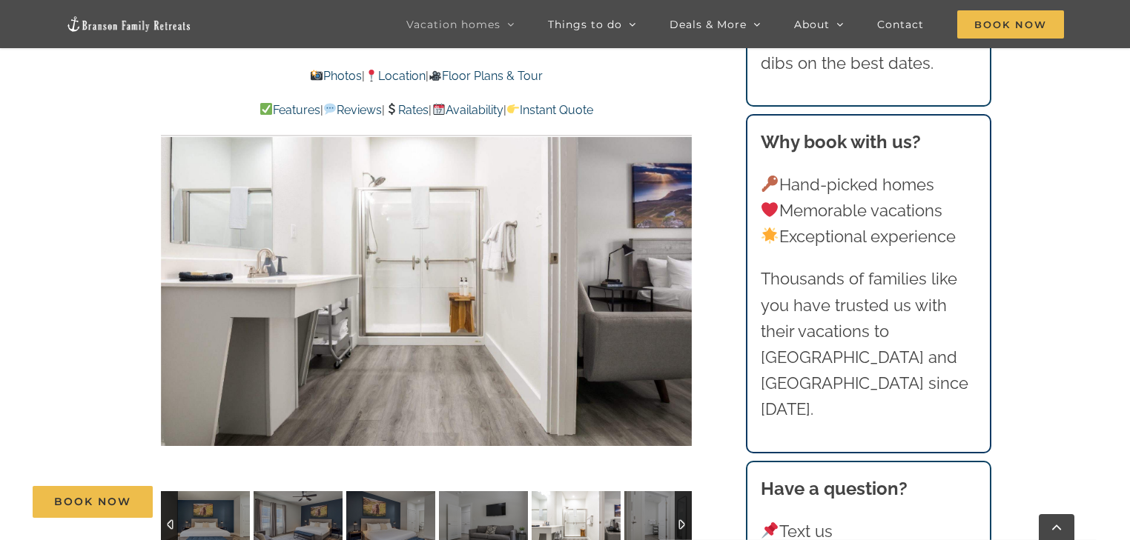
click at [683, 273] on div at bounding box center [706, 269] width 46 height 92
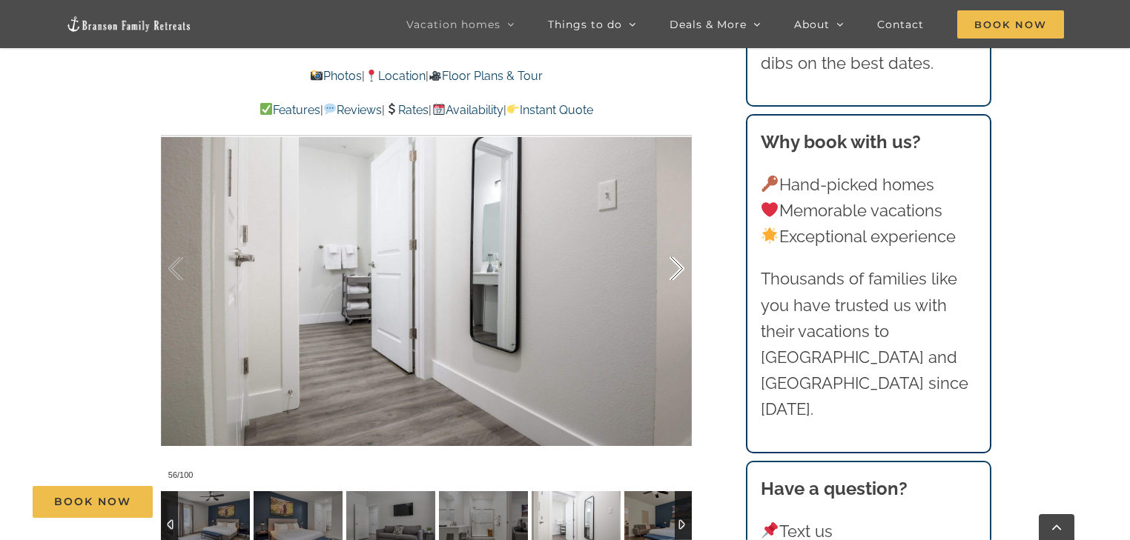
click at [676, 273] on div at bounding box center [661, 269] width 46 height 92
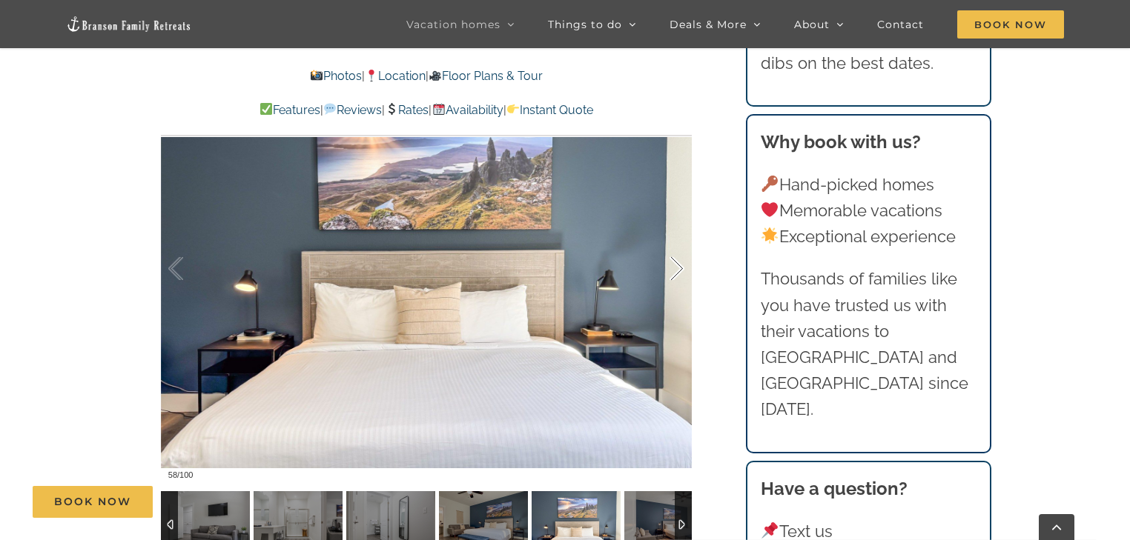
click at [676, 273] on div at bounding box center [661, 269] width 46 height 92
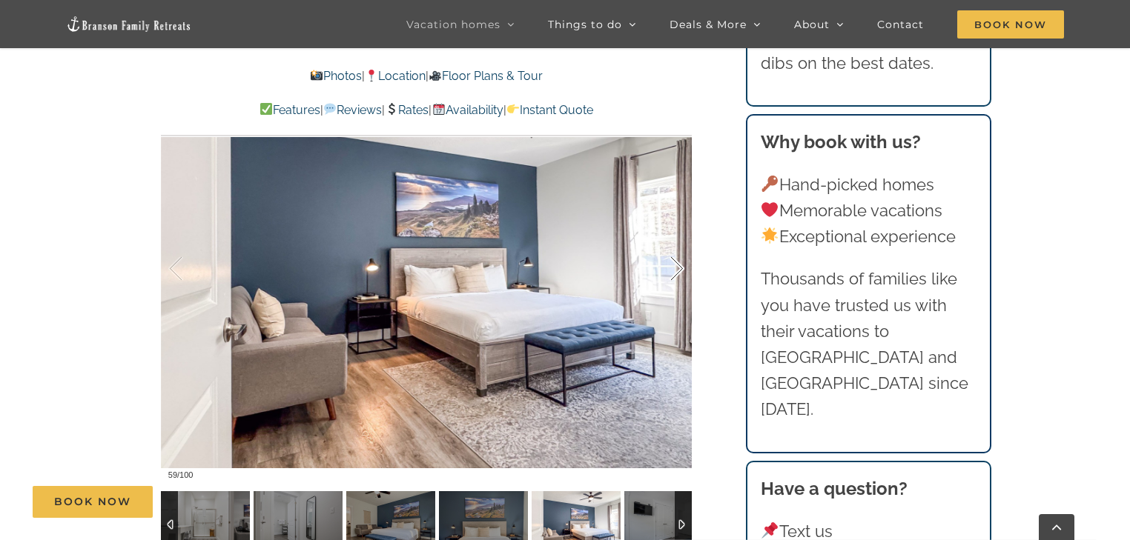
click at [676, 273] on div at bounding box center [661, 269] width 46 height 92
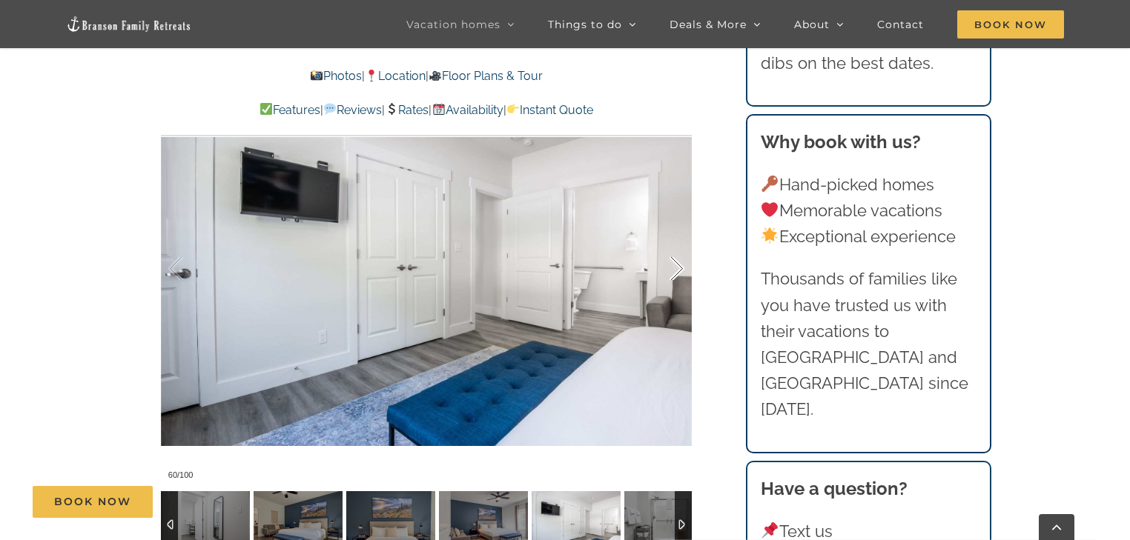
click at [676, 273] on div at bounding box center [661, 269] width 46 height 92
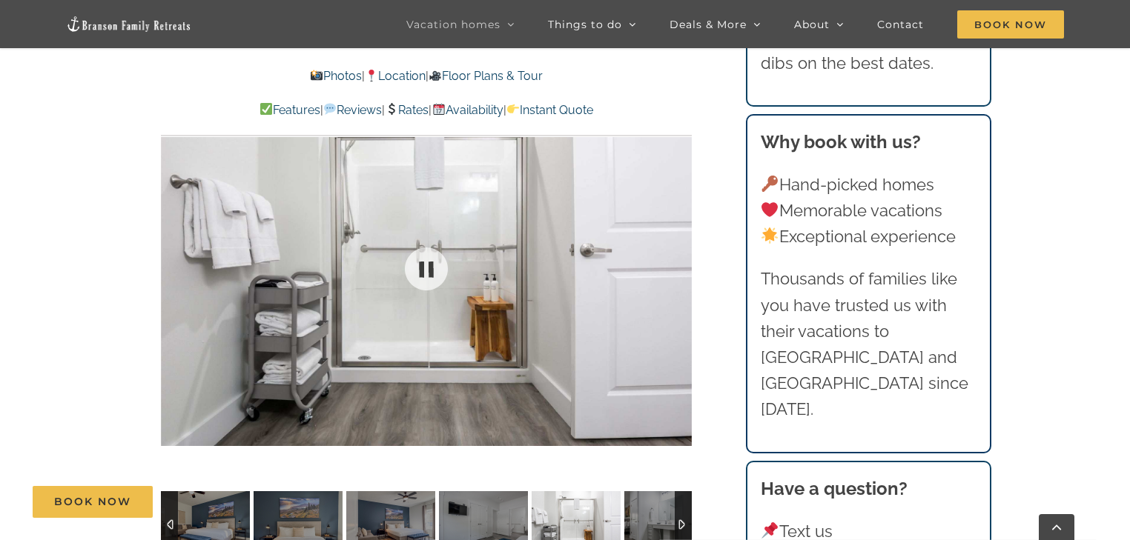
click at [676, 273] on div at bounding box center [426, 269] width 531 height 436
click at [670, 269] on div at bounding box center [661, 269] width 46 height 92
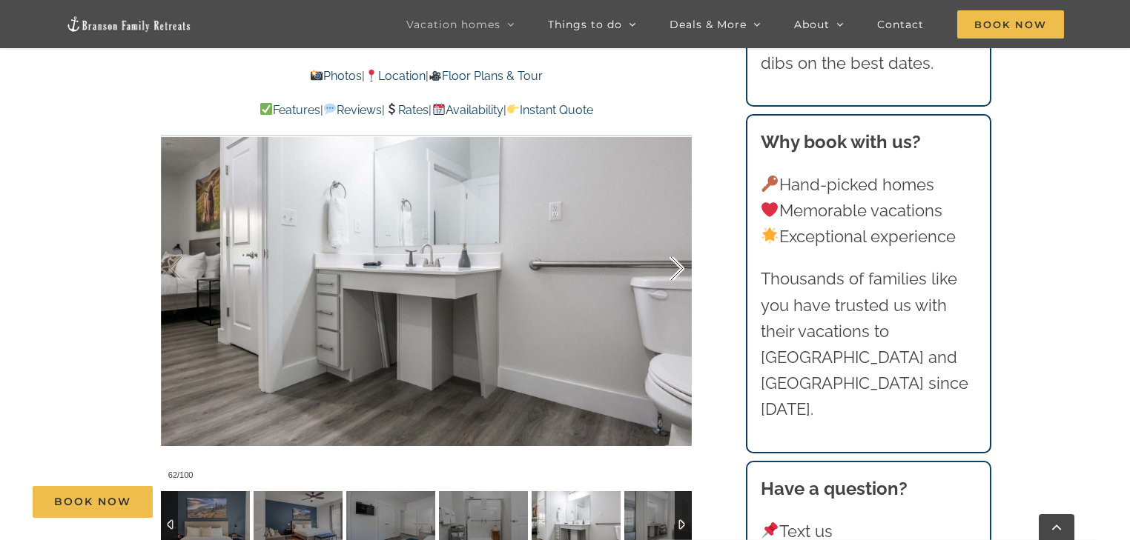
click at [674, 273] on div at bounding box center [661, 269] width 46 height 92
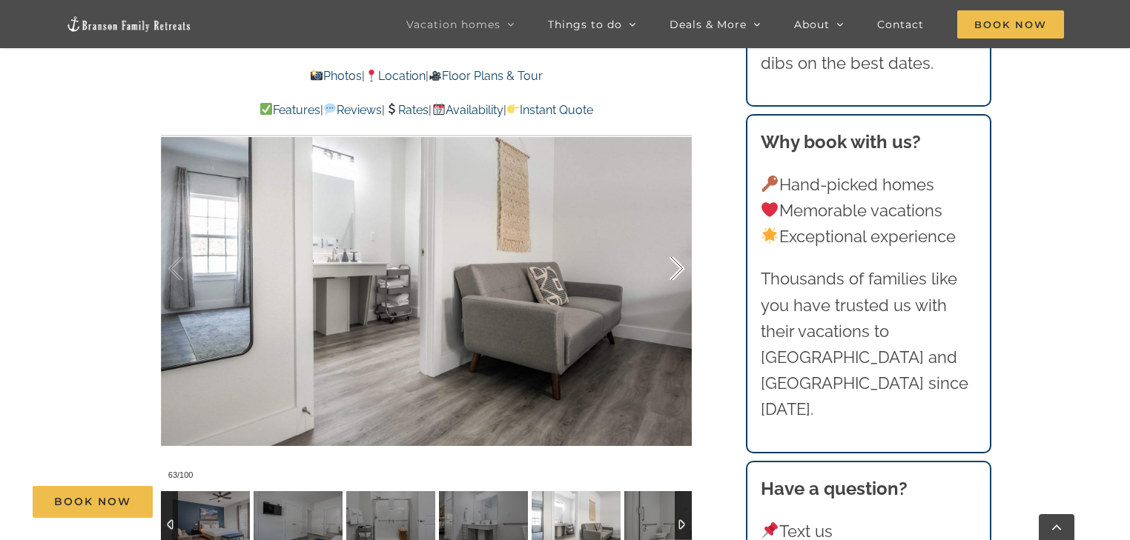
click at [675, 271] on div at bounding box center [661, 269] width 46 height 92
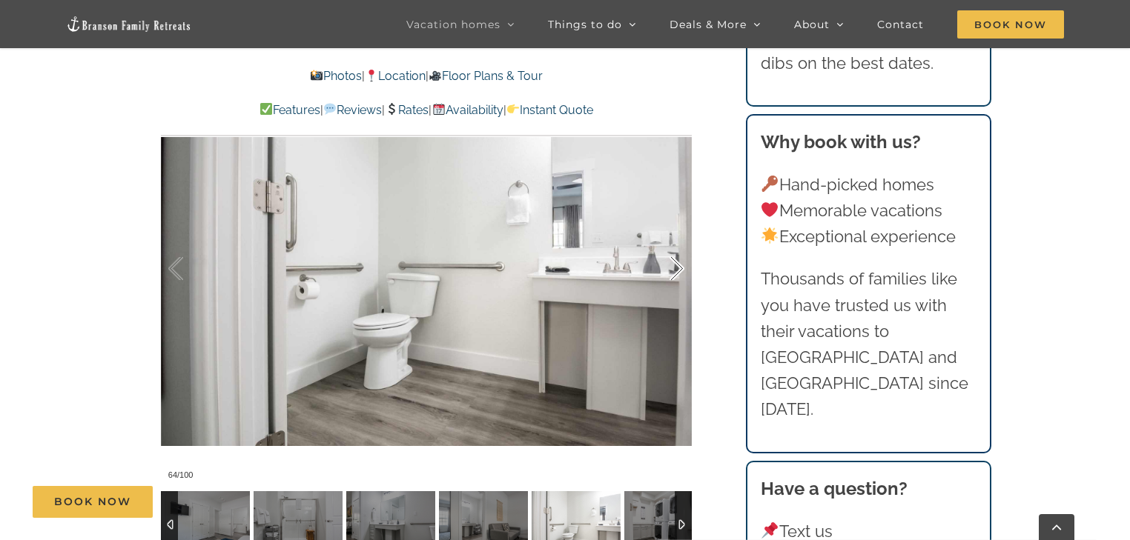
click at [675, 271] on div at bounding box center [661, 269] width 46 height 92
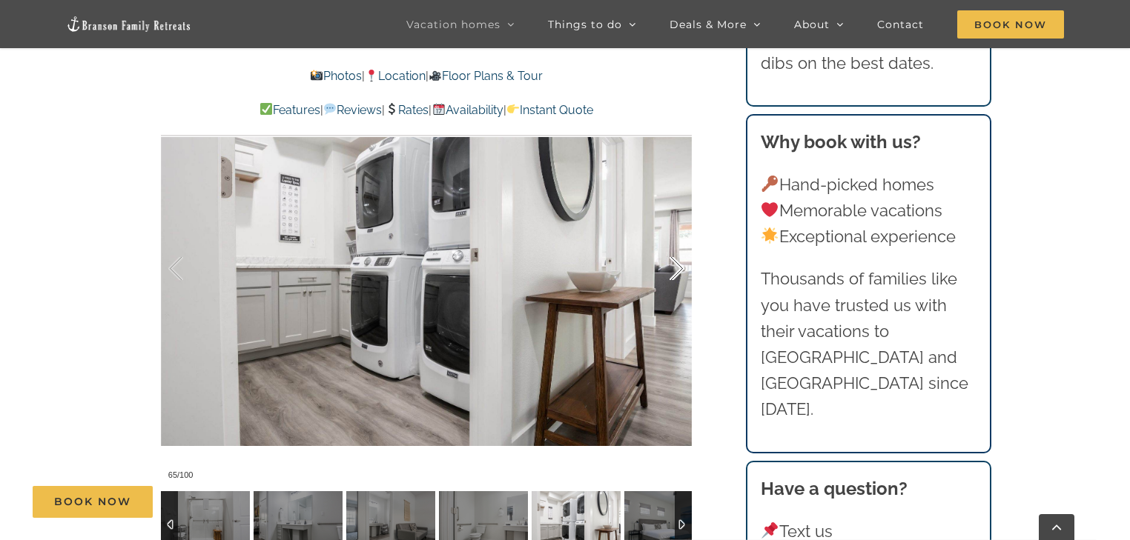
click at [679, 266] on div at bounding box center [661, 269] width 46 height 92
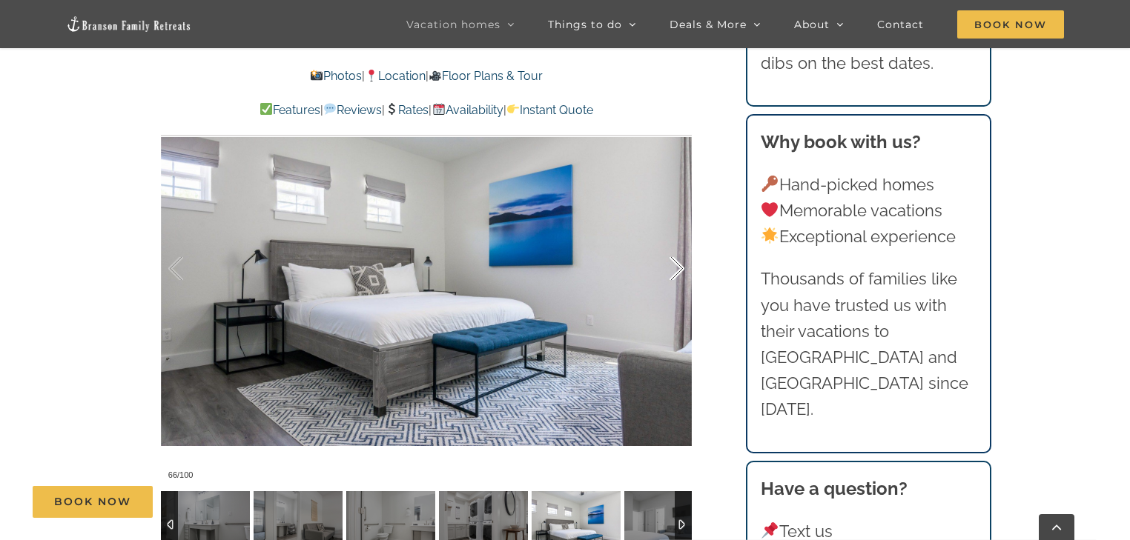
click at [674, 268] on div at bounding box center [661, 269] width 46 height 92
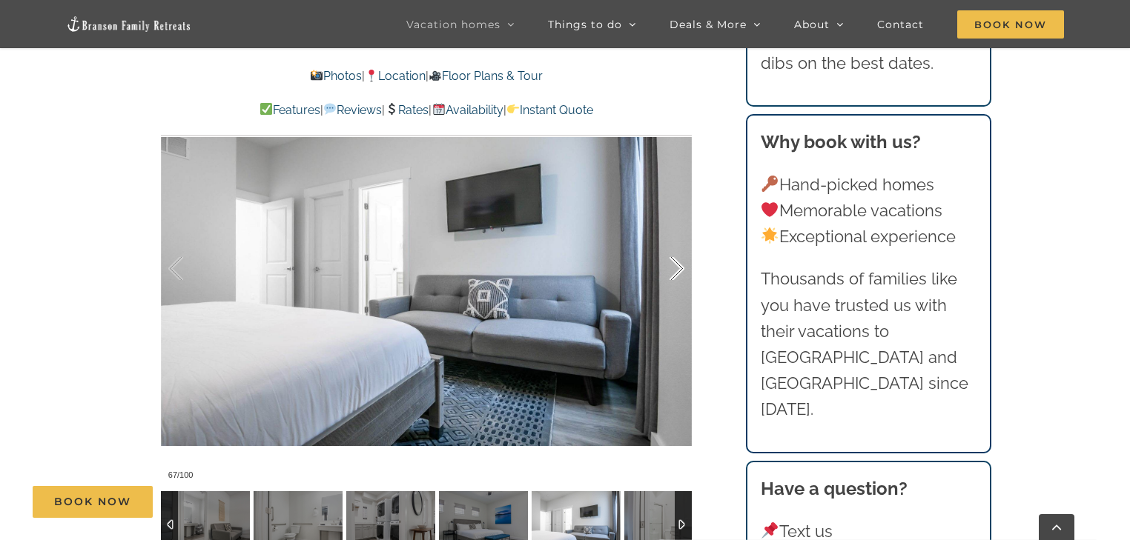
click at [675, 268] on div at bounding box center [661, 269] width 46 height 92
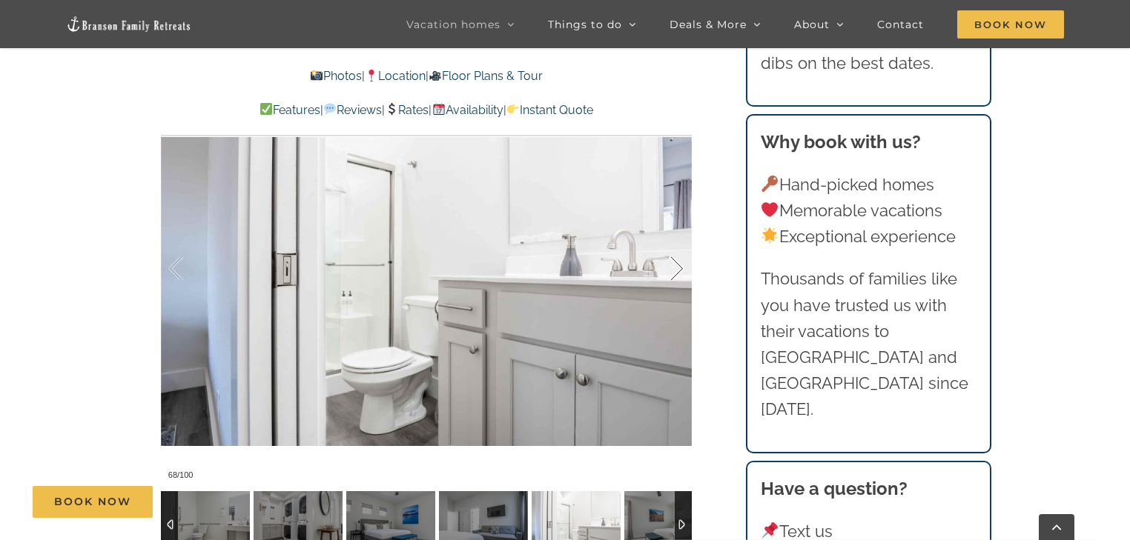
click at [675, 268] on div at bounding box center [661, 269] width 46 height 92
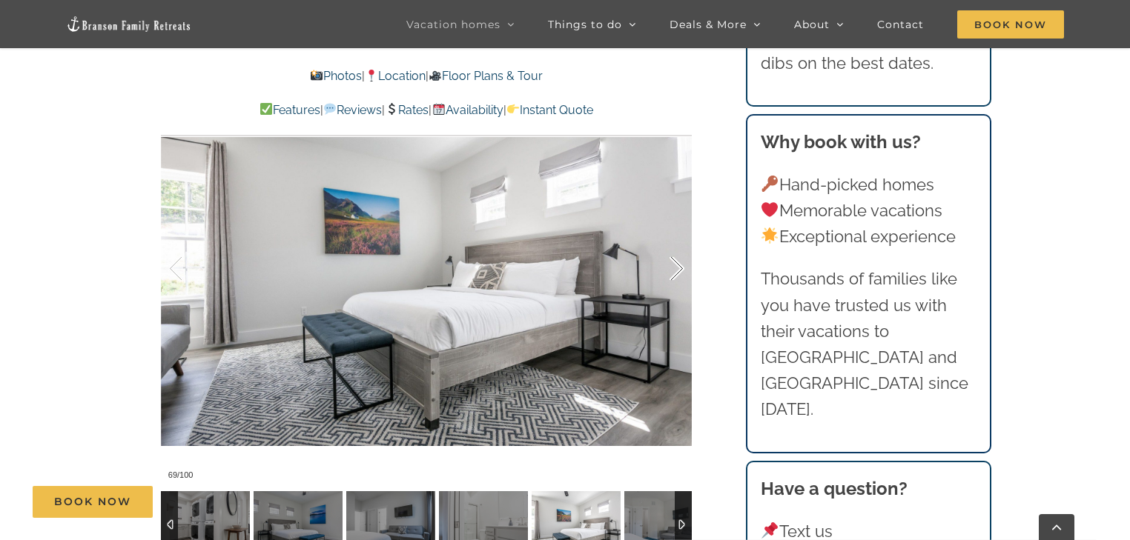
click at [675, 268] on div at bounding box center [661, 269] width 46 height 92
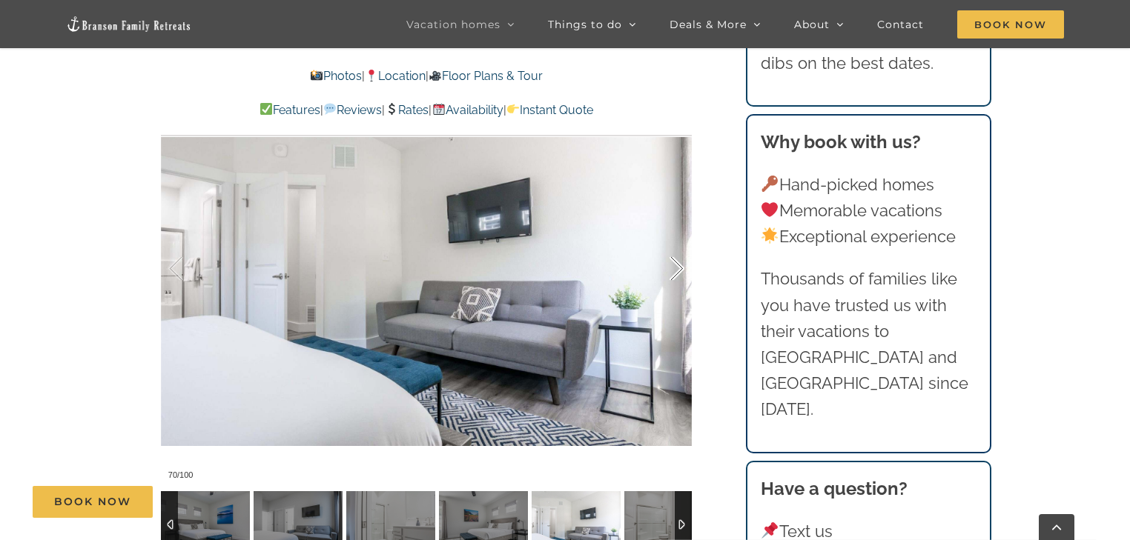
click at [675, 268] on div at bounding box center [661, 269] width 46 height 92
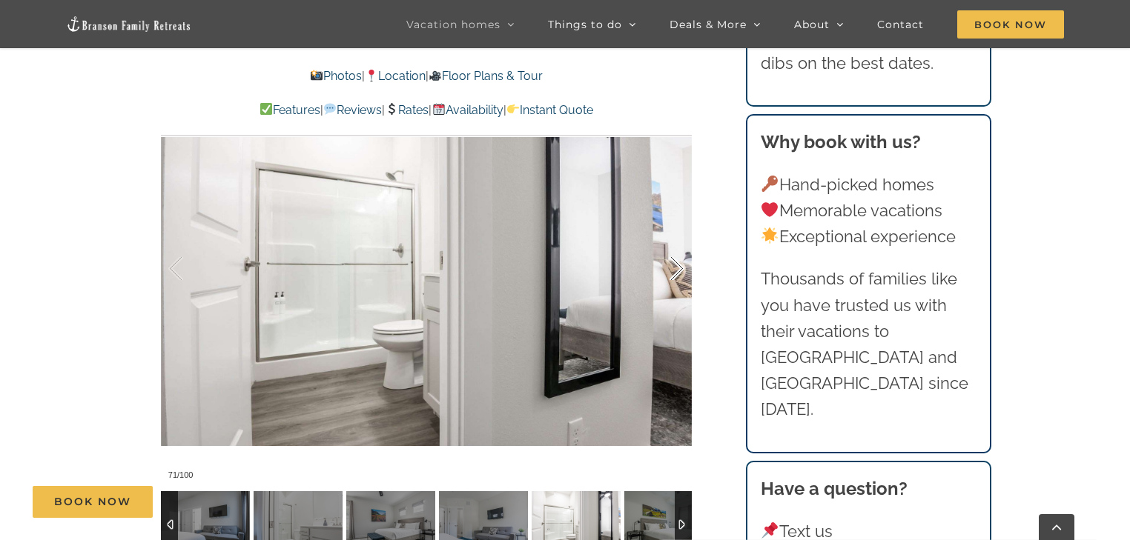
click at [675, 268] on div at bounding box center [661, 269] width 46 height 92
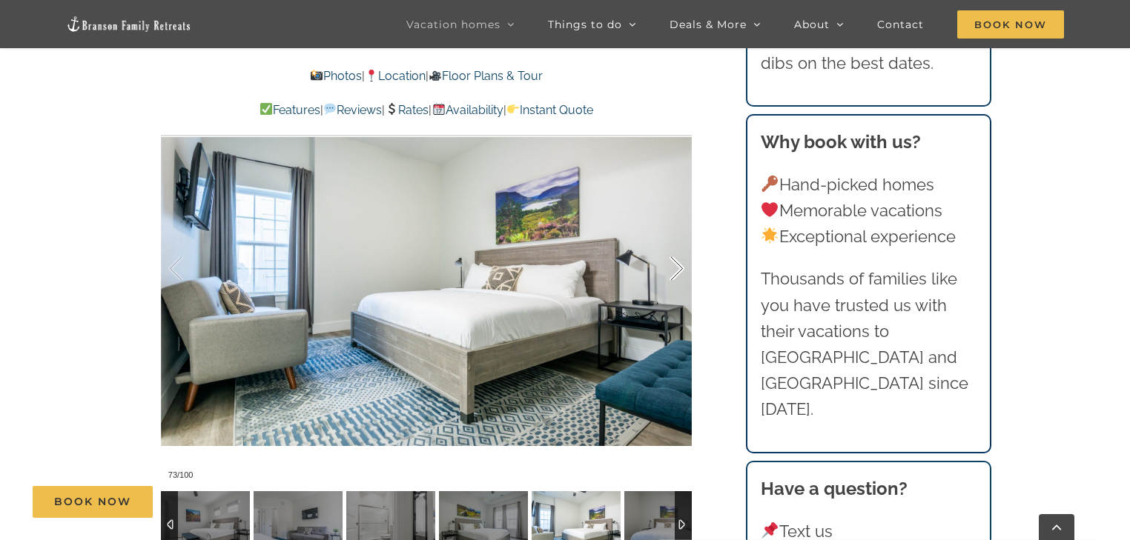
click at [679, 268] on div at bounding box center [661, 269] width 46 height 92
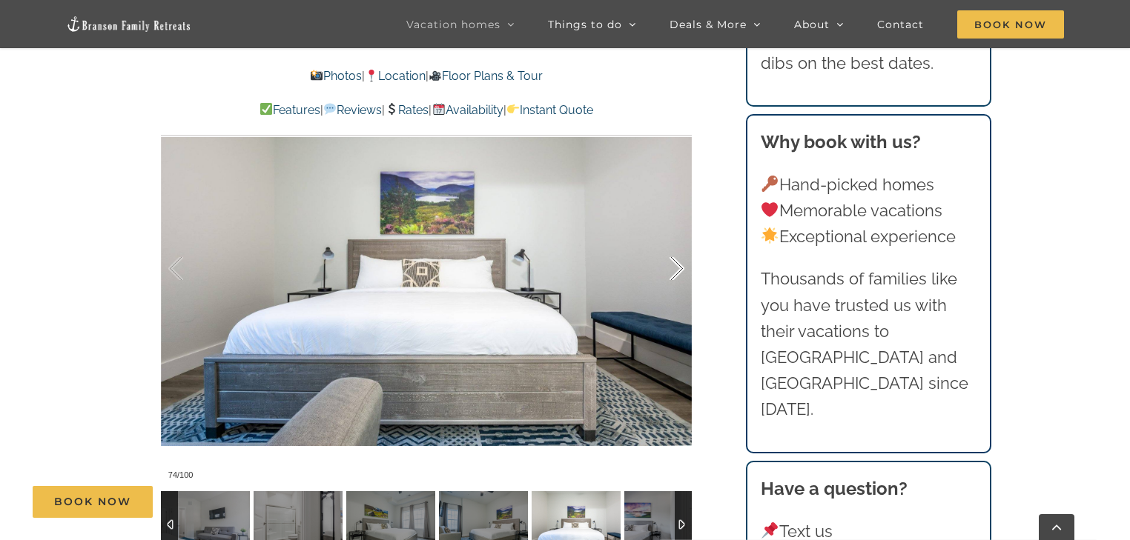
click at [679, 268] on div at bounding box center [661, 269] width 46 height 92
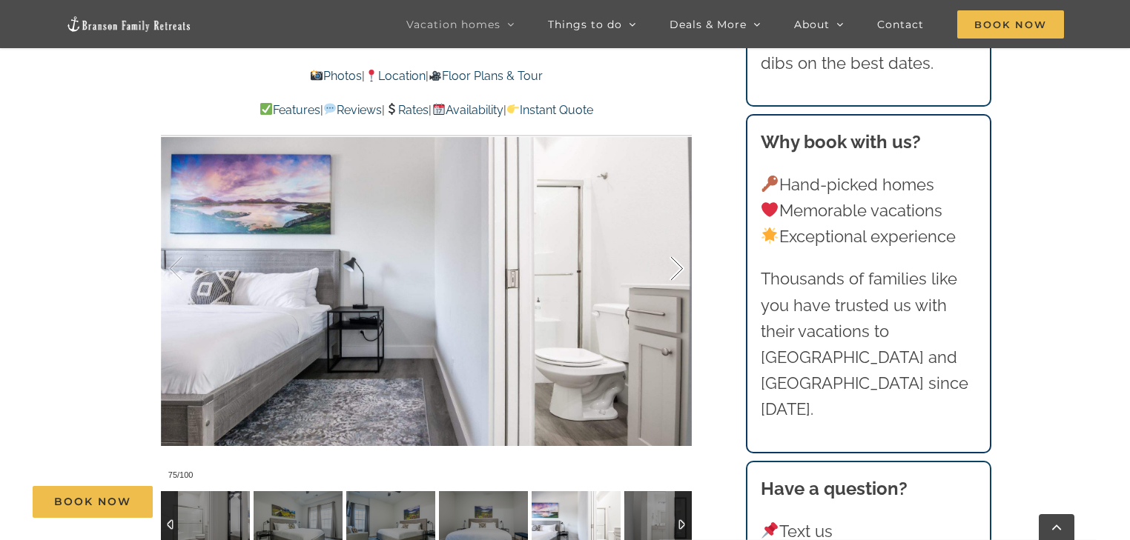
click at [679, 268] on div at bounding box center [661, 269] width 46 height 92
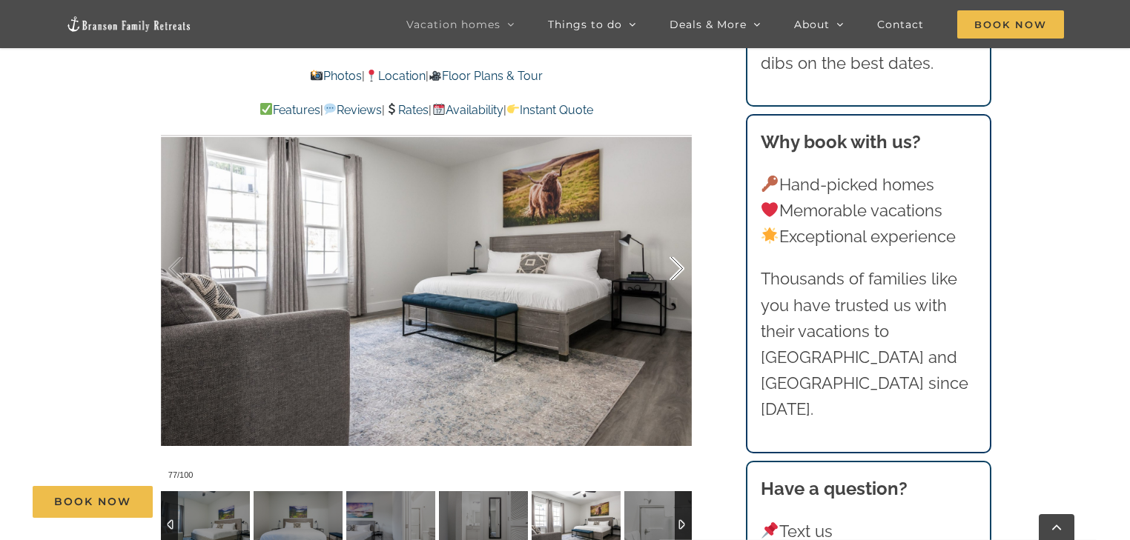
click at [679, 268] on div at bounding box center [661, 269] width 46 height 92
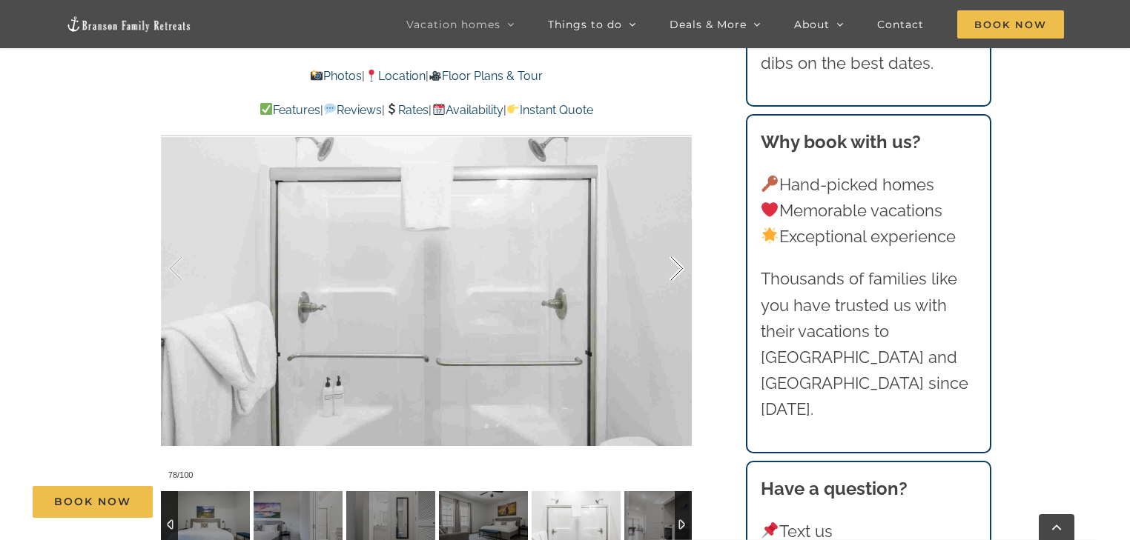
click at [679, 268] on div at bounding box center [661, 269] width 46 height 92
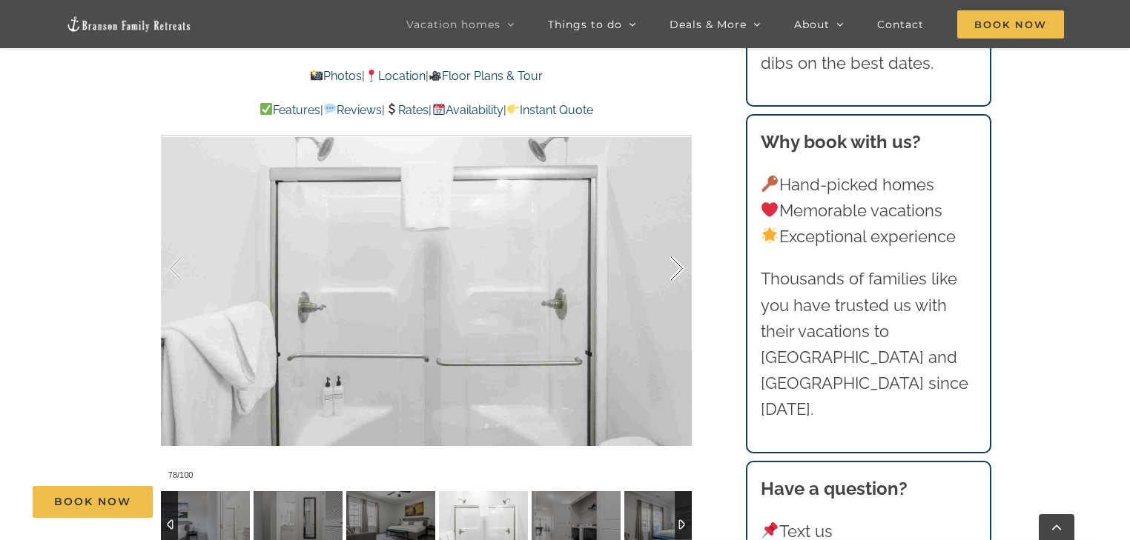
click at [679, 268] on div at bounding box center [661, 269] width 46 height 92
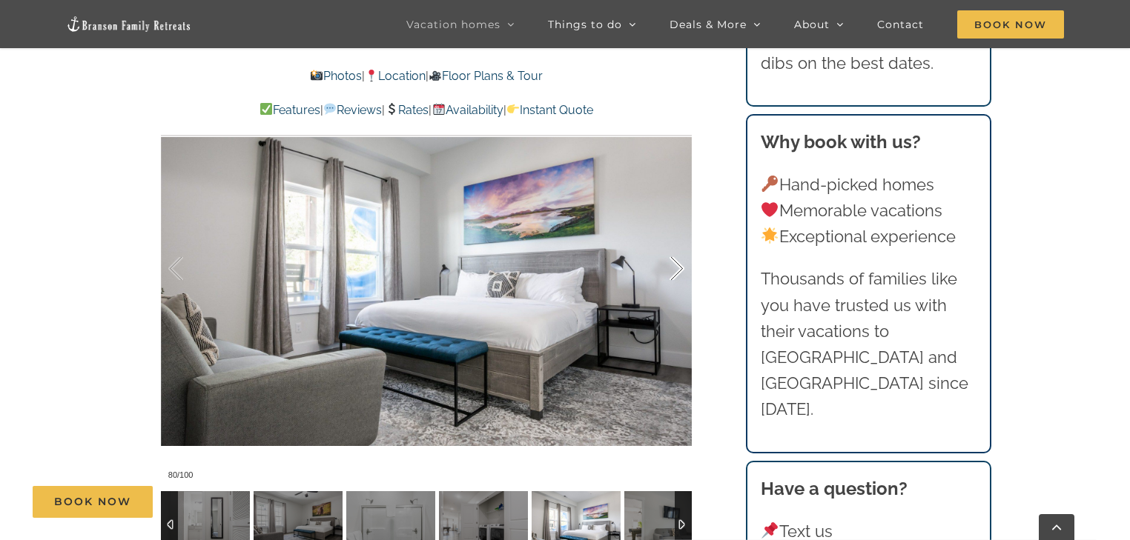
click at [679, 268] on div at bounding box center [661, 269] width 46 height 92
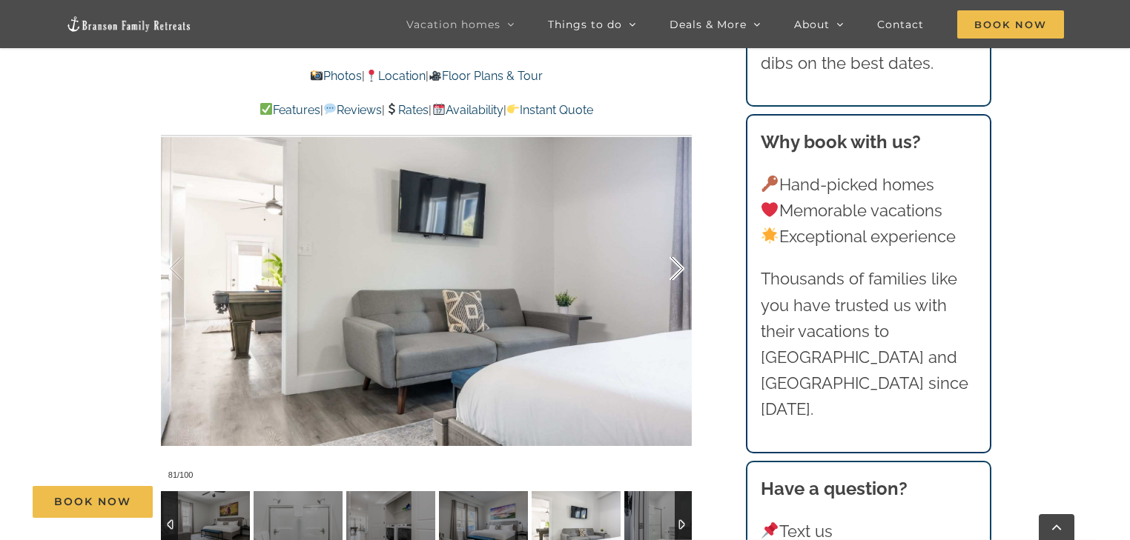
click at [679, 268] on div at bounding box center [661, 269] width 46 height 92
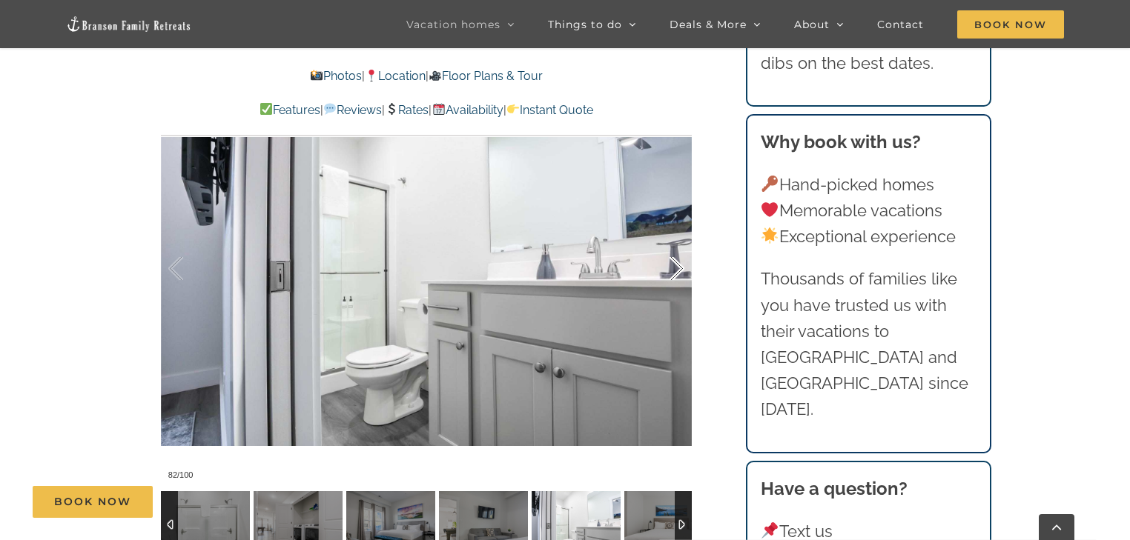
click at [679, 268] on div at bounding box center [661, 269] width 46 height 92
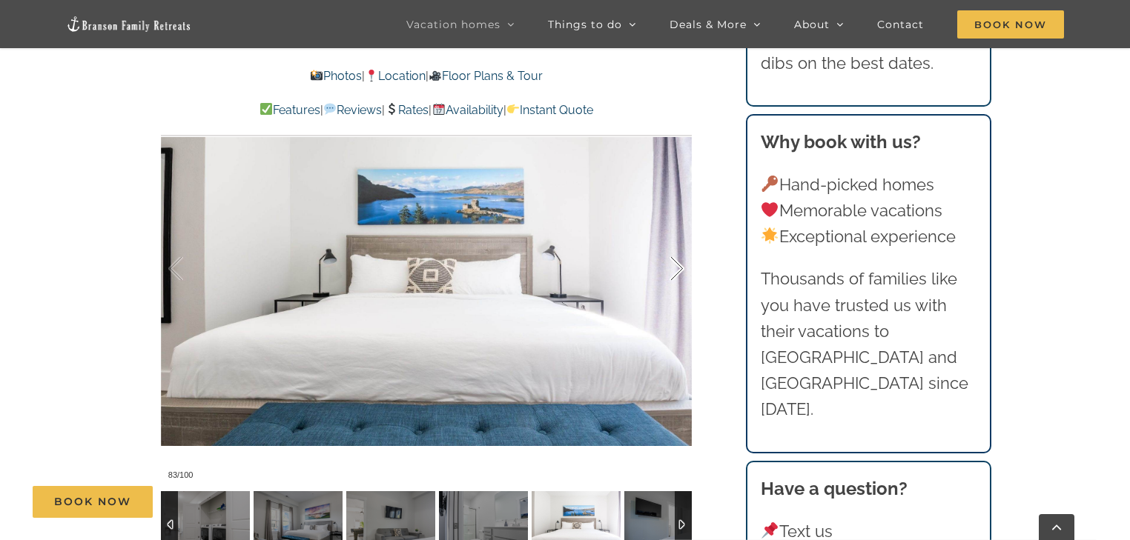
click at [679, 268] on div at bounding box center [661, 269] width 46 height 92
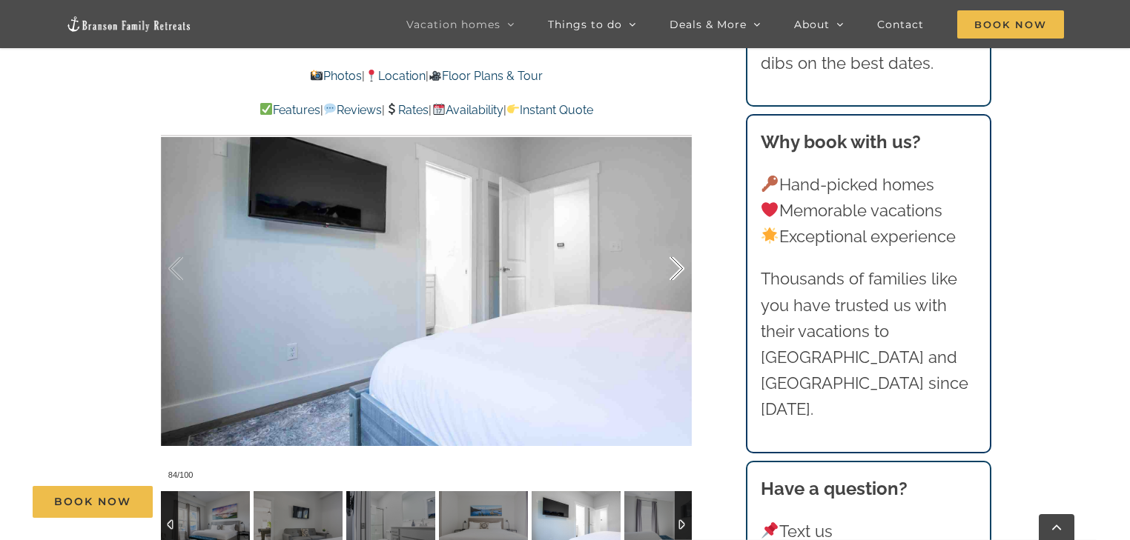
click at [679, 268] on div at bounding box center [661, 269] width 46 height 92
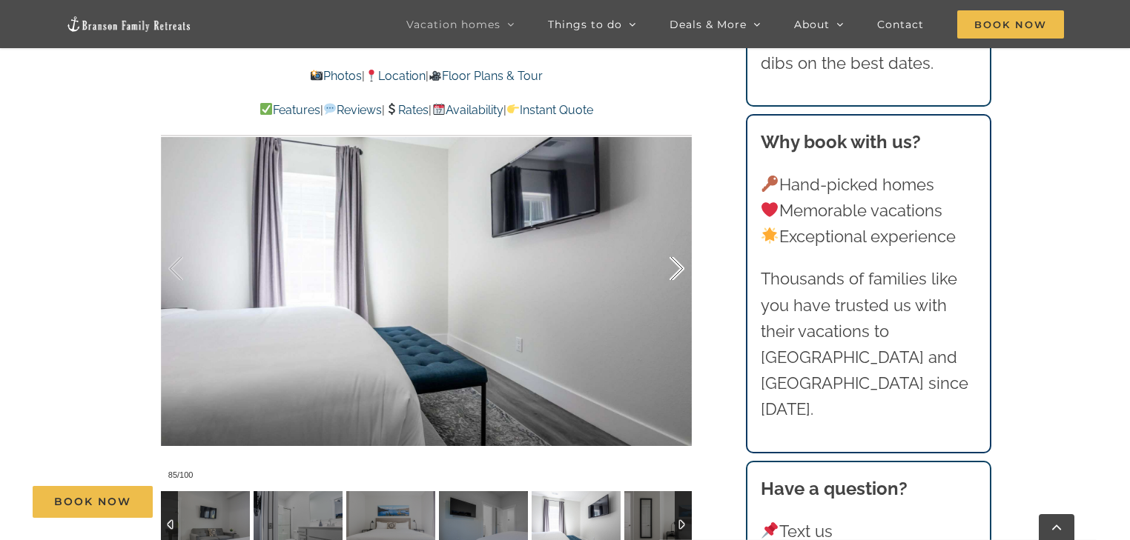
click at [679, 268] on div at bounding box center [661, 269] width 46 height 92
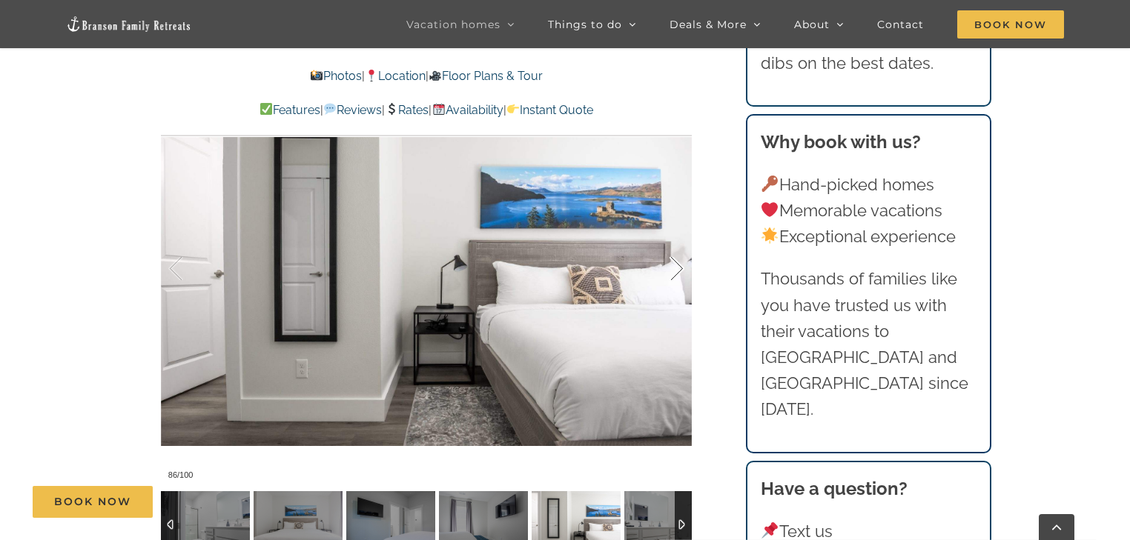
click at [679, 268] on div at bounding box center [661, 269] width 46 height 92
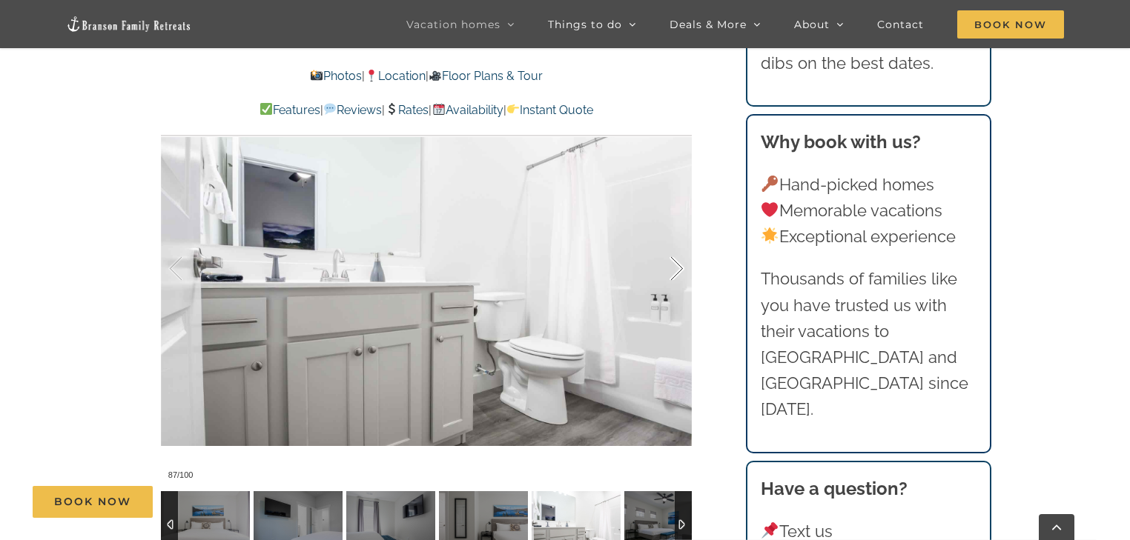
click at [679, 268] on div at bounding box center [661, 269] width 46 height 92
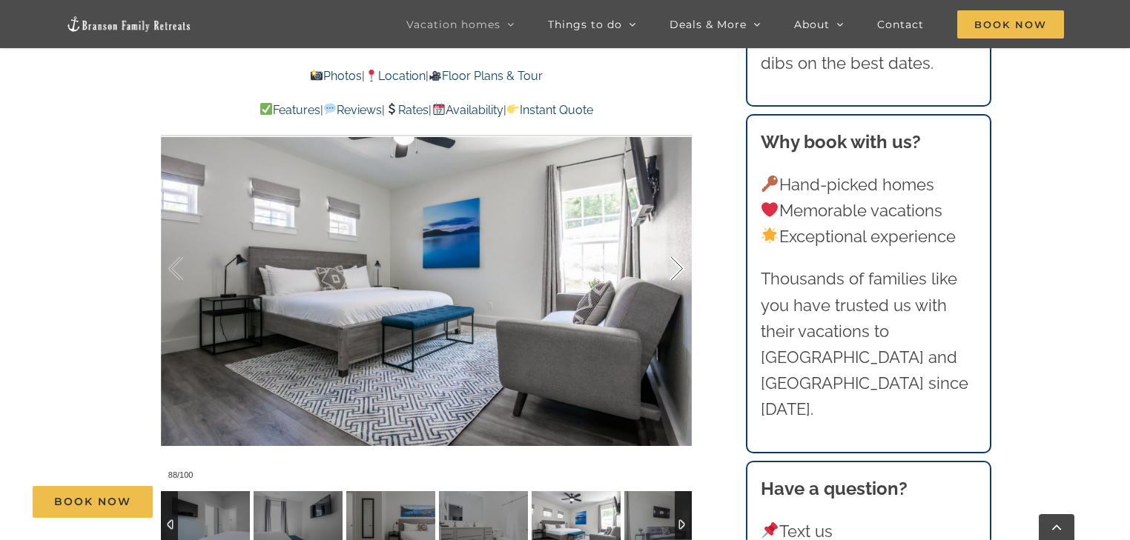
click at [679, 268] on div at bounding box center [661, 269] width 46 height 92
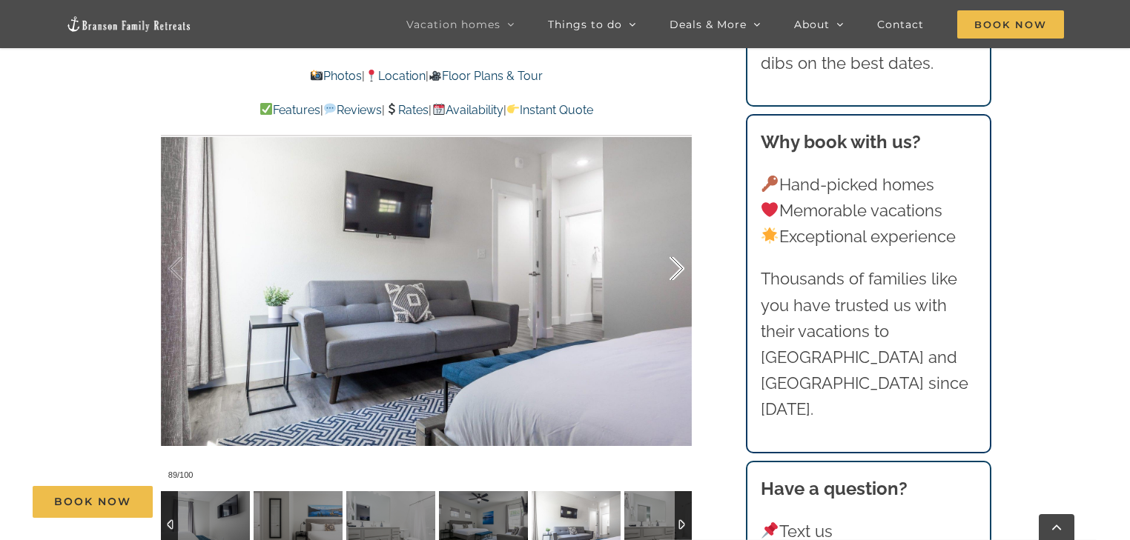
click at [679, 268] on div at bounding box center [661, 269] width 46 height 92
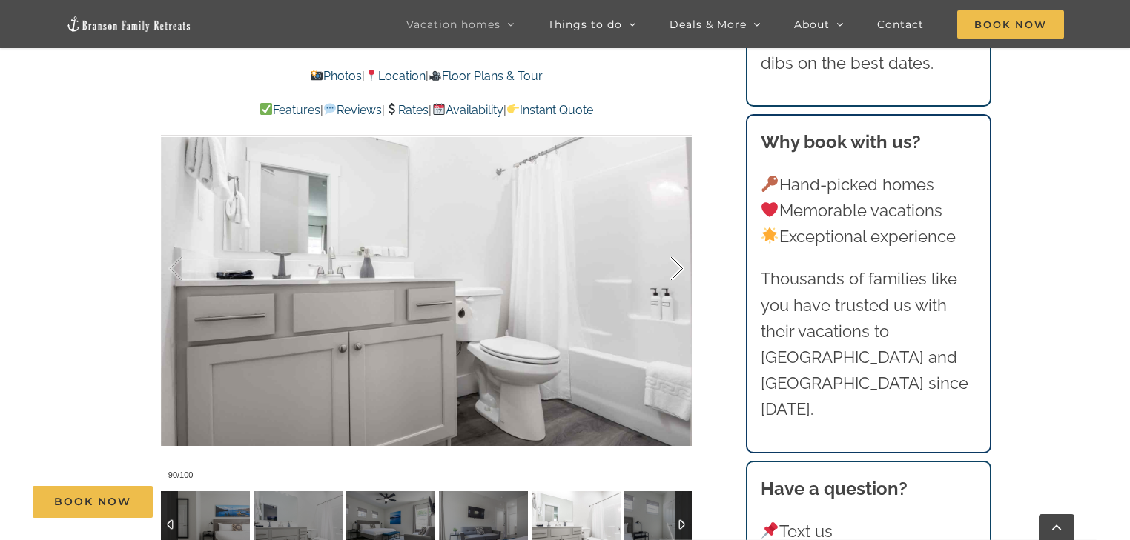
click at [679, 268] on div at bounding box center [661, 269] width 46 height 92
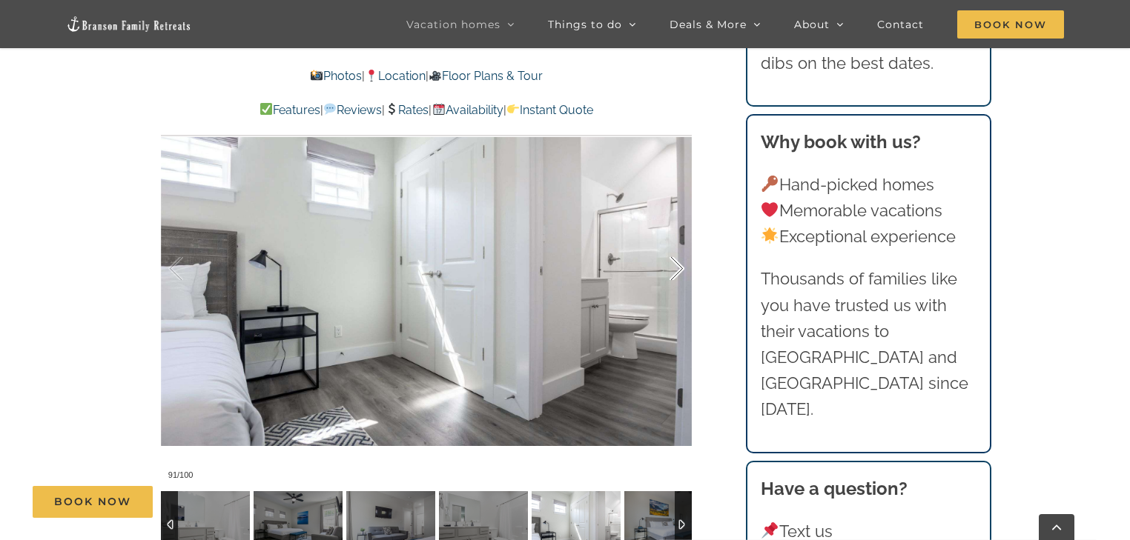
click at [679, 268] on div at bounding box center [661, 269] width 46 height 92
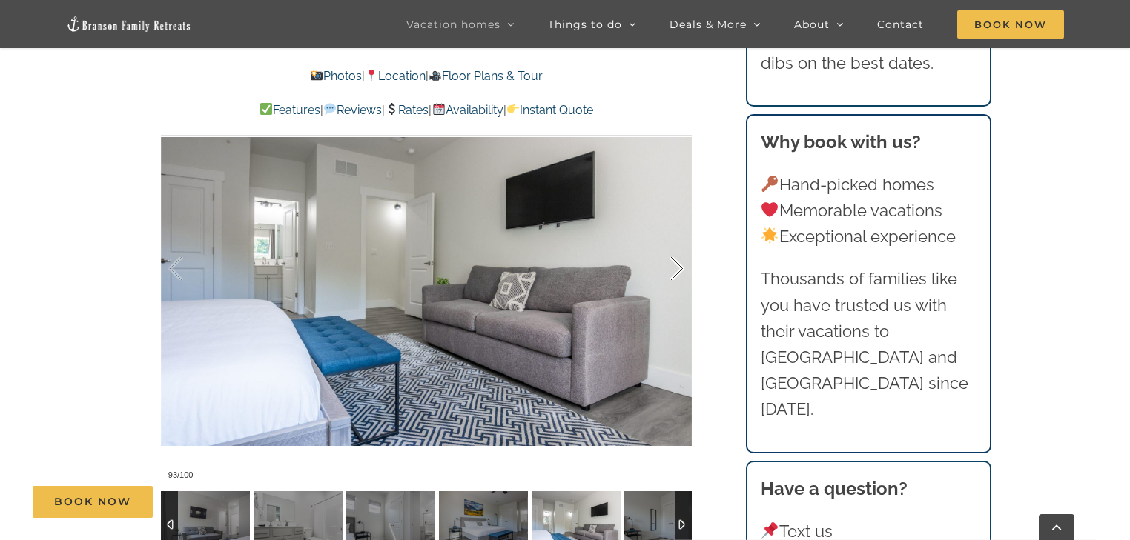
click at [679, 268] on div at bounding box center [661, 269] width 46 height 92
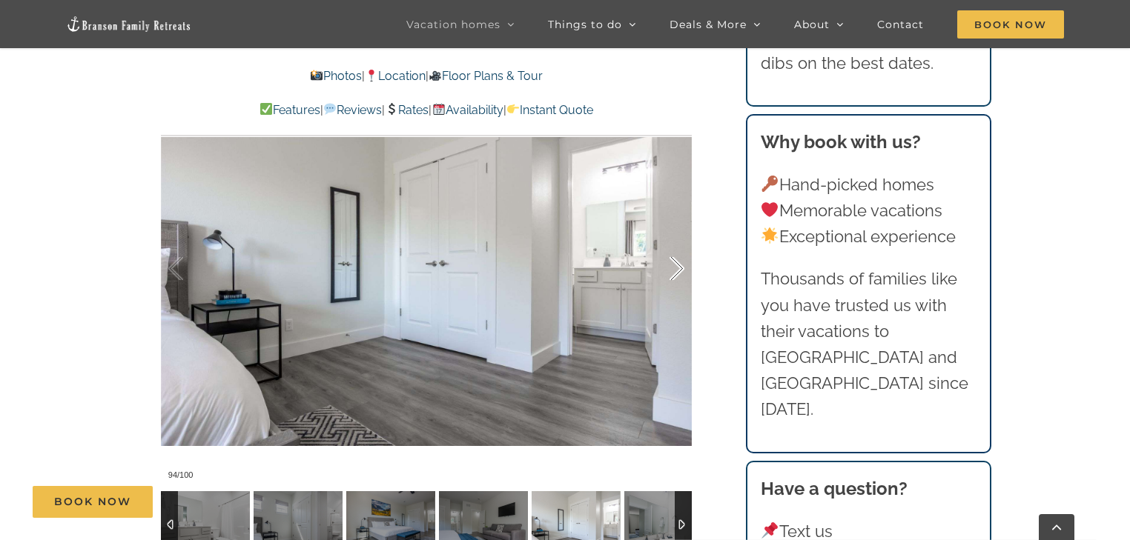
click at [679, 268] on div at bounding box center [661, 269] width 46 height 92
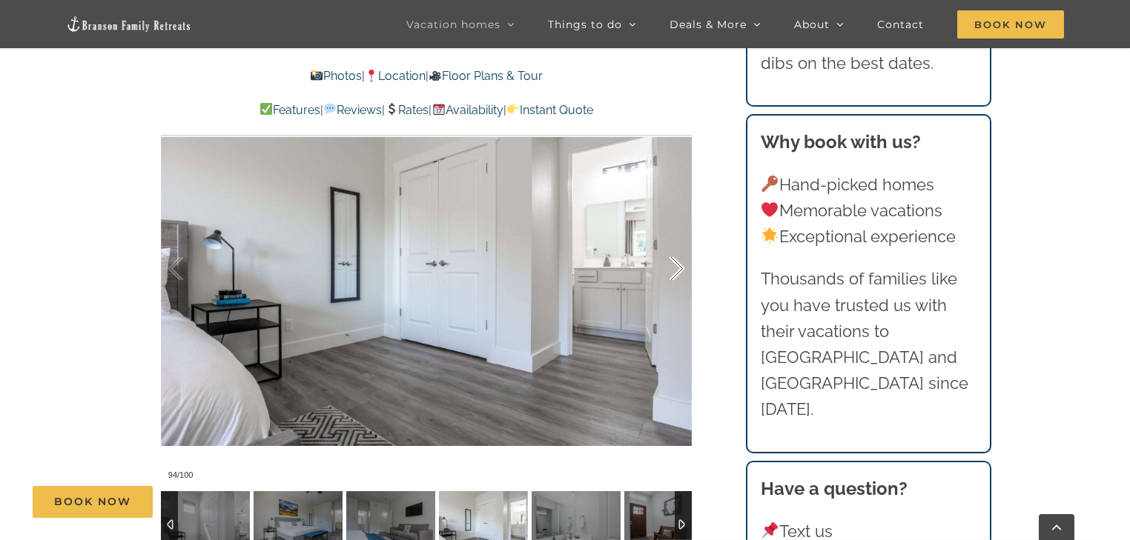
click at [679, 268] on div at bounding box center [661, 269] width 46 height 92
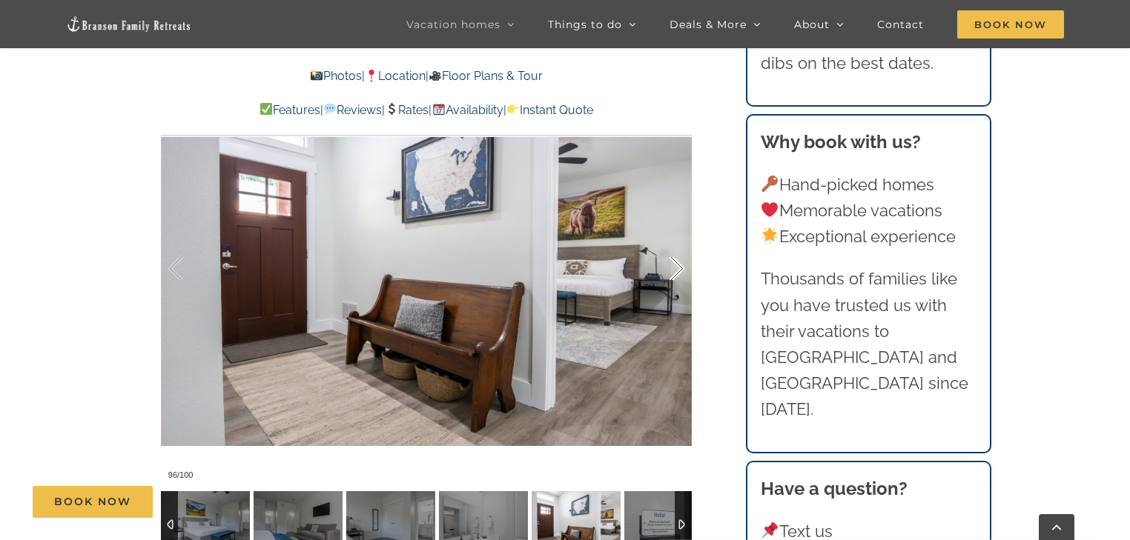
click at [679, 268] on div at bounding box center [661, 269] width 46 height 92
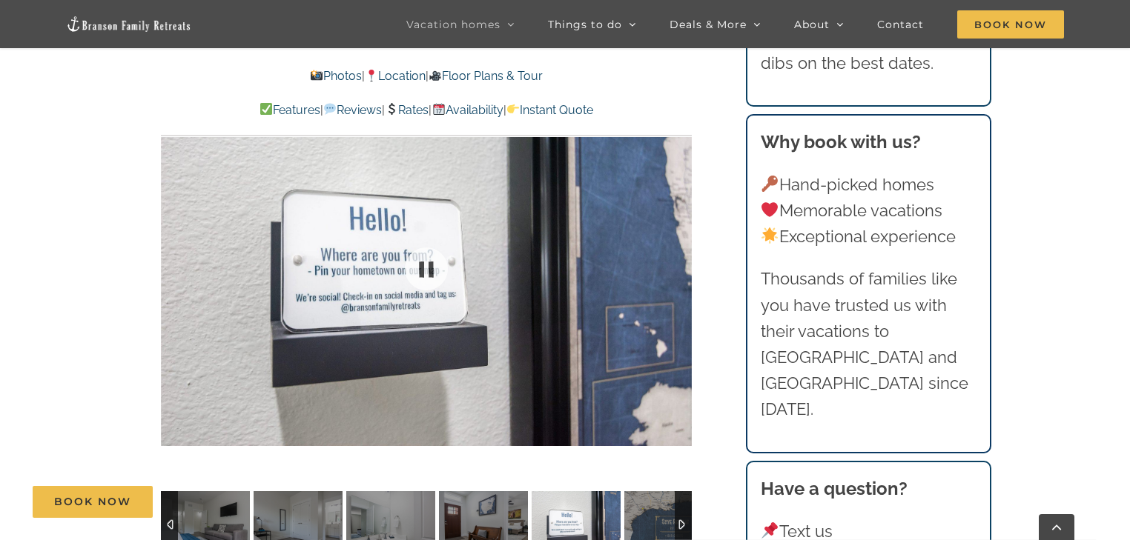
click at [679, 268] on div at bounding box center [426, 269] width 531 height 436
click at [683, 268] on div at bounding box center [706, 269] width 46 height 92
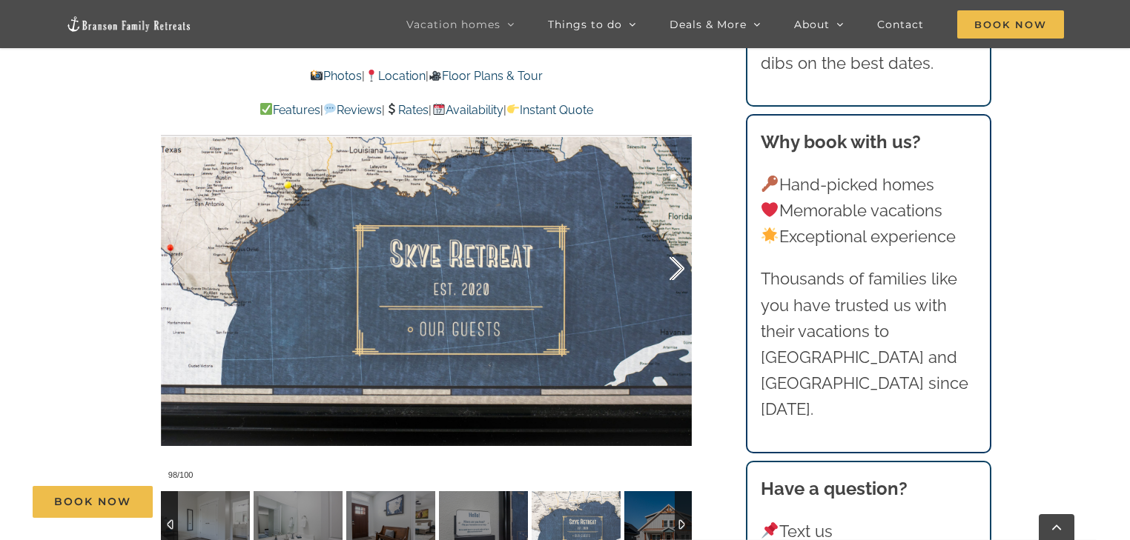
click at [679, 268] on div at bounding box center [661, 269] width 46 height 92
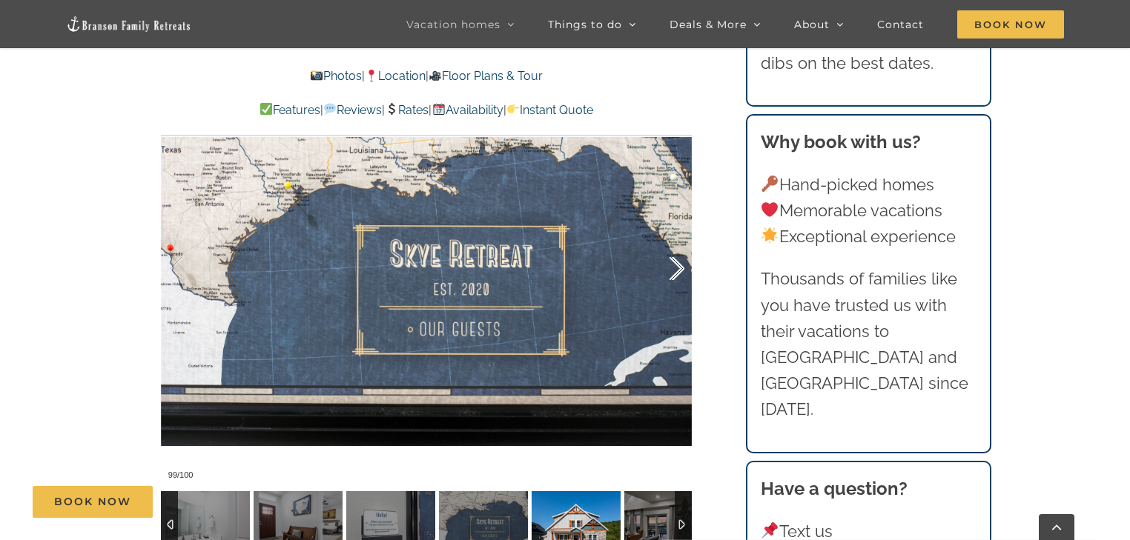
click at [679, 268] on div at bounding box center [661, 269] width 46 height 92
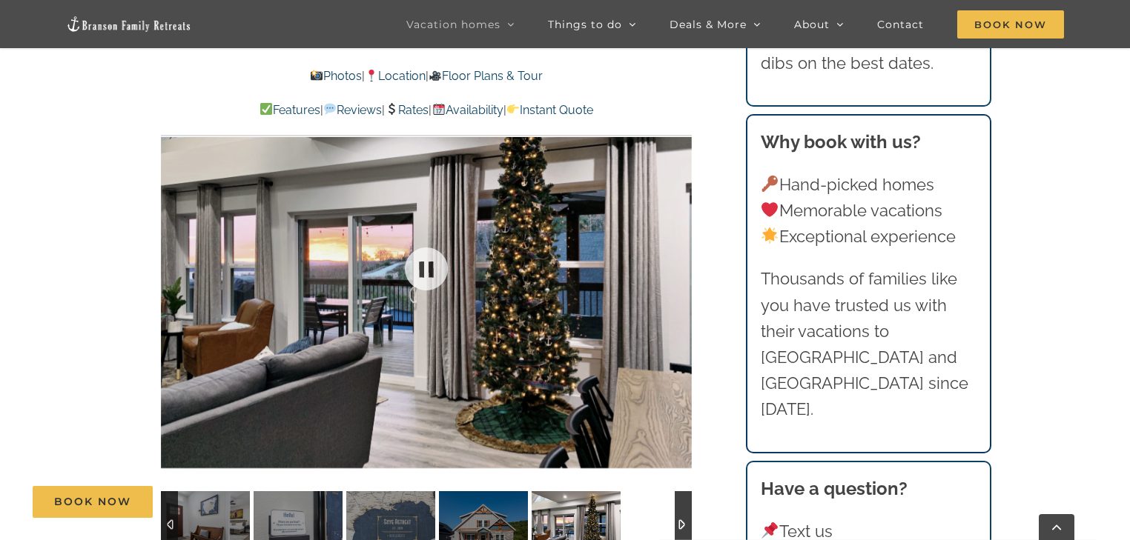
click at [679, 268] on div at bounding box center [426, 269] width 531 height 436
click at [674, 270] on div at bounding box center [661, 269] width 46 height 92
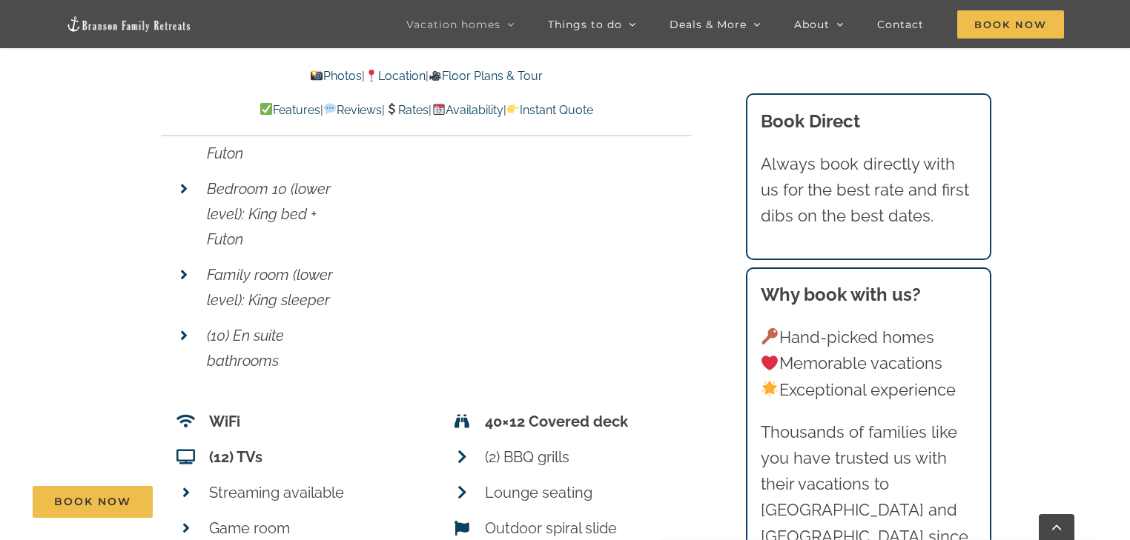
scroll to position [6521, 0]
